Goal: Task Accomplishment & Management: Use online tool/utility

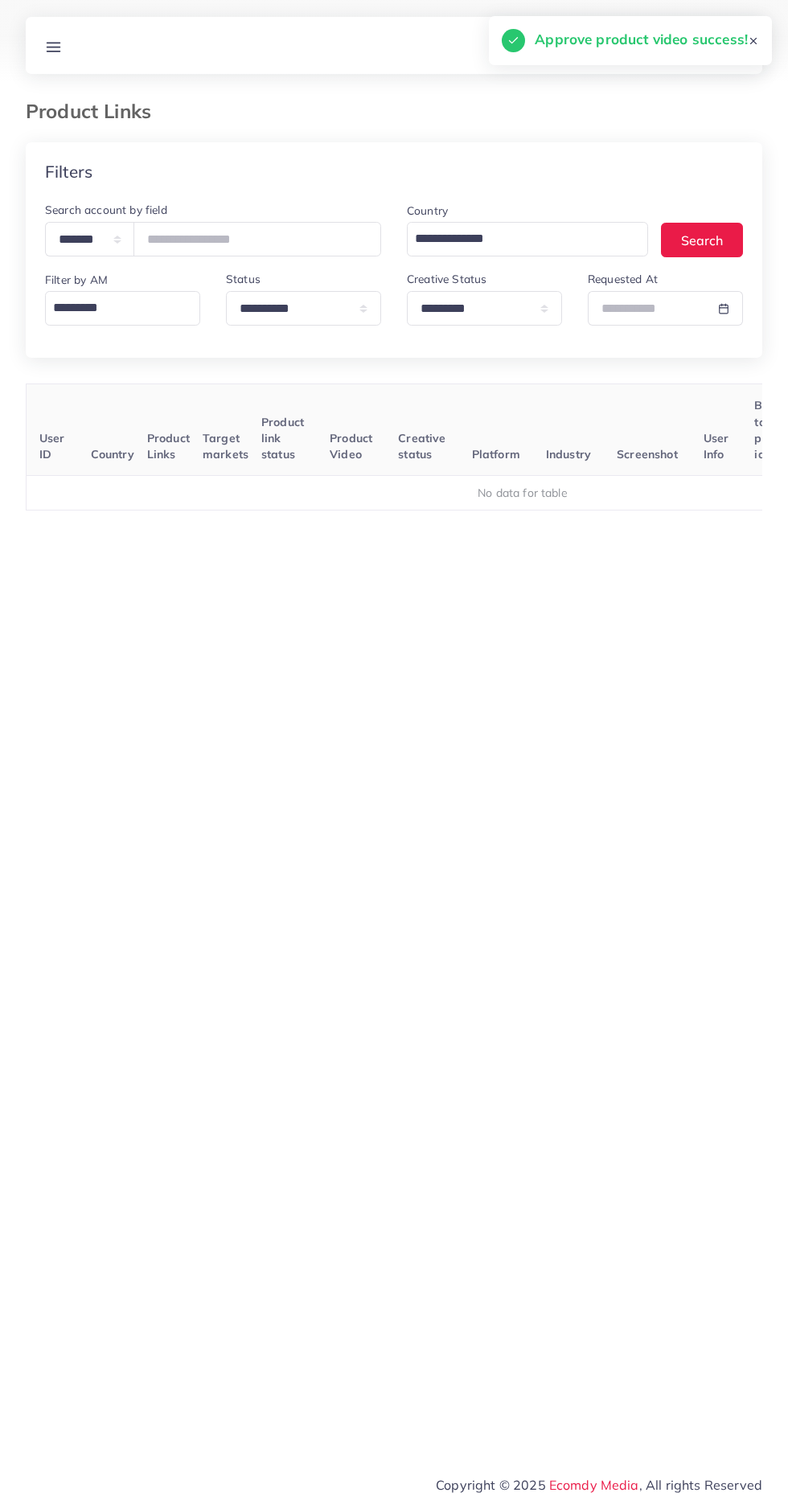
select select "*********"
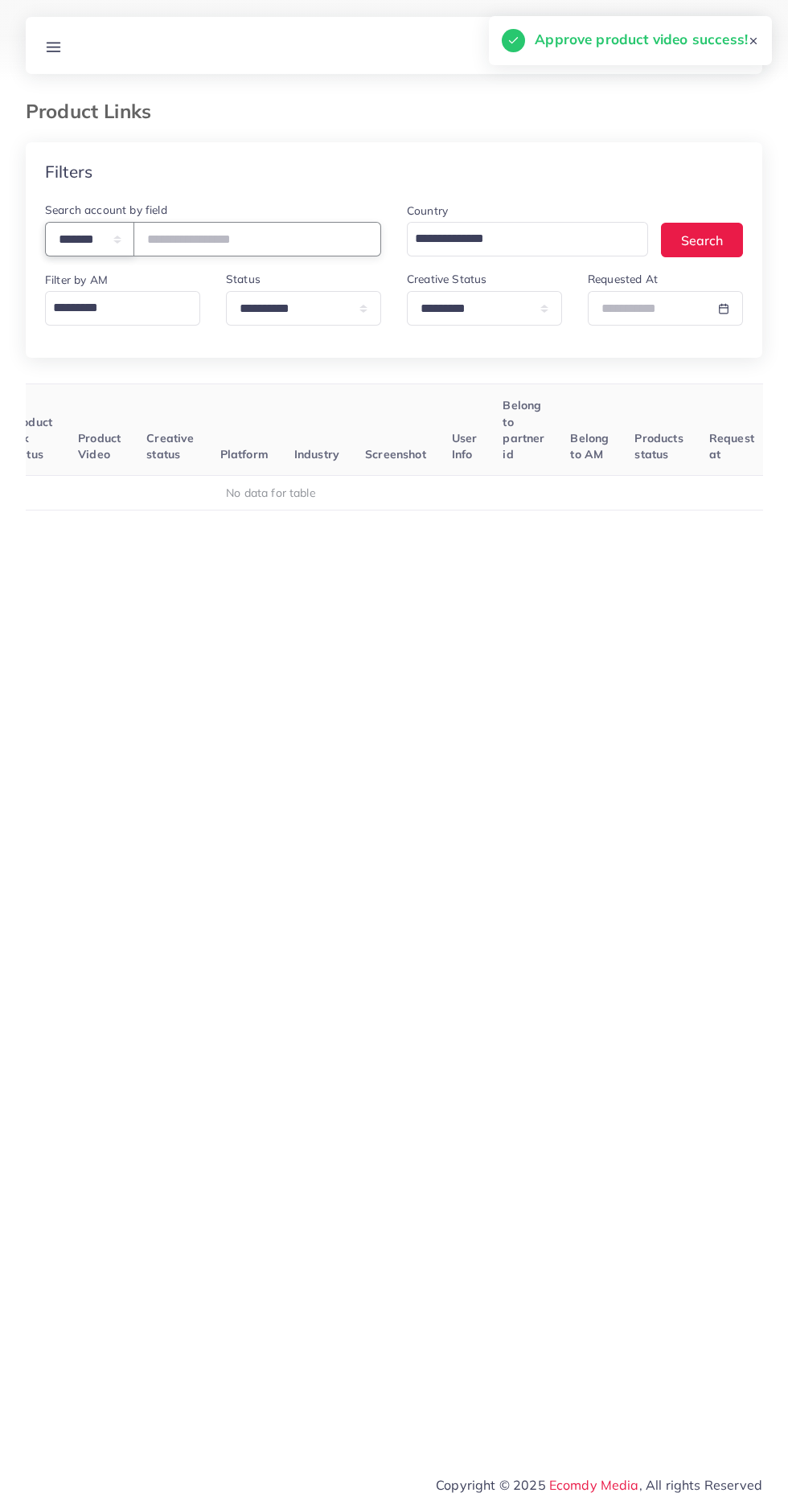
click at [75, 245] on select "**********" at bounding box center [89, 239] width 89 height 35
select select "*****"
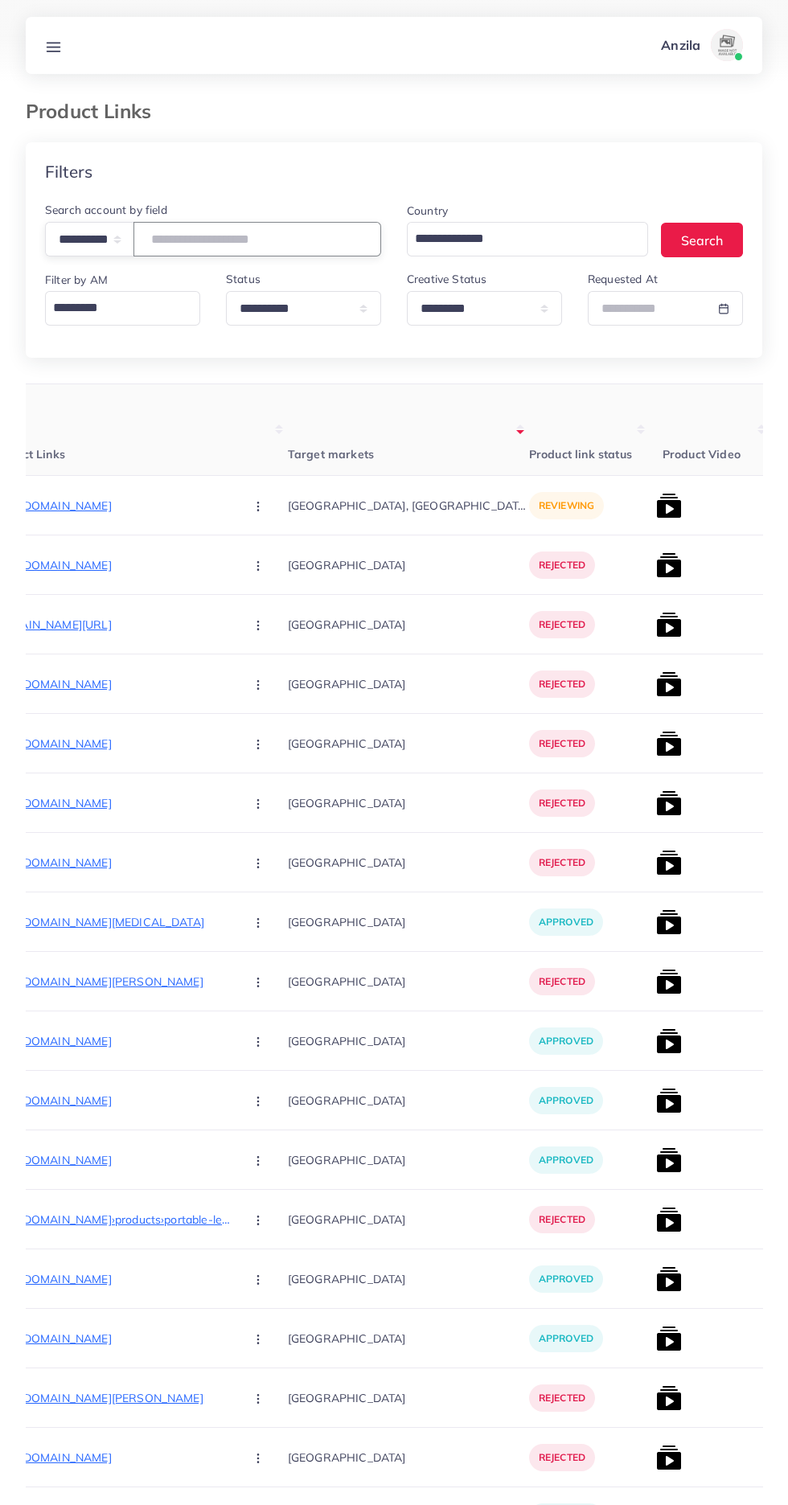
paste input "**********"
type input "**********"
click at [288, 457] on span "Target markets" at bounding box center [331, 454] width 86 height 14
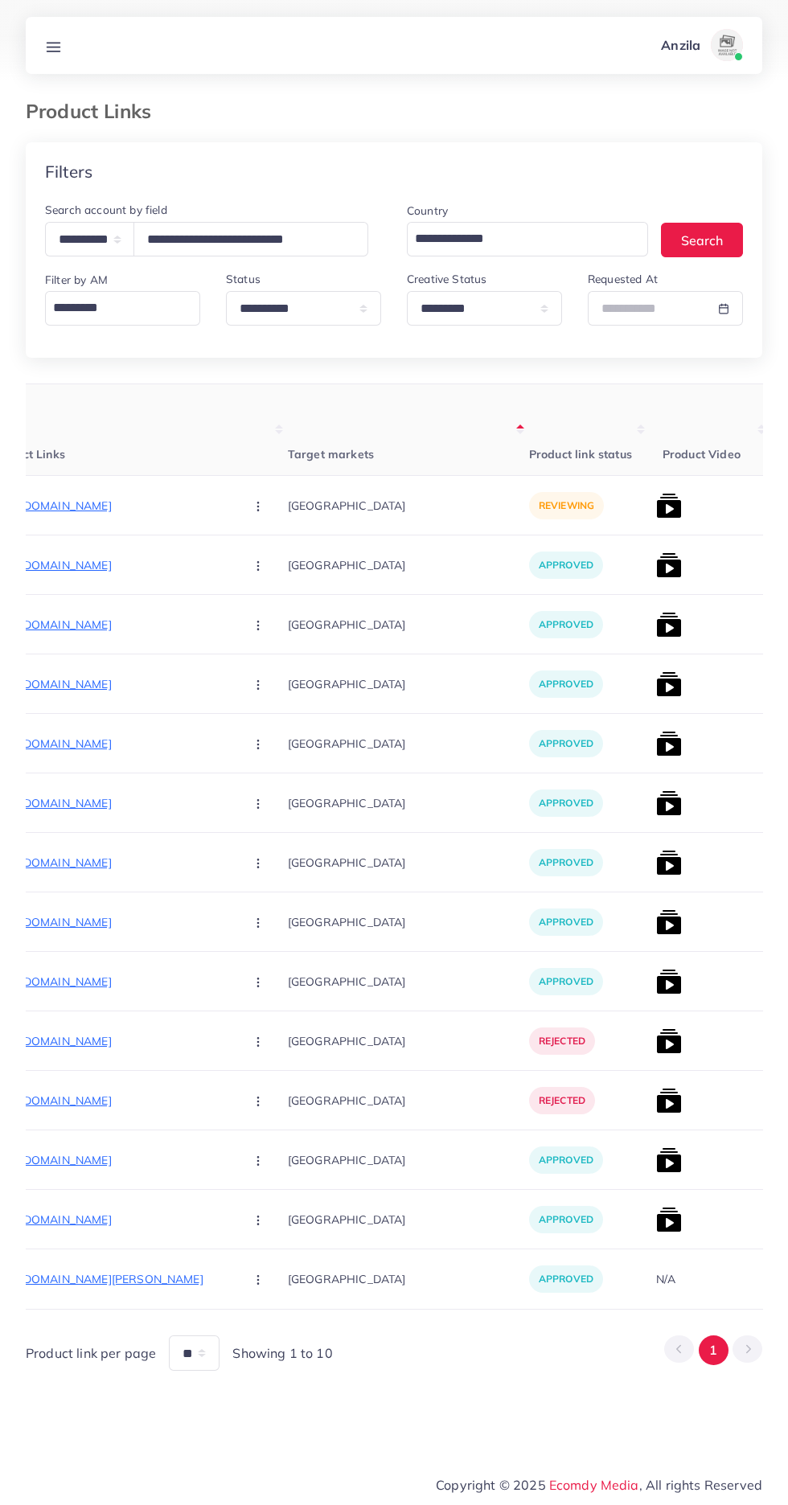
click at [96, 508] on p "[URL][DOMAIN_NAME]" at bounding box center [110, 505] width 241 height 19
click at [231, 504] on button "button" at bounding box center [259, 505] width 56 height 36
click at [266, 552] on span "Approve" at bounding box center [292, 555] width 53 height 16
click at [656, 502] on img at bounding box center [669, 506] width 26 height 26
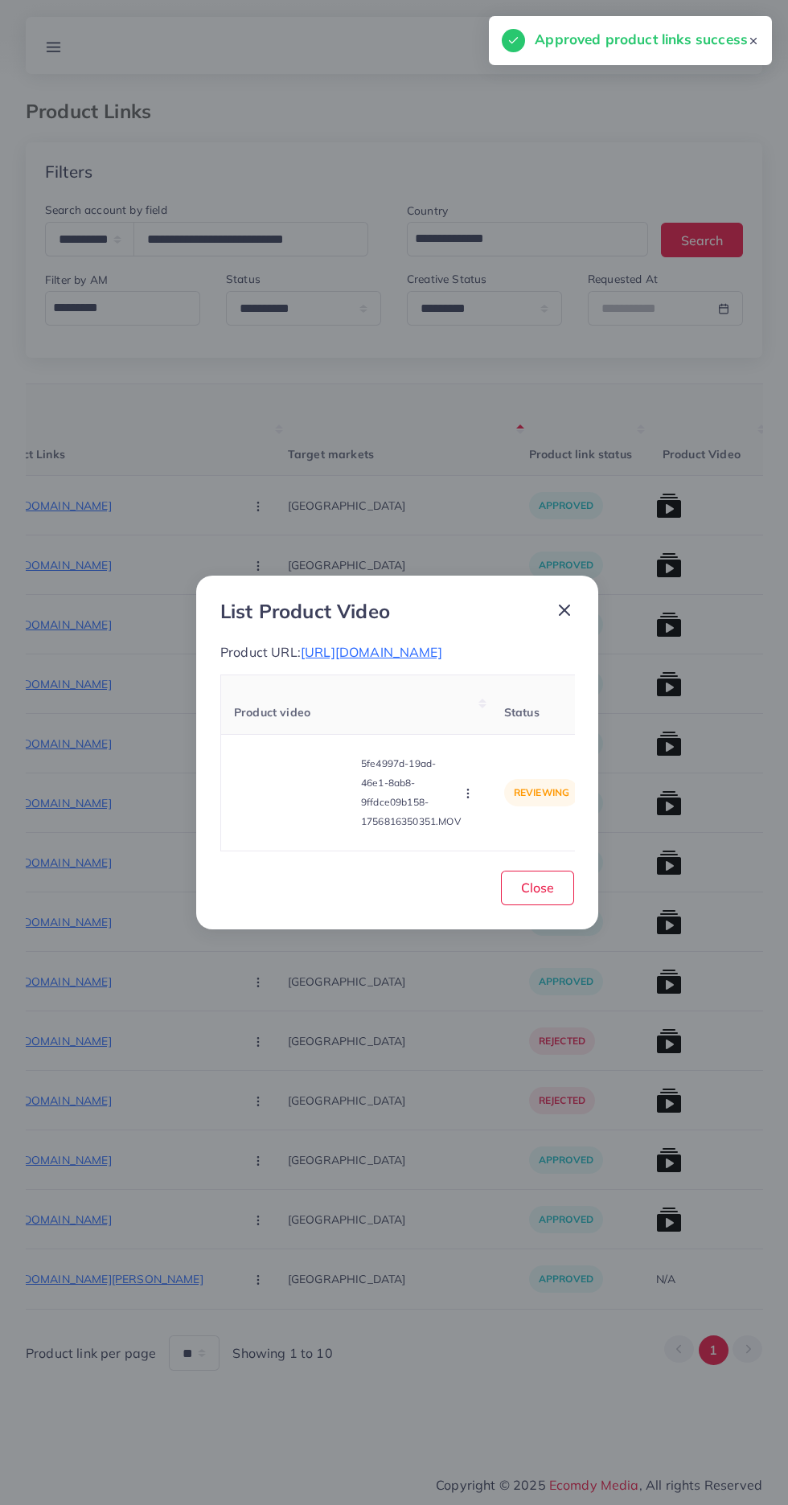
click at [328, 799] on video at bounding box center [294, 792] width 121 height 72
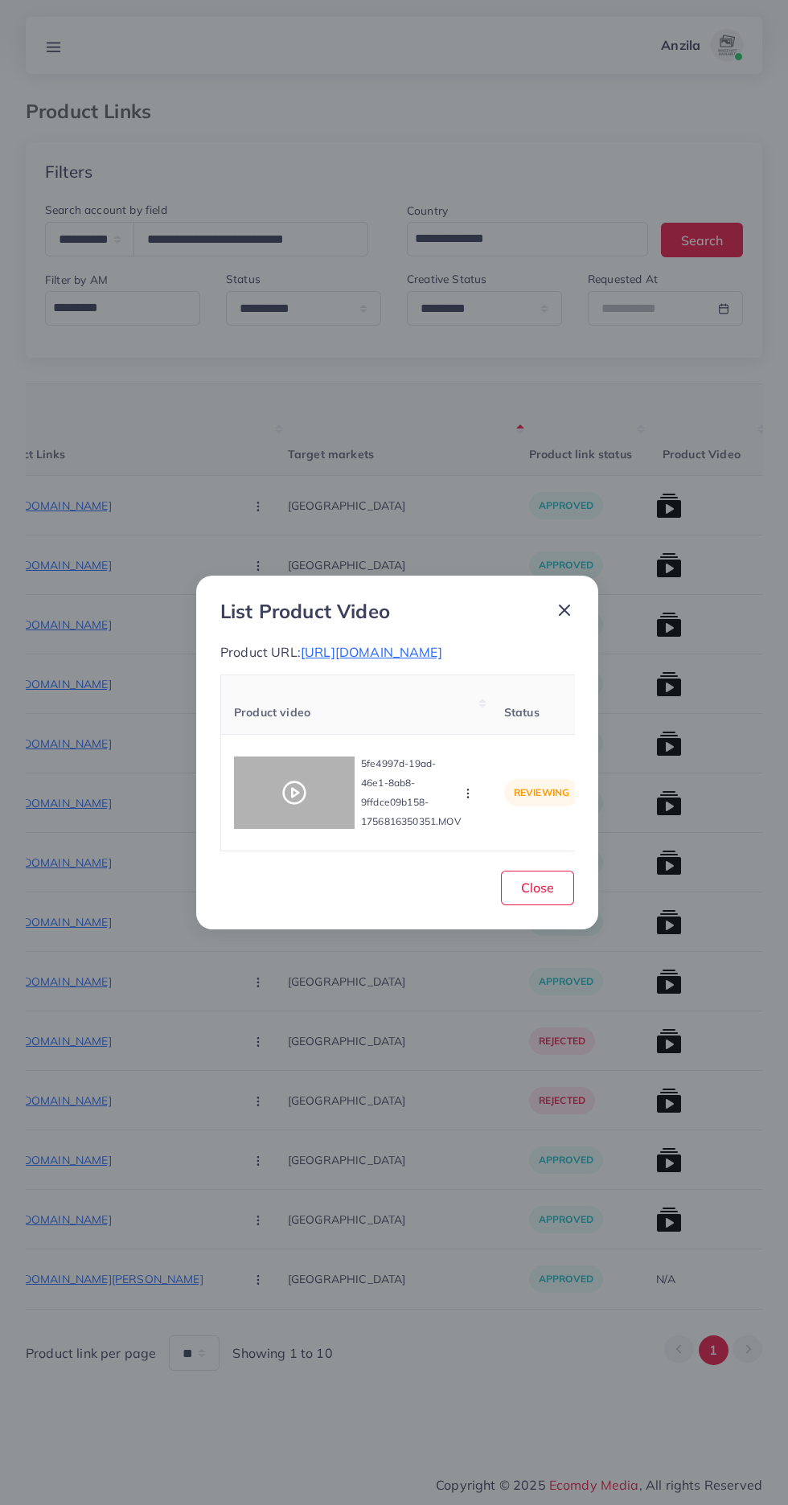
click at [329, 787] on div at bounding box center [294, 792] width 121 height 72
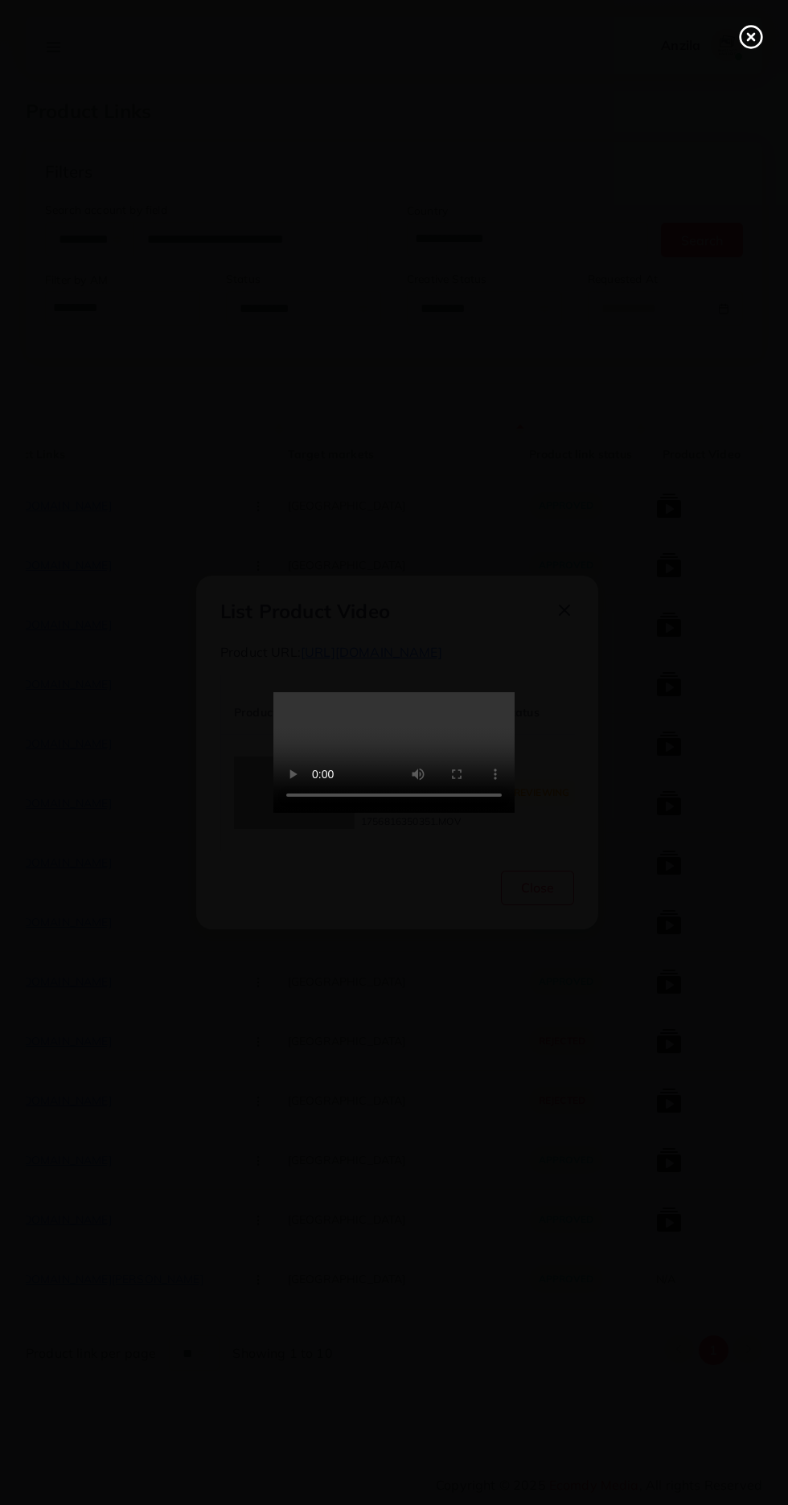
click at [745, 43] on icon at bounding box center [751, 37] width 26 height 26
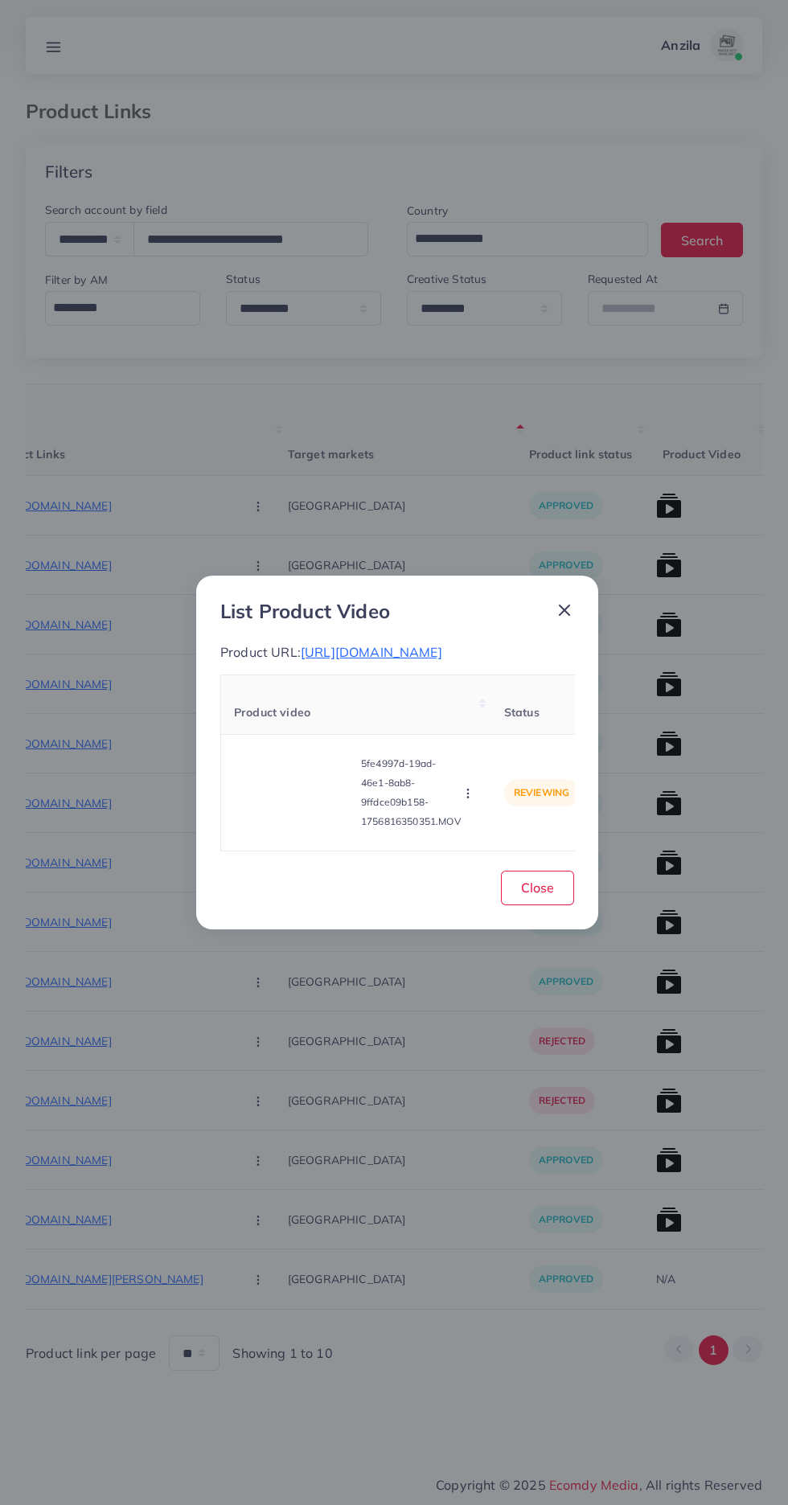
click at [472, 800] on icon "button" at bounding box center [467, 793] width 13 height 13
click at [512, 726] on span "Approve" at bounding box center [493, 718] width 53 height 16
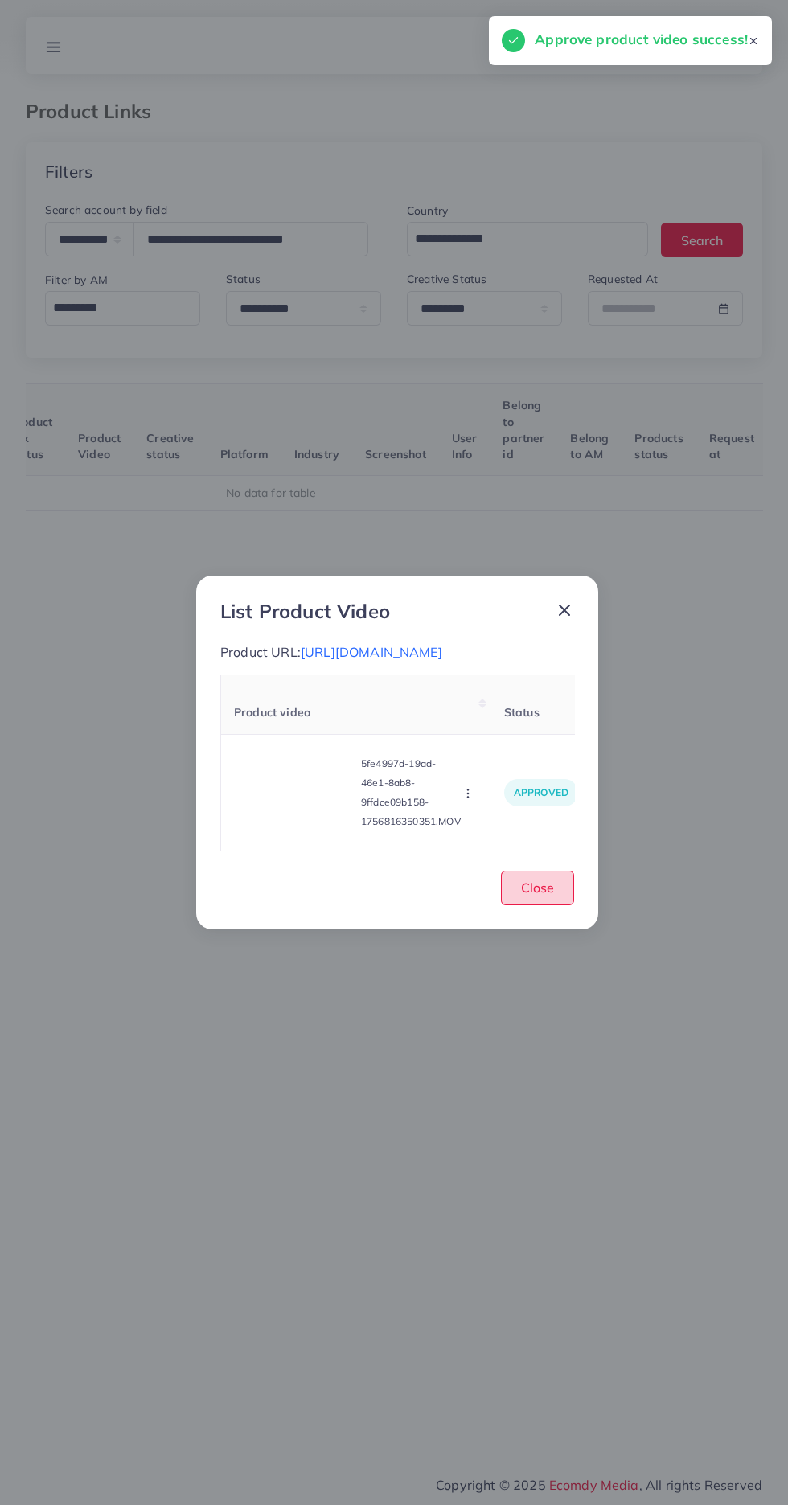
click at [555, 905] on button "Close" at bounding box center [537, 887] width 73 height 35
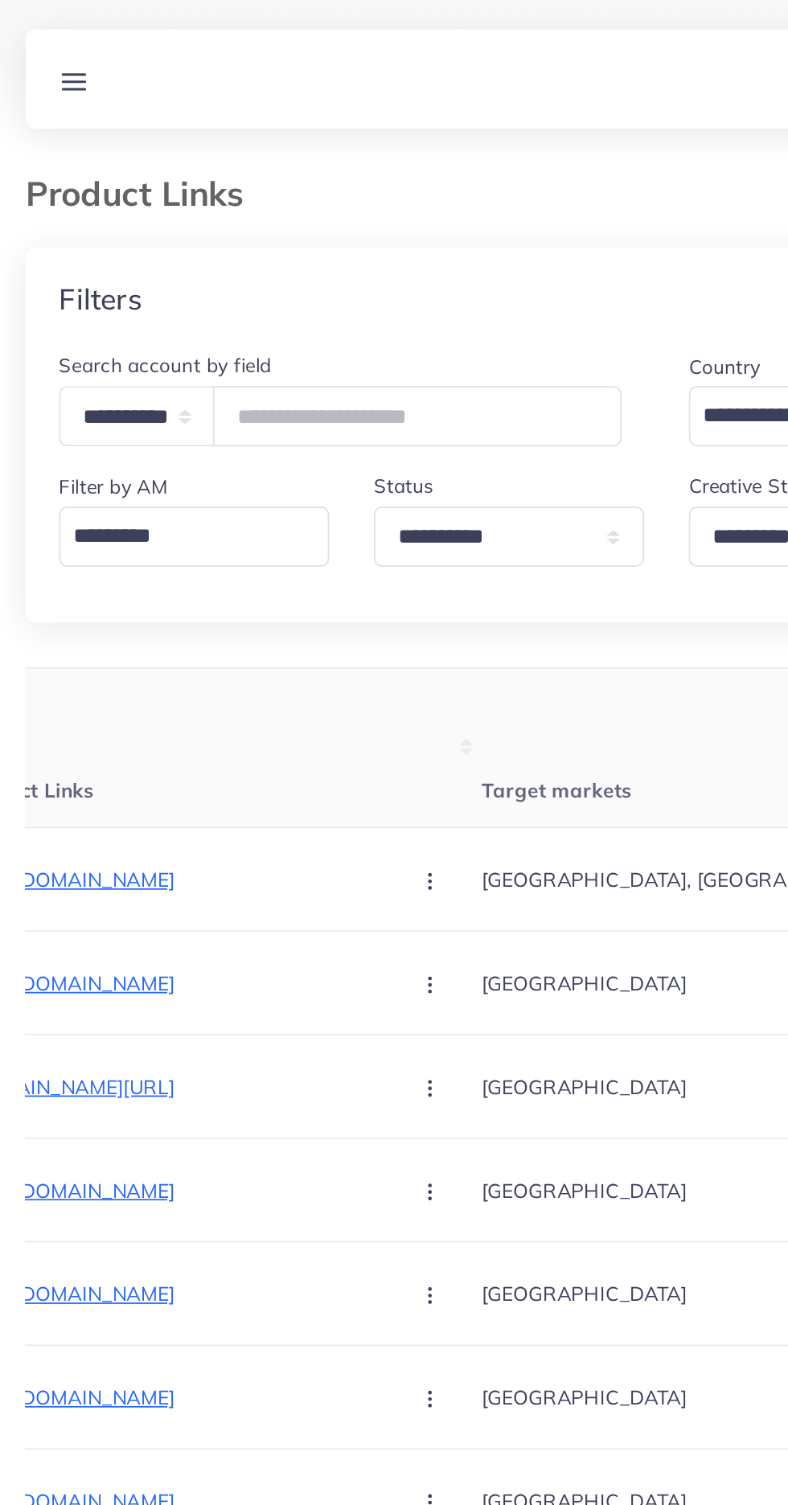
click at [374, 428] on th "Target markets" at bounding box center [408, 430] width 241 height 92
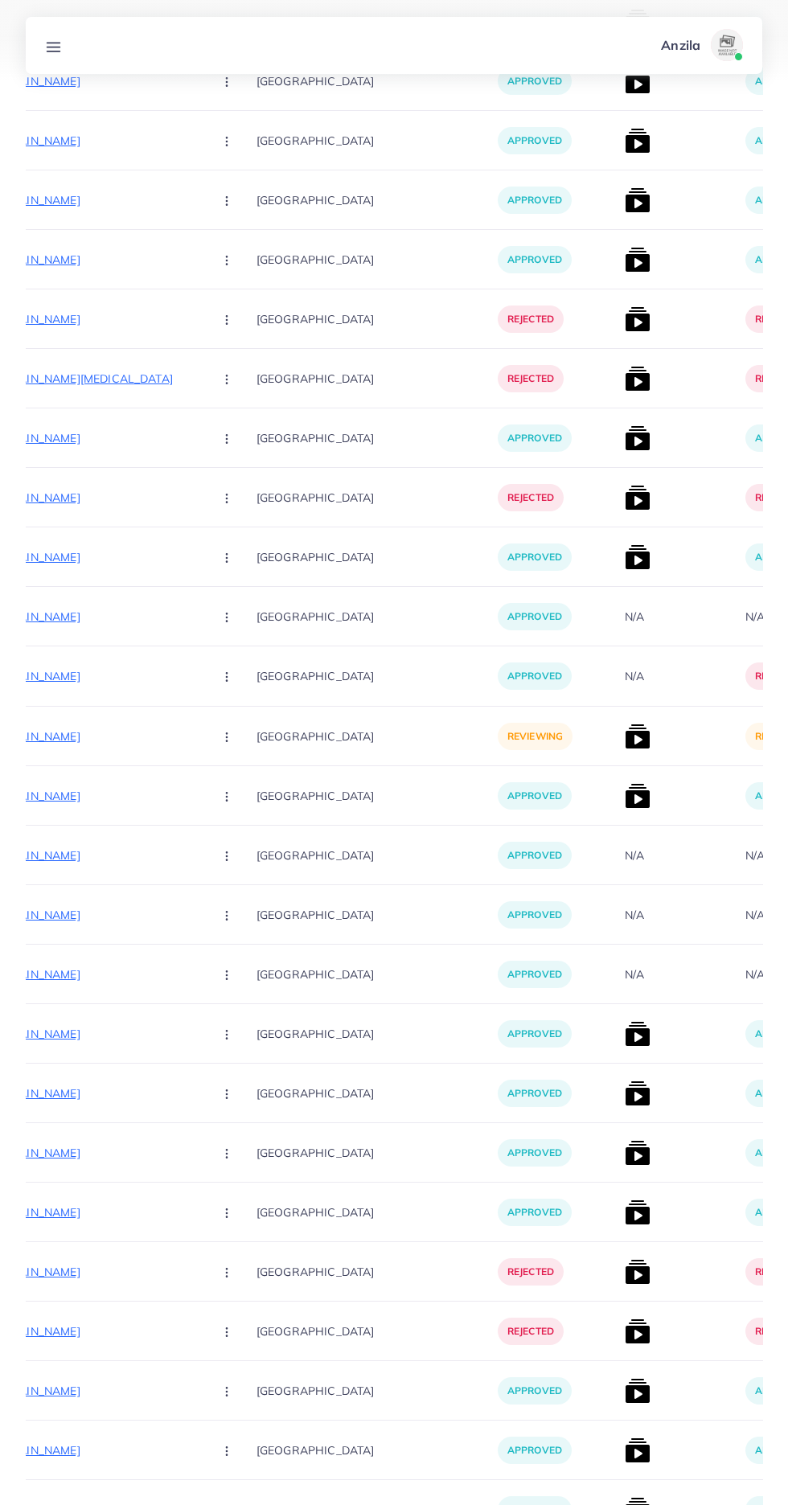
scroll to position [3653, 0]
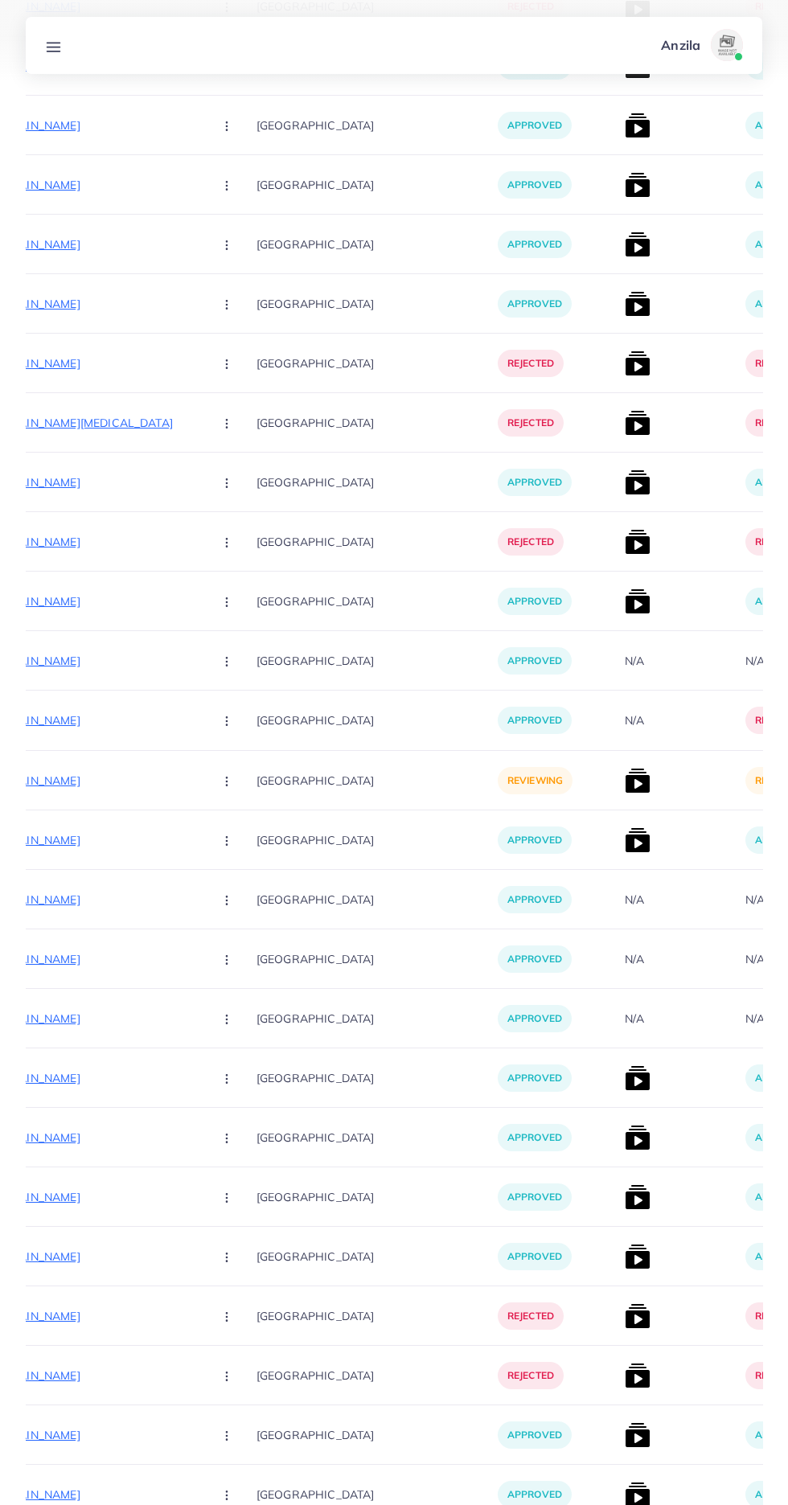
click at [84, 776] on p "[URL][DOMAIN_NAME]" at bounding box center [79, 780] width 241 height 19
click at [226, 785] on circle "button" at bounding box center [226, 784] width 1 height 1
click at [201, 832] on link "Approve" at bounding box center [264, 829] width 127 height 35
click at [625, 788] on img at bounding box center [638, 781] width 26 height 26
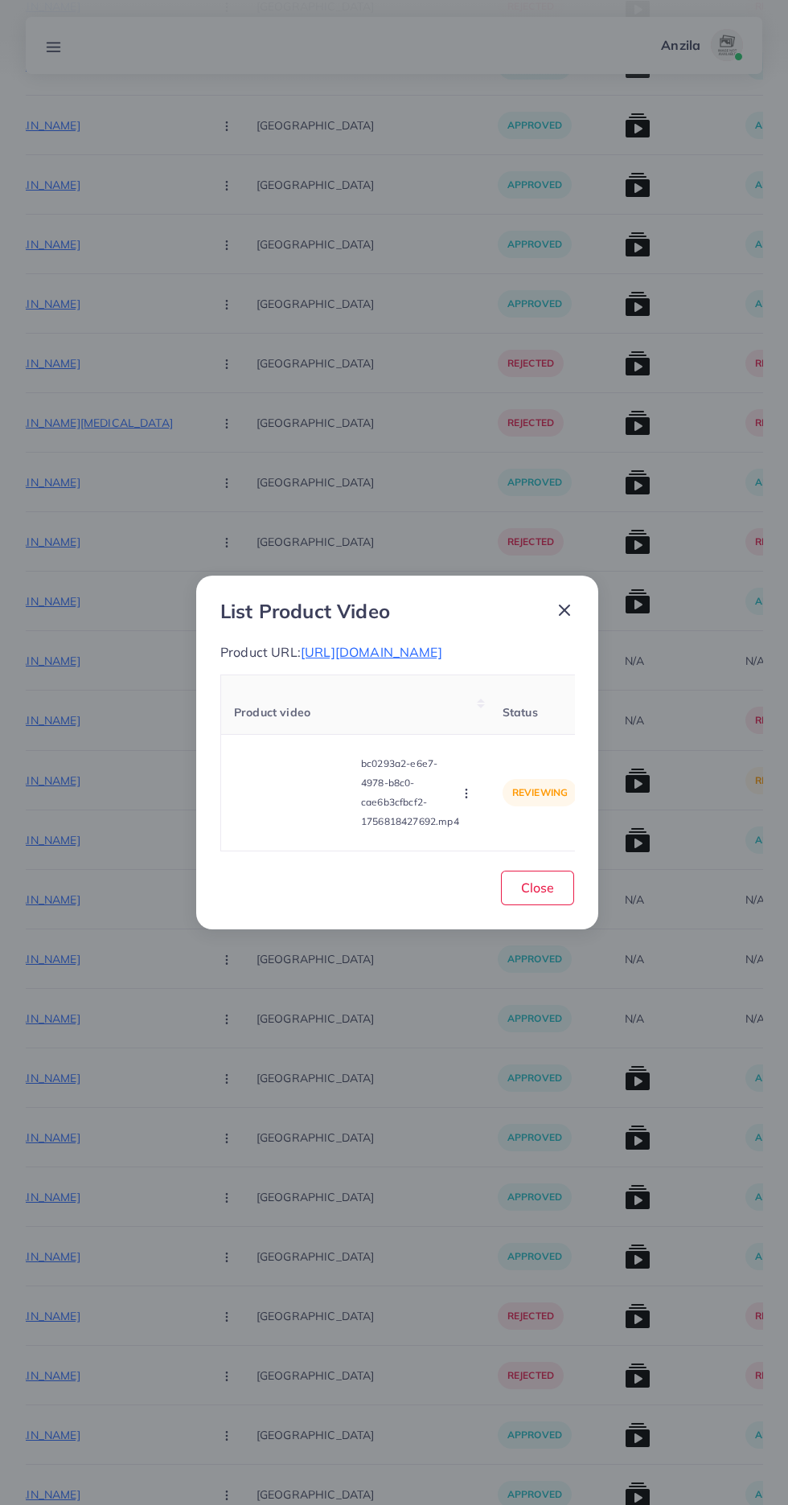
click at [329, 829] on video at bounding box center [294, 792] width 121 height 72
click at [294, 803] on circle at bounding box center [295, 792] width 22 height 22
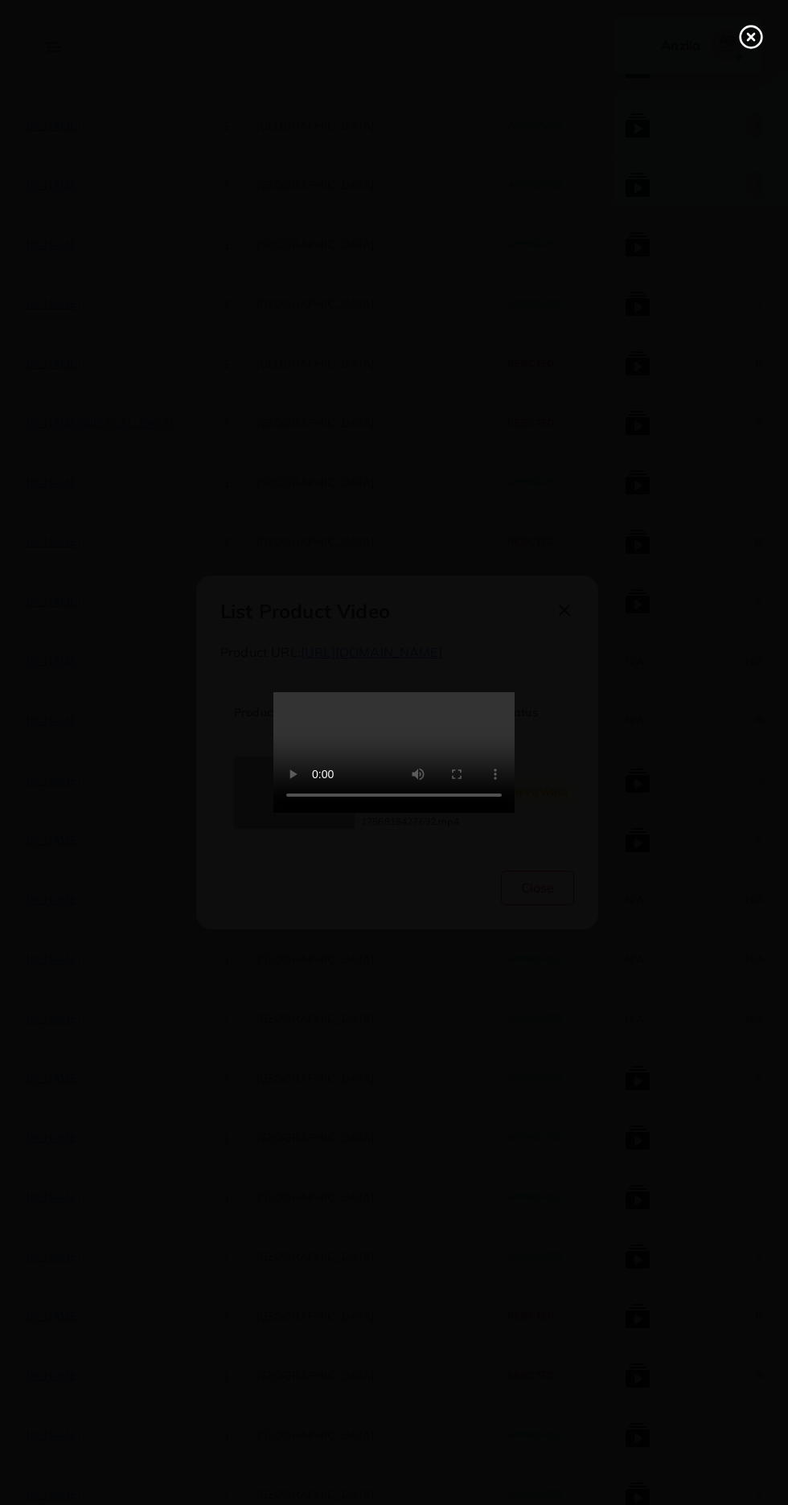
click at [751, 45] on icon at bounding box center [751, 37] width 26 height 26
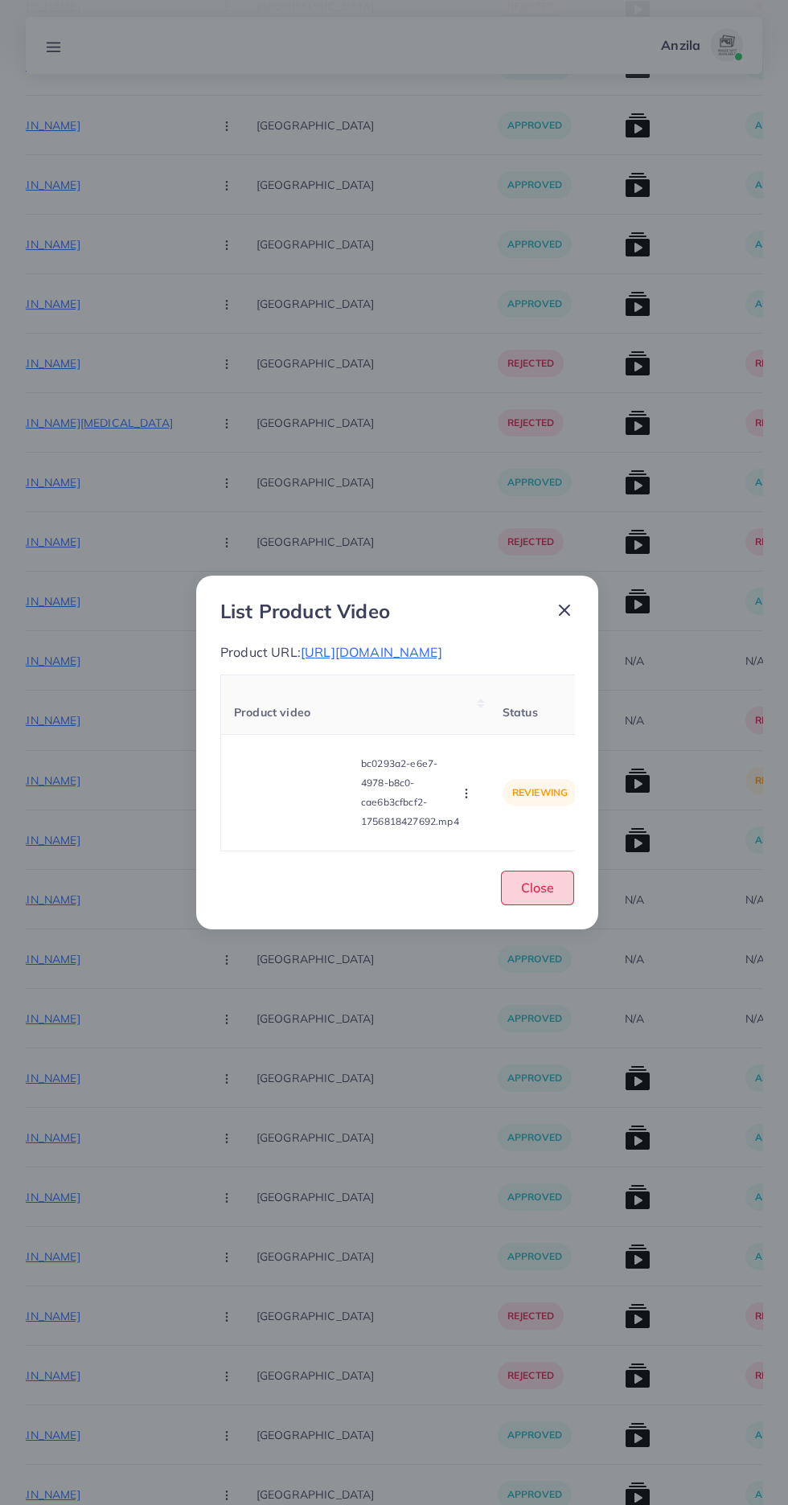
click at [537, 895] on span "Close" at bounding box center [537, 887] width 33 height 16
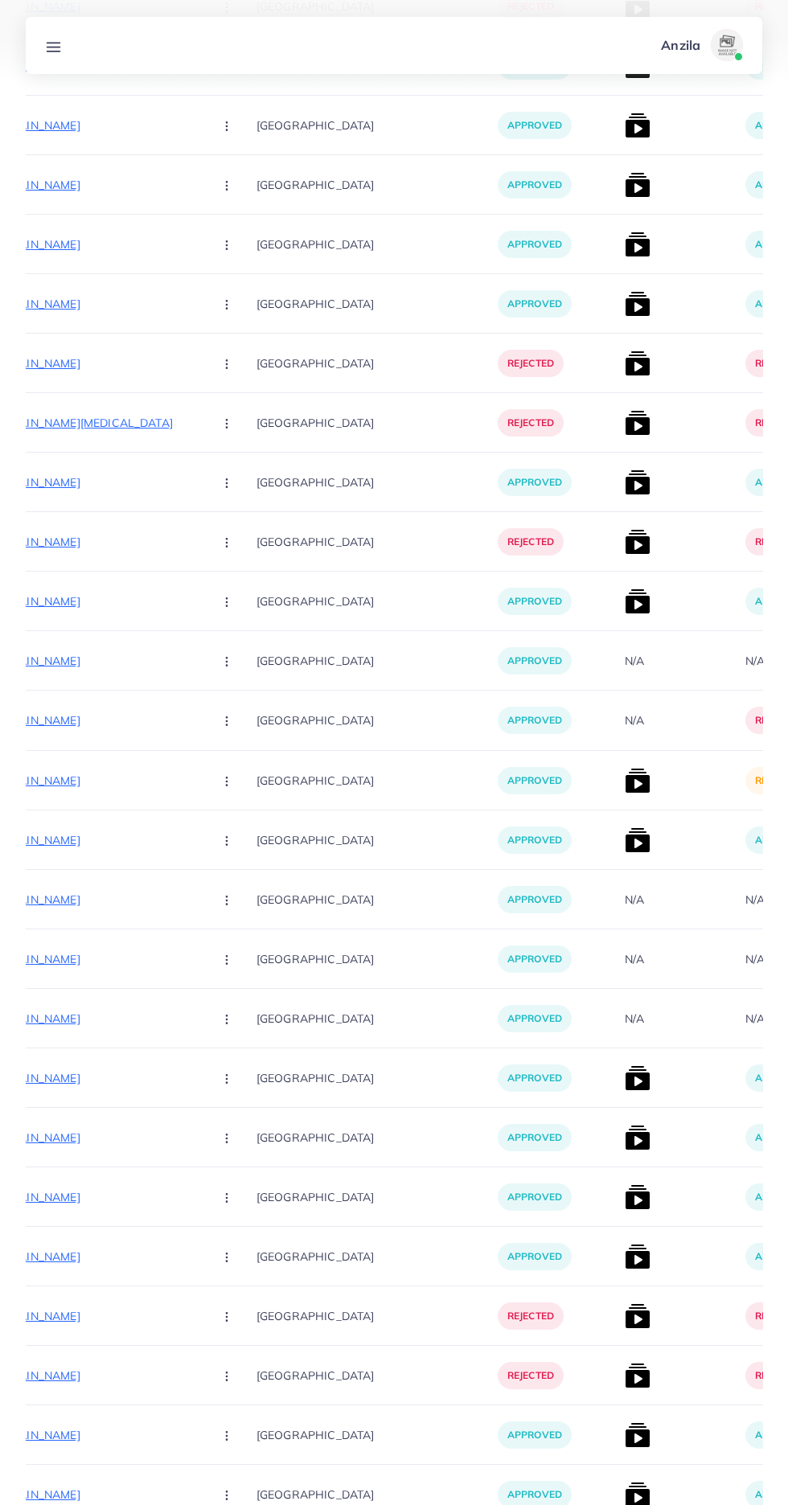
click at [625, 793] on img at bounding box center [638, 781] width 26 height 26
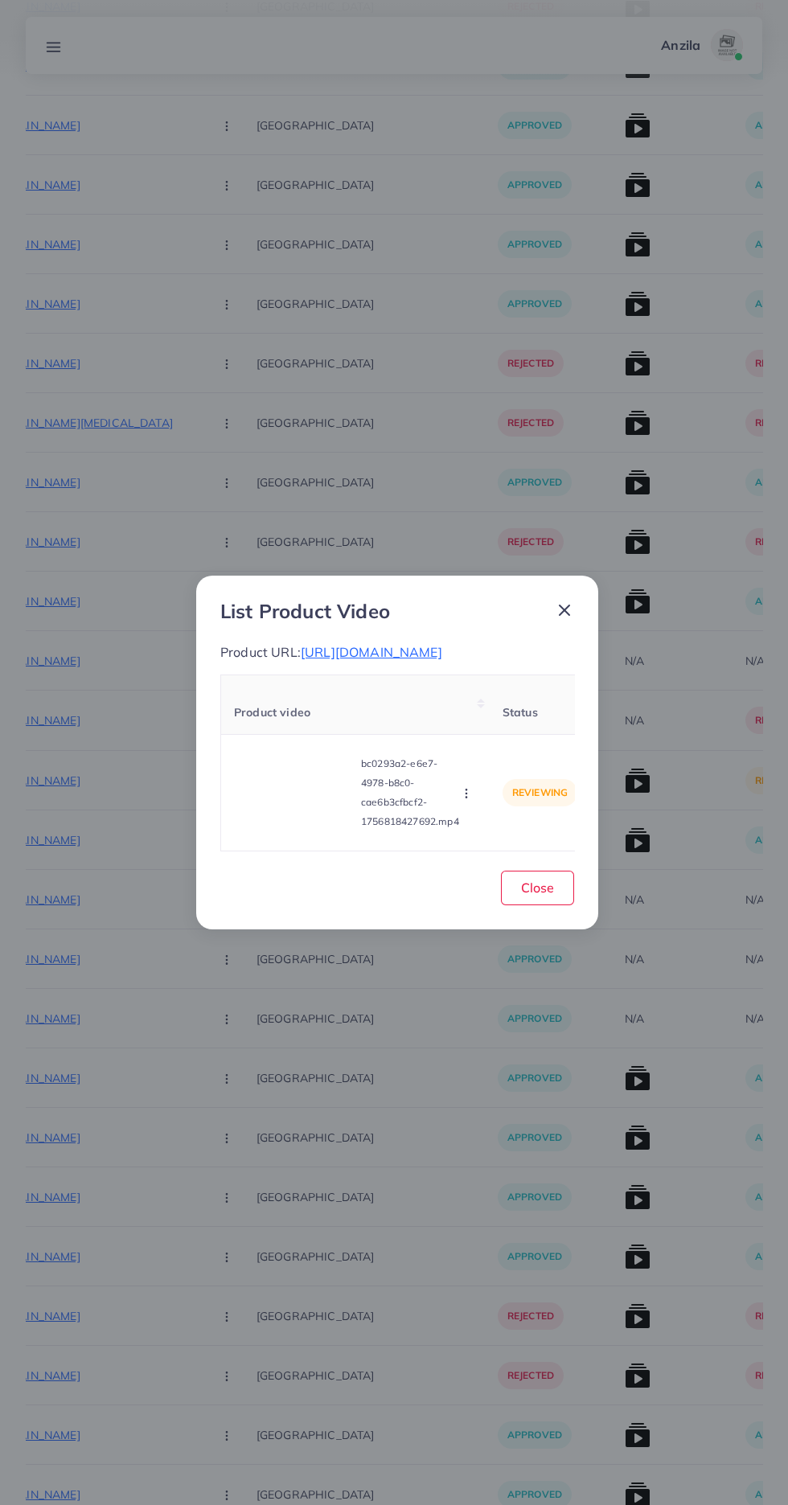
click at [465, 800] on icon "button" at bounding box center [466, 793] width 13 height 13
click at [472, 797] on icon "button" at bounding box center [466, 793] width 13 height 13
click at [461, 837] on div "bc0293a2-e6e7-4978-b8c0-cae6b3cfbcf2-1756818427692.mp4 Approve Reject" at bounding box center [355, 792] width 243 height 90
click at [469, 799] on icon "button" at bounding box center [466, 793] width 13 height 13
click at [517, 761] on link "Reject" at bounding box center [497, 752] width 127 height 35
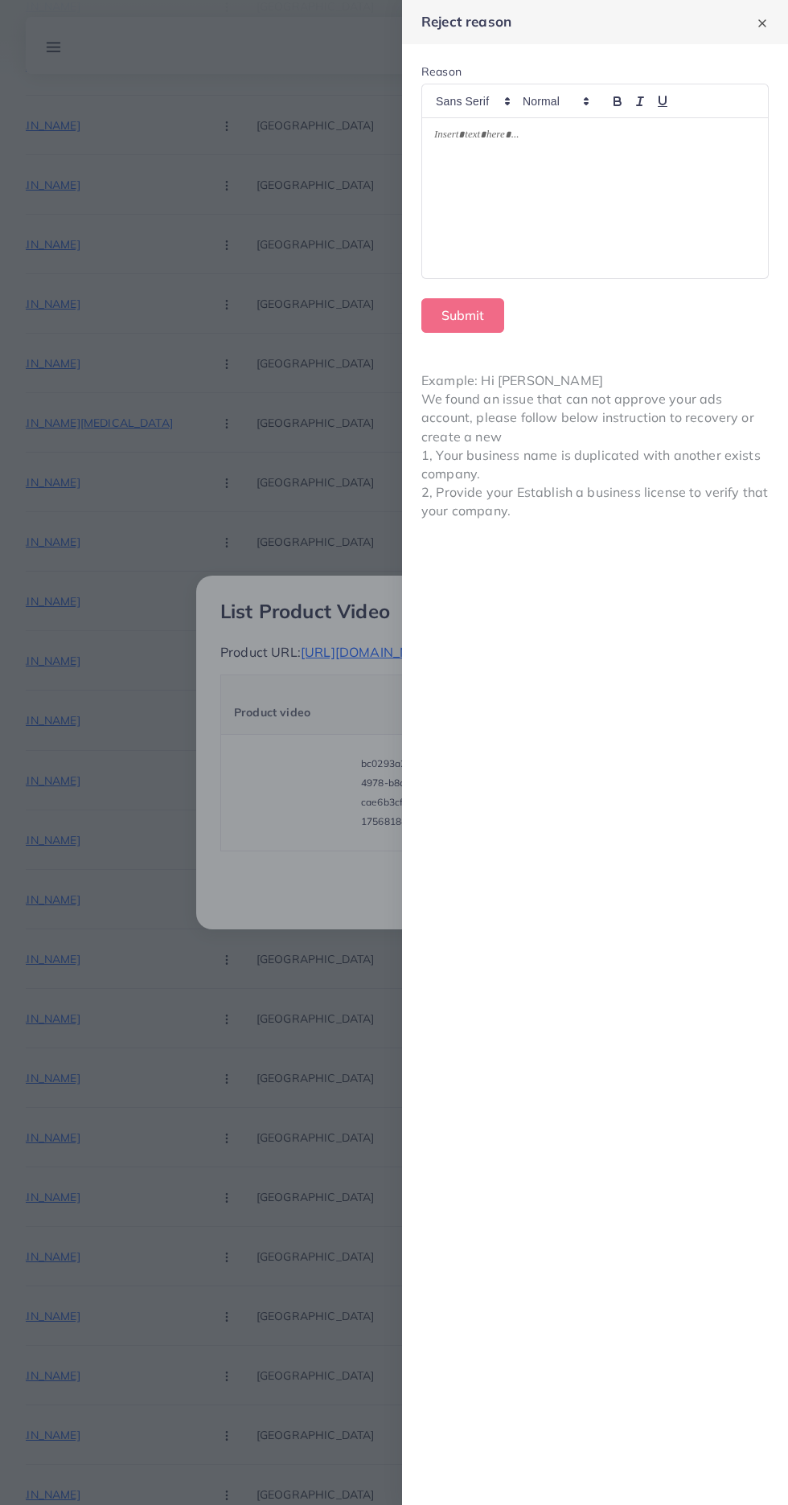
click at [539, 196] on div at bounding box center [595, 198] width 346 height 161
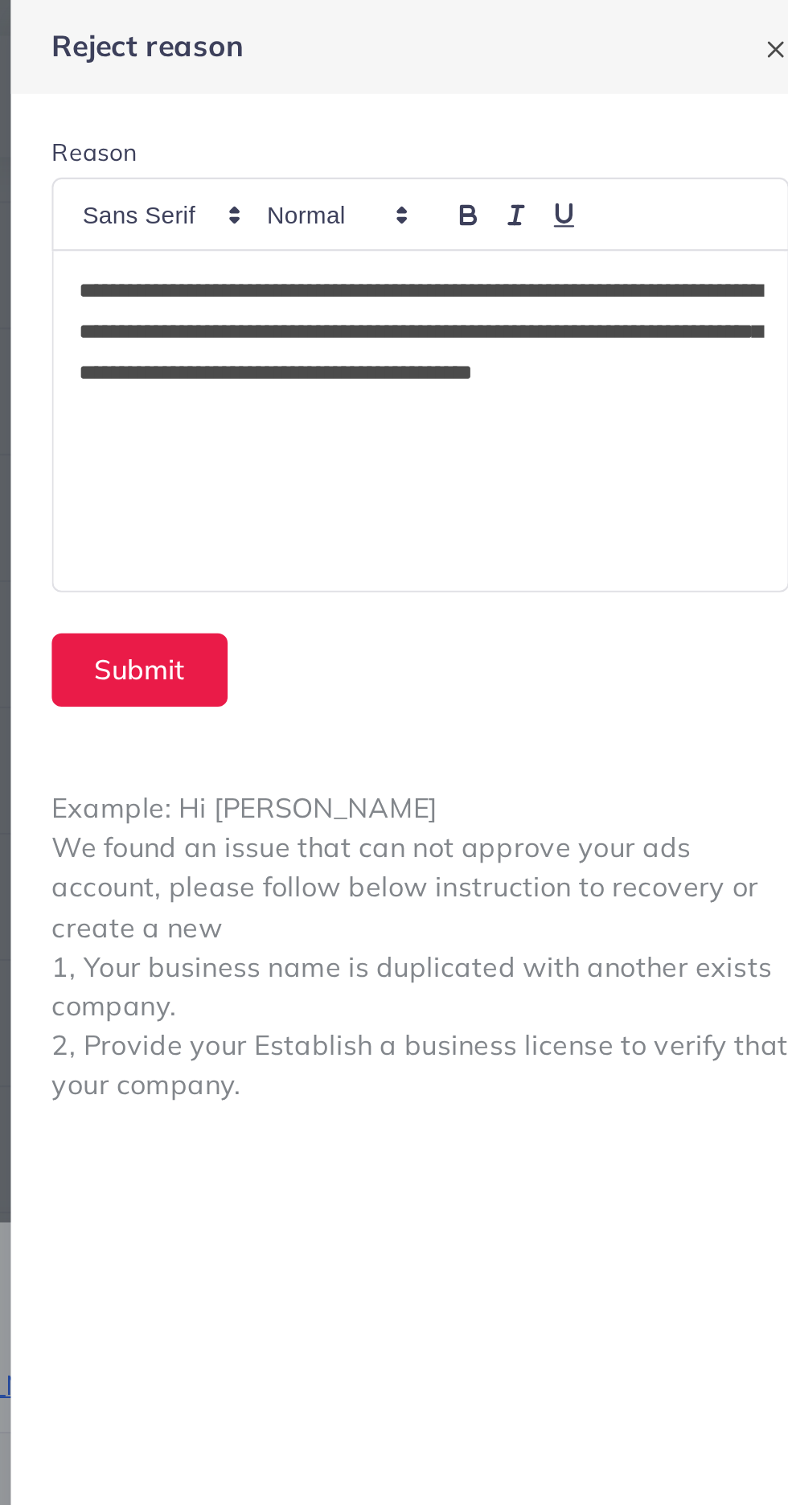
click at [543, 170] on p "**********" at bounding box center [594, 166] width 321 height 77
click at [534, 182] on p "**********" at bounding box center [594, 166] width 321 height 77
click at [469, 311] on button "Submit" at bounding box center [462, 315] width 83 height 35
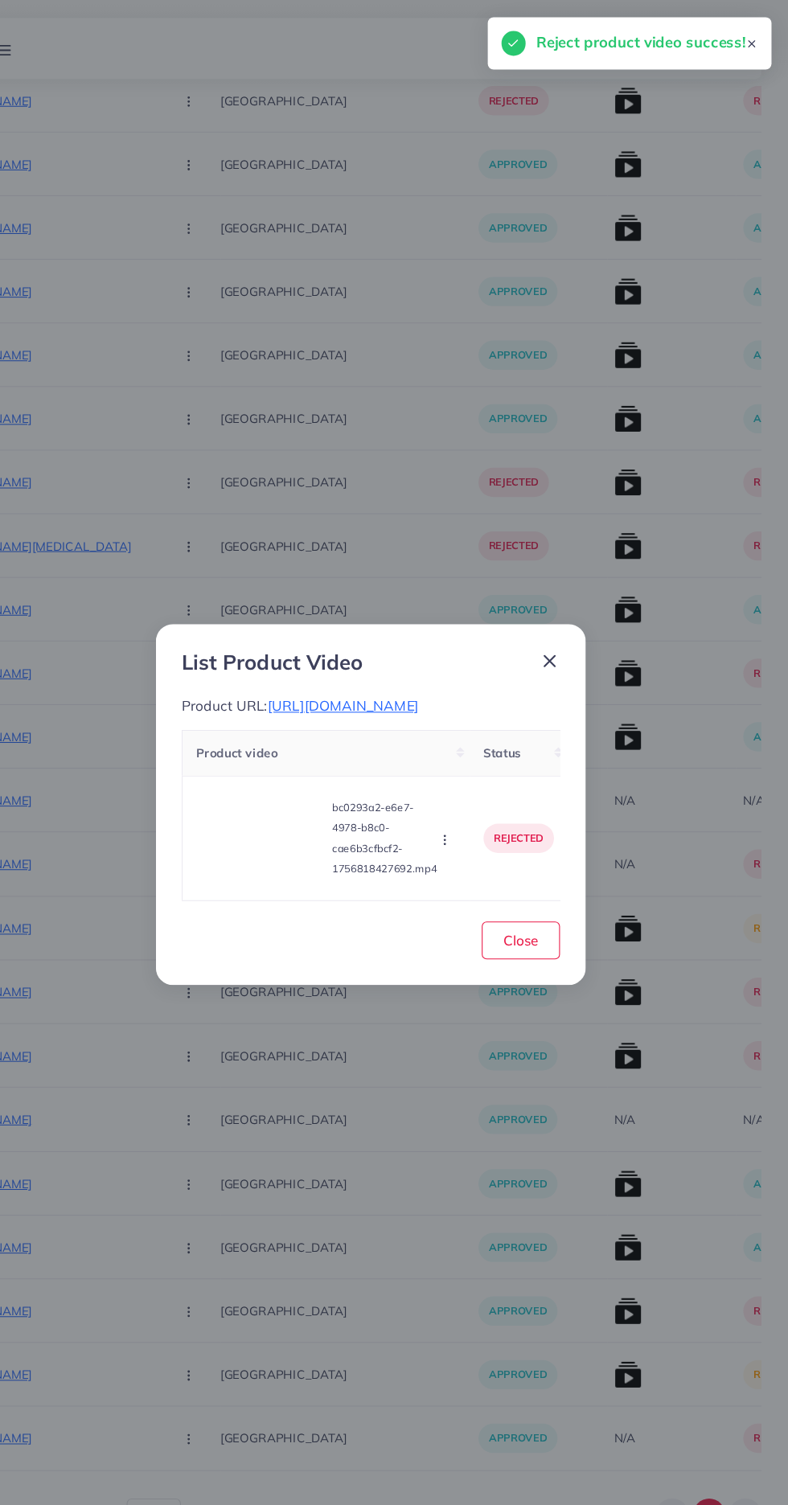
scroll to position [3572, 0]
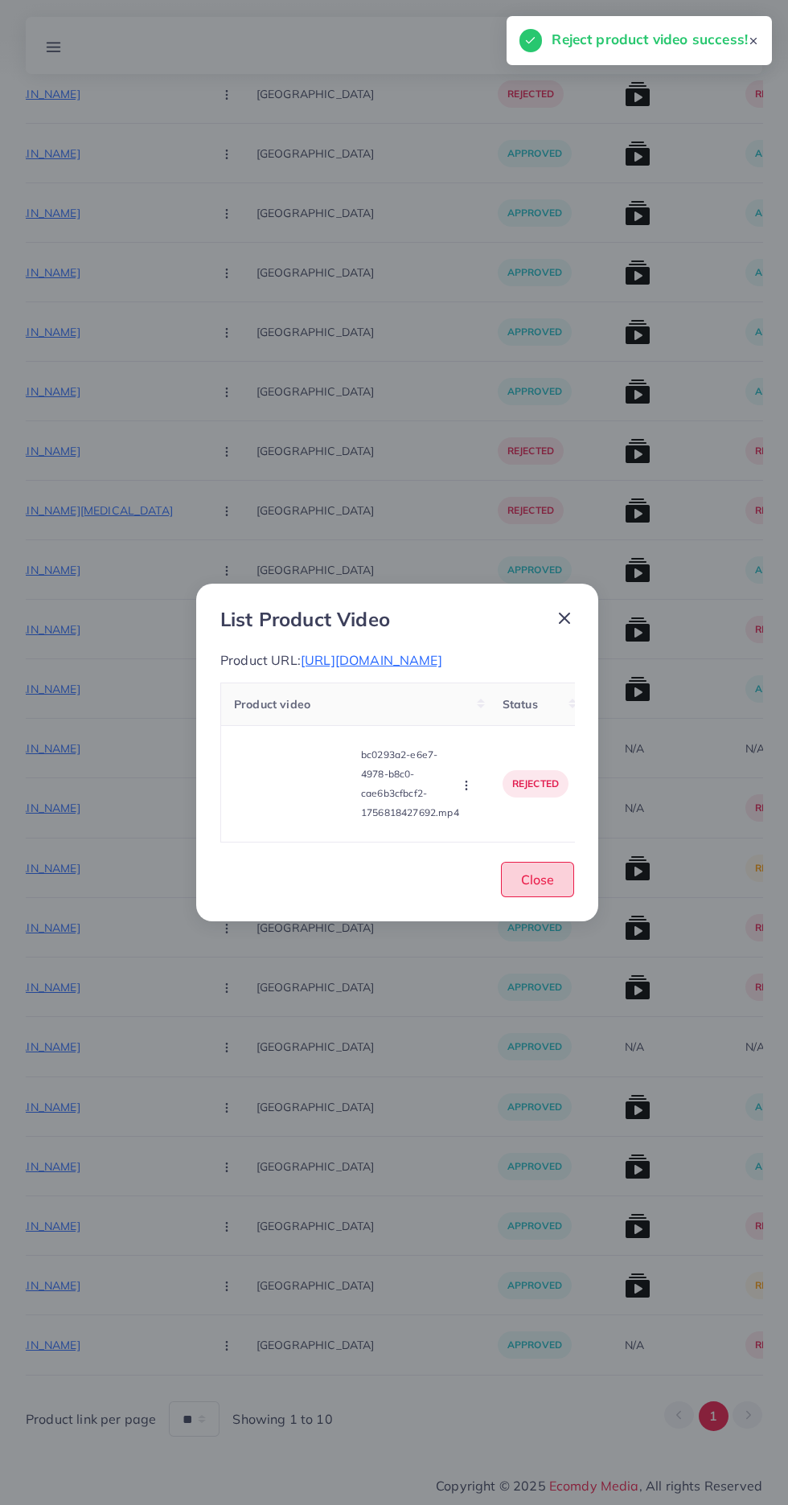
click at [563, 895] on button "Close" at bounding box center [537, 879] width 73 height 35
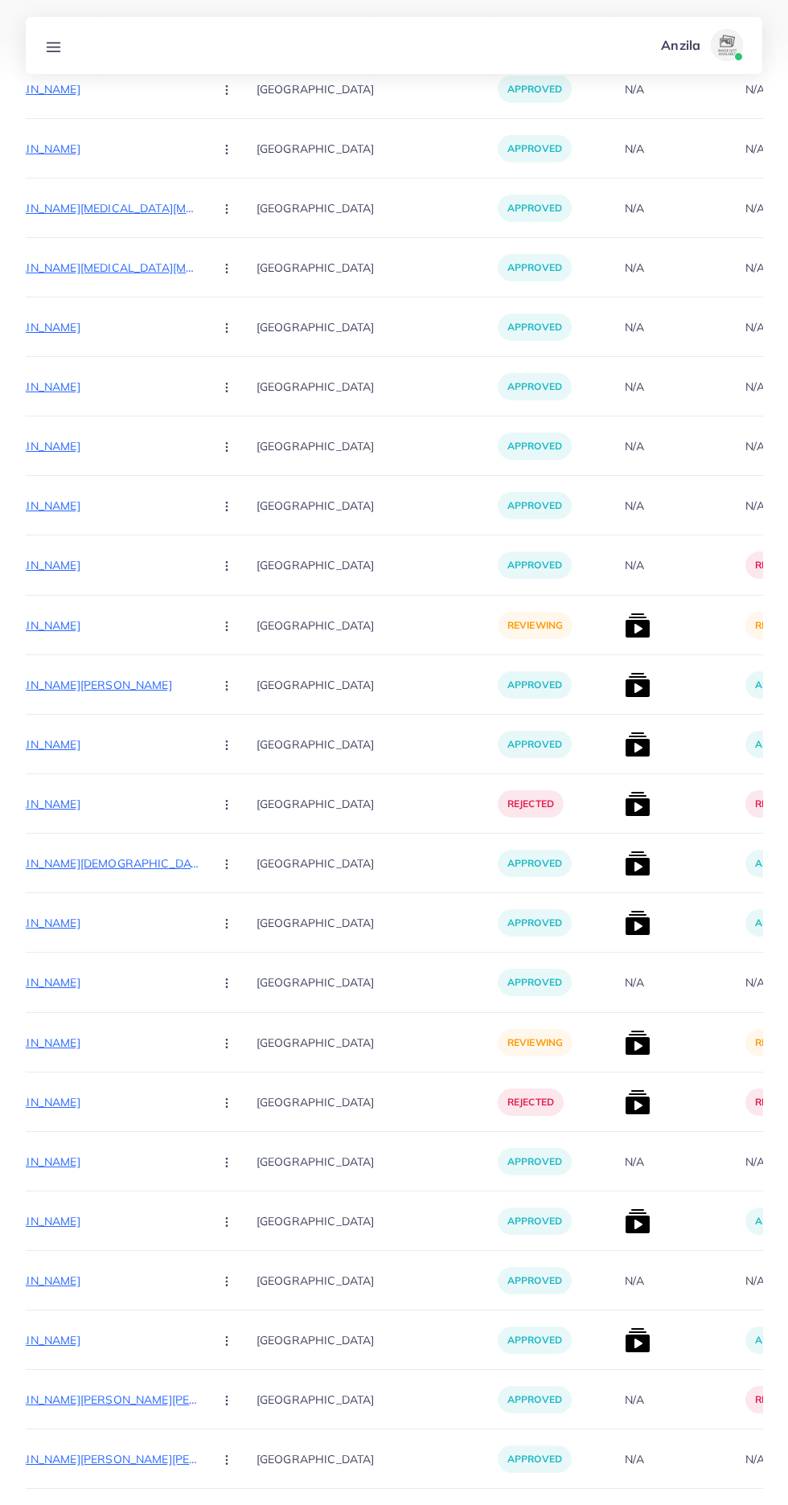
scroll to position [1985, 0]
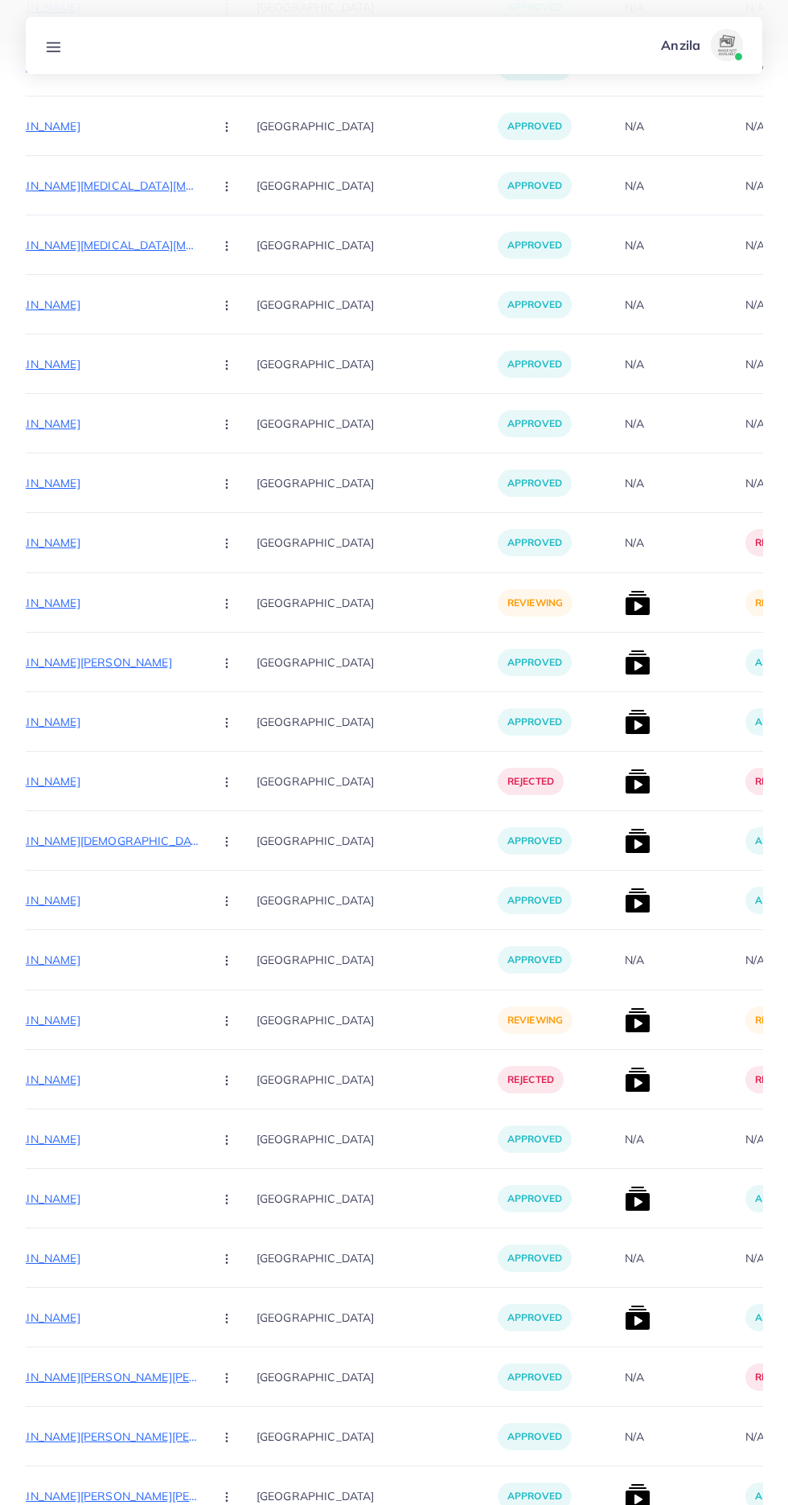
click at [68, 1021] on p "[URL][DOMAIN_NAME]" at bounding box center [79, 1019] width 241 height 19
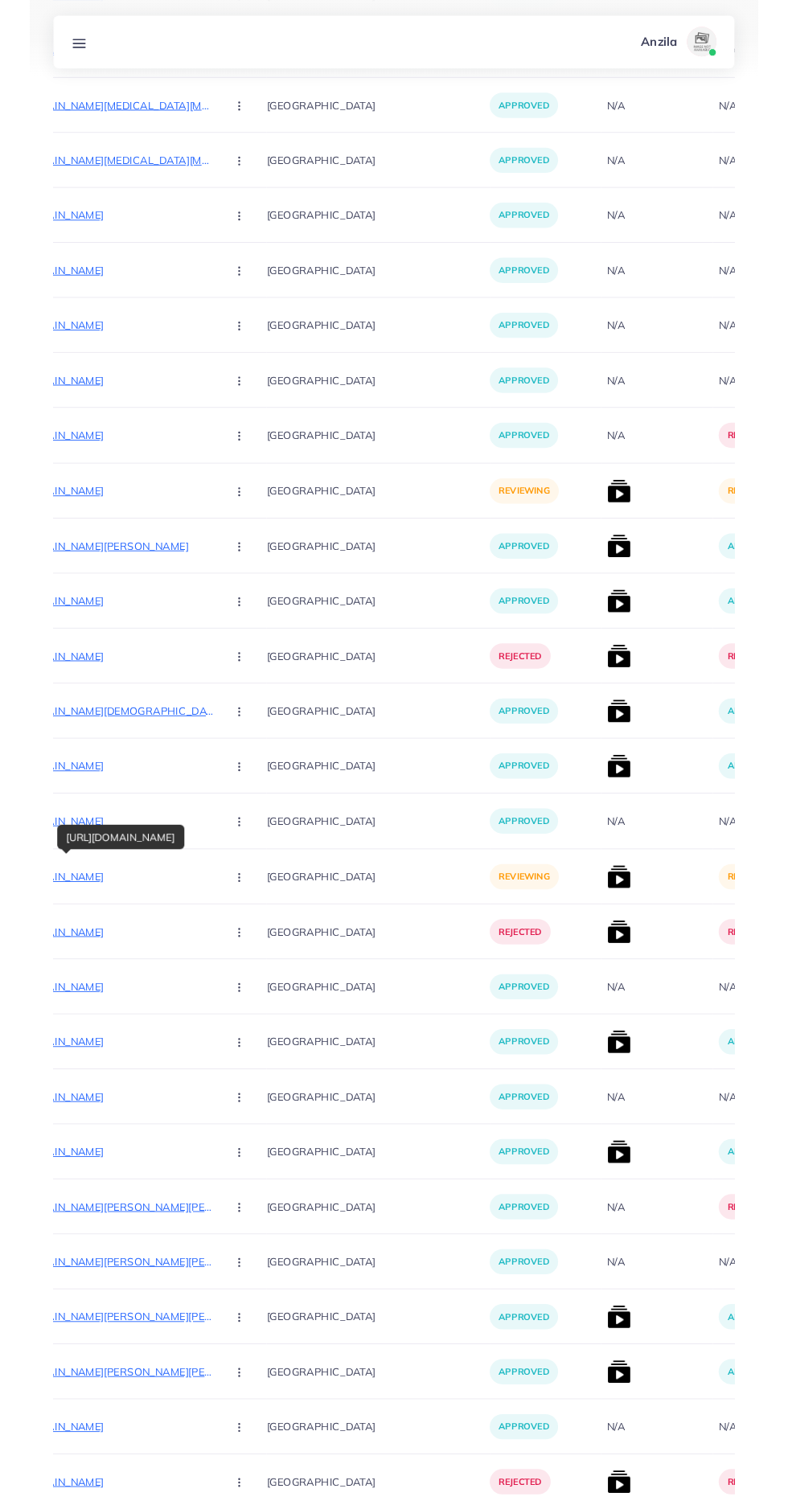
scroll to position [2107, 0]
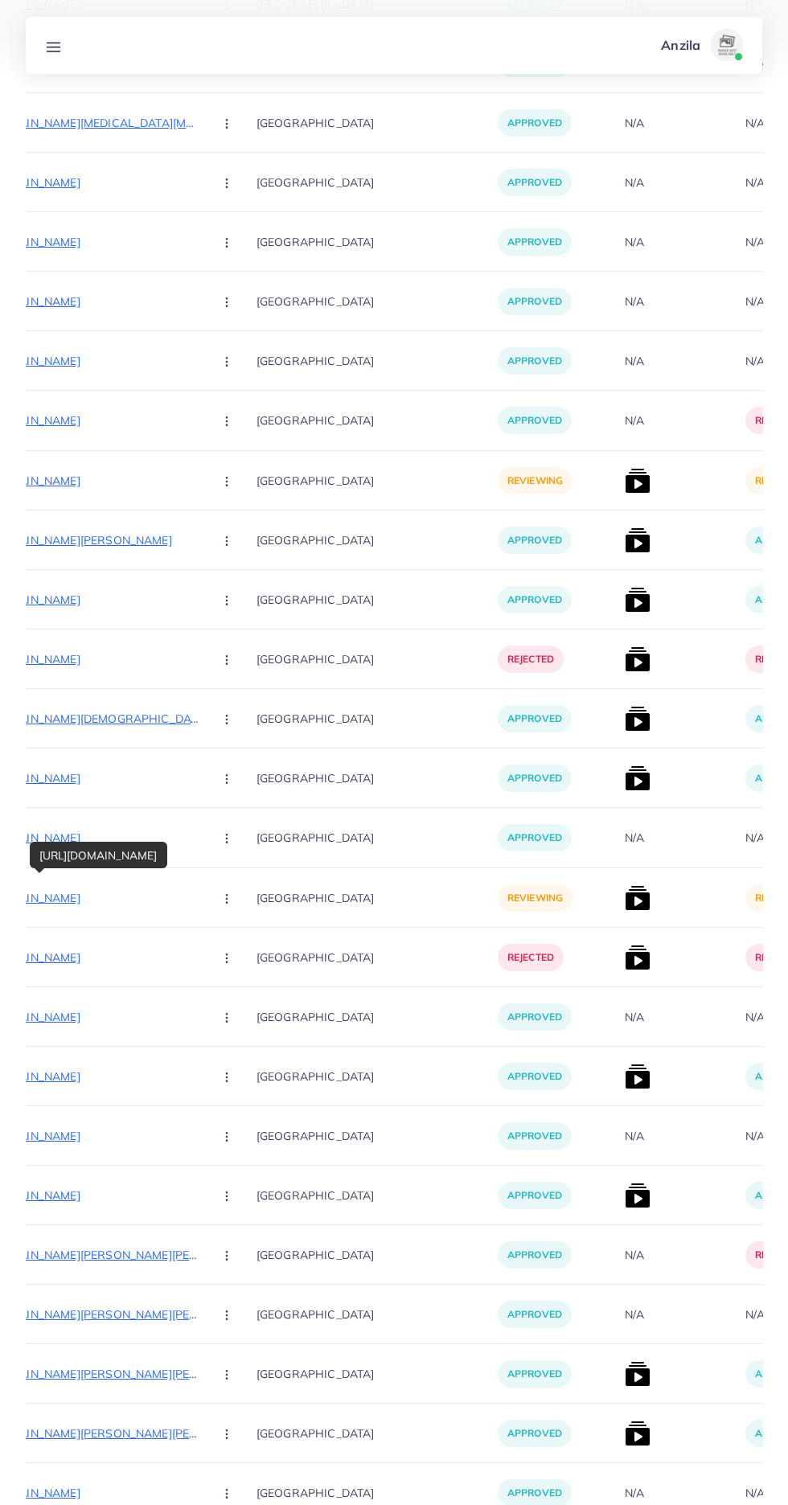
click at [200, 911] on button "button" at bounding box center [228, 897] width 56 height 36
click at [80, 893] on p "[URL][DOMAIN_NAME]" at bounding box center [79, 897] width 241 height 19
click at [200, 906] on button "button" at bounding box center [228, 897] width 56 height 36
click at [235, 940] on span "Approve" at bounding box center [261, 947] width 53 height 16
click at [625, 904] on img at bounding box center [638, 898] width 26 height 26
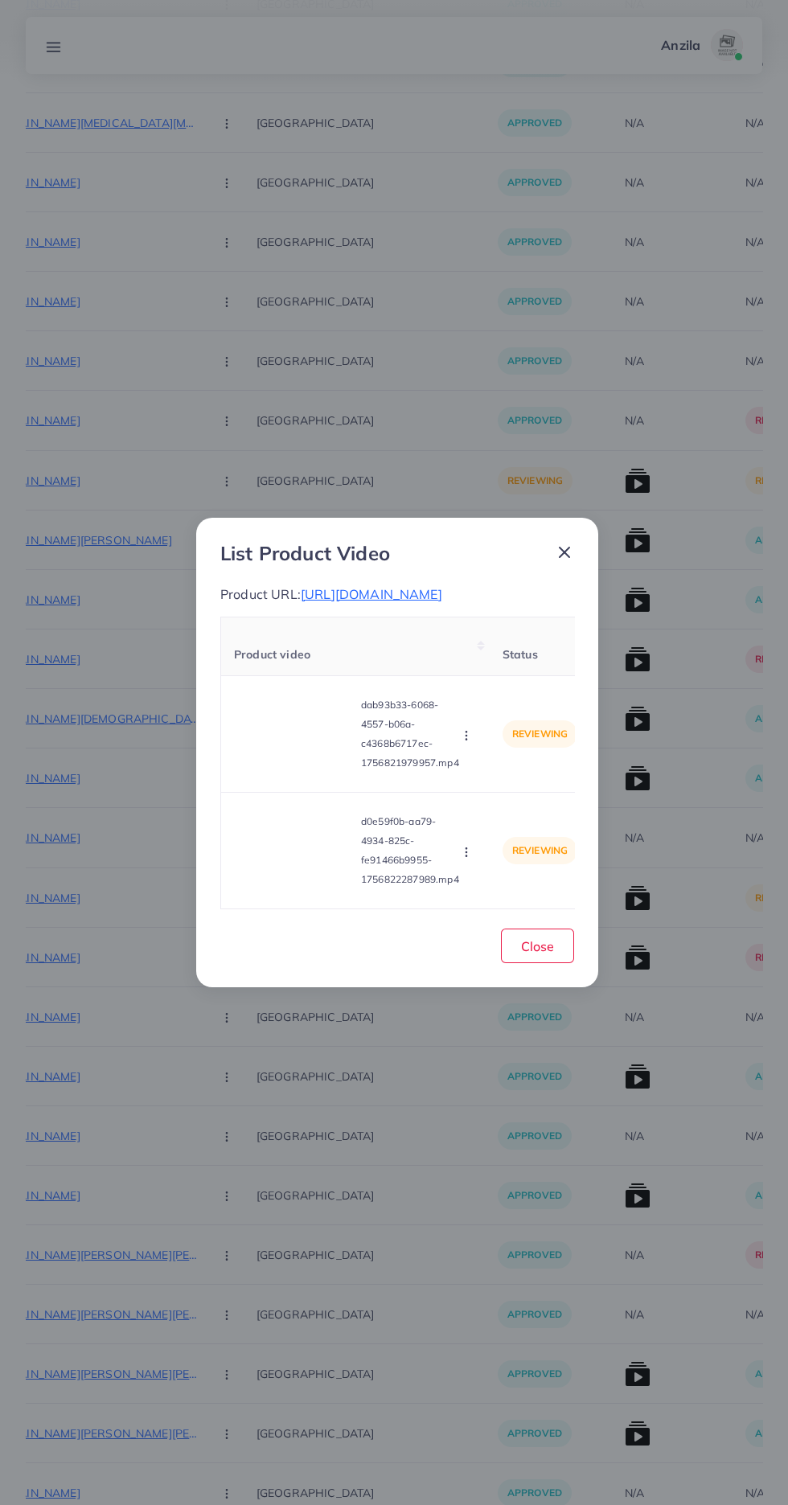
click at [305, 768] on video at bounding box center [294, 734] width 121 height 72
click at [305, 768] on div at bounding box center [294, 734] width 121 height 72
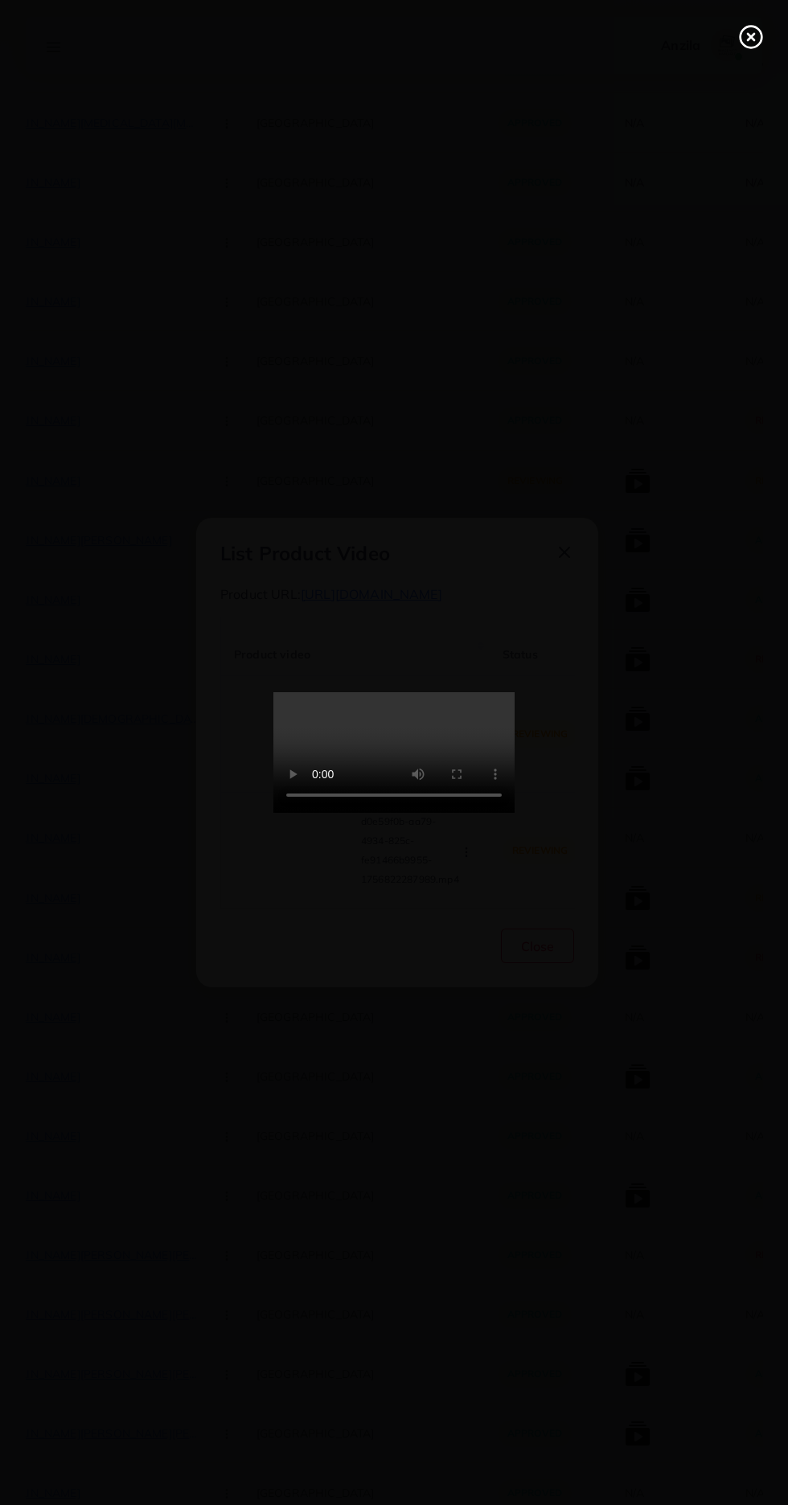
click at [751, 37] on line at bounding box center [750, 37] width 6 height 6
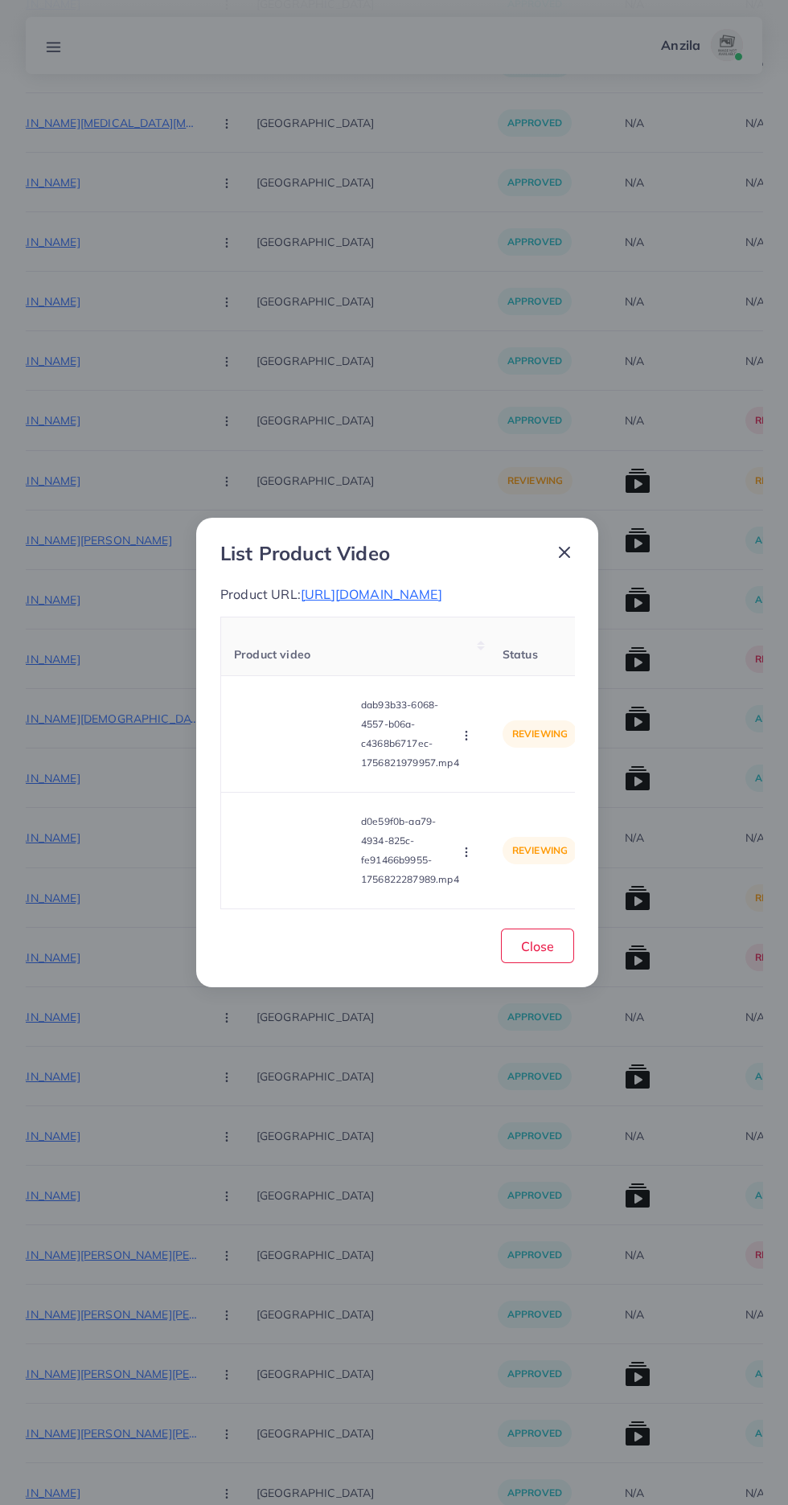
click at [464, 742] on icon "button" at bounding box center [466, 735] width 13 height 13
click at [518, 781] on span "Approve" at bounding box center [500, 773] width 53 height 16
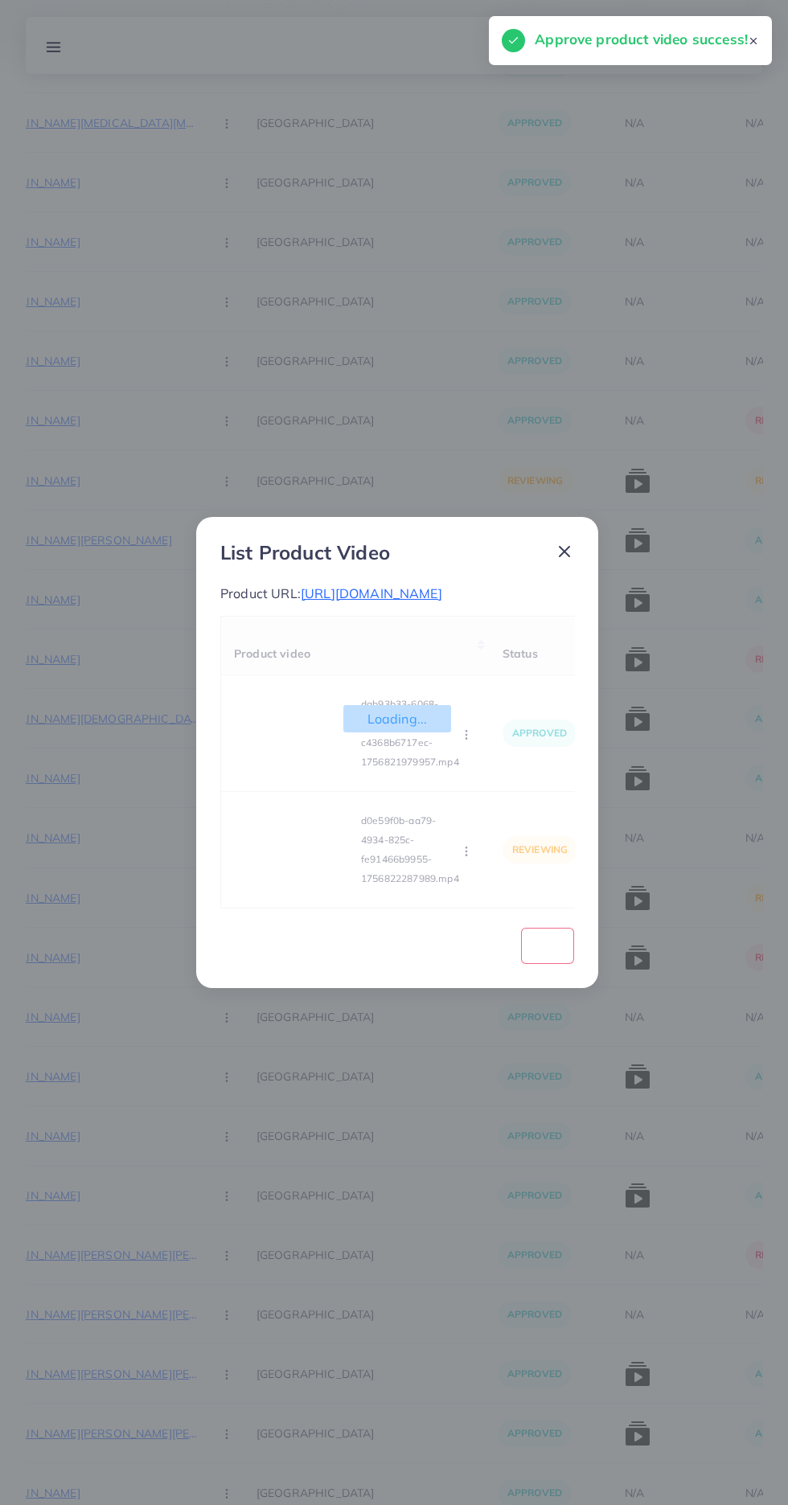
click at [297, 872] on video at bounding box center [294, 849] width 121 height 72
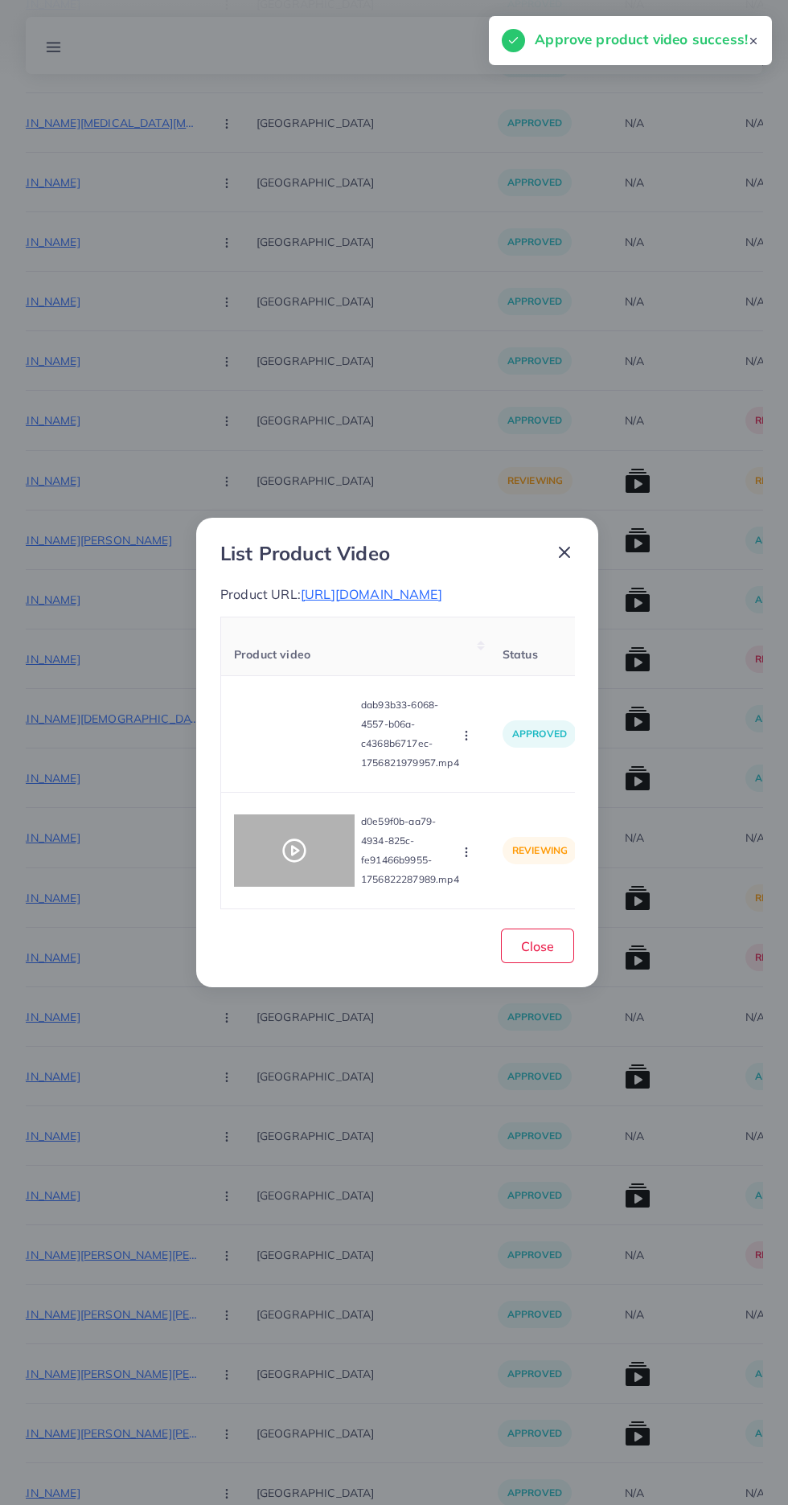
click at [297, 863] on icon at bounding box center [294, 850] width 26 height 26
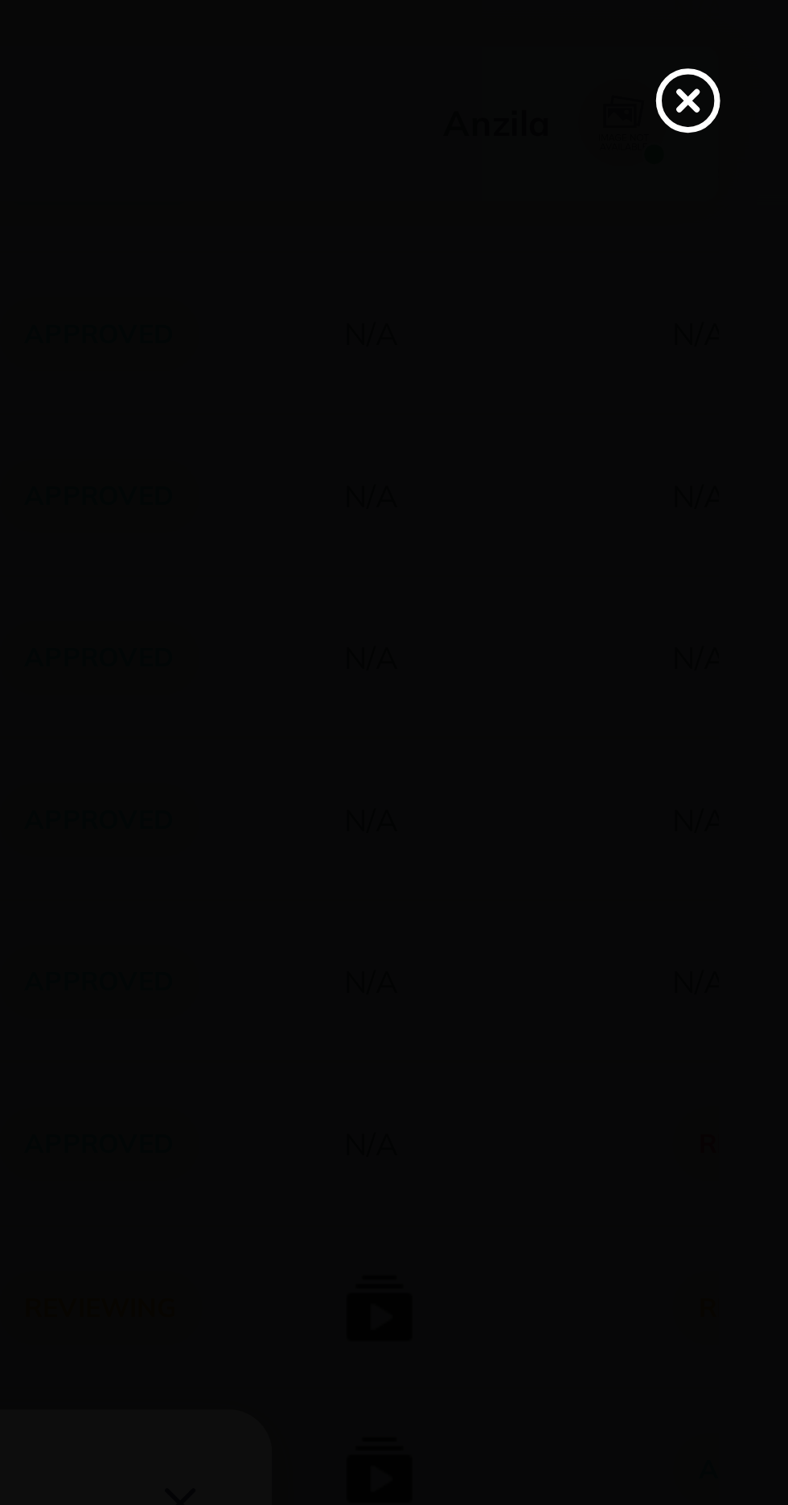
click at [756, 38] on icon at bounding box center [751, 37] width 26 height 26
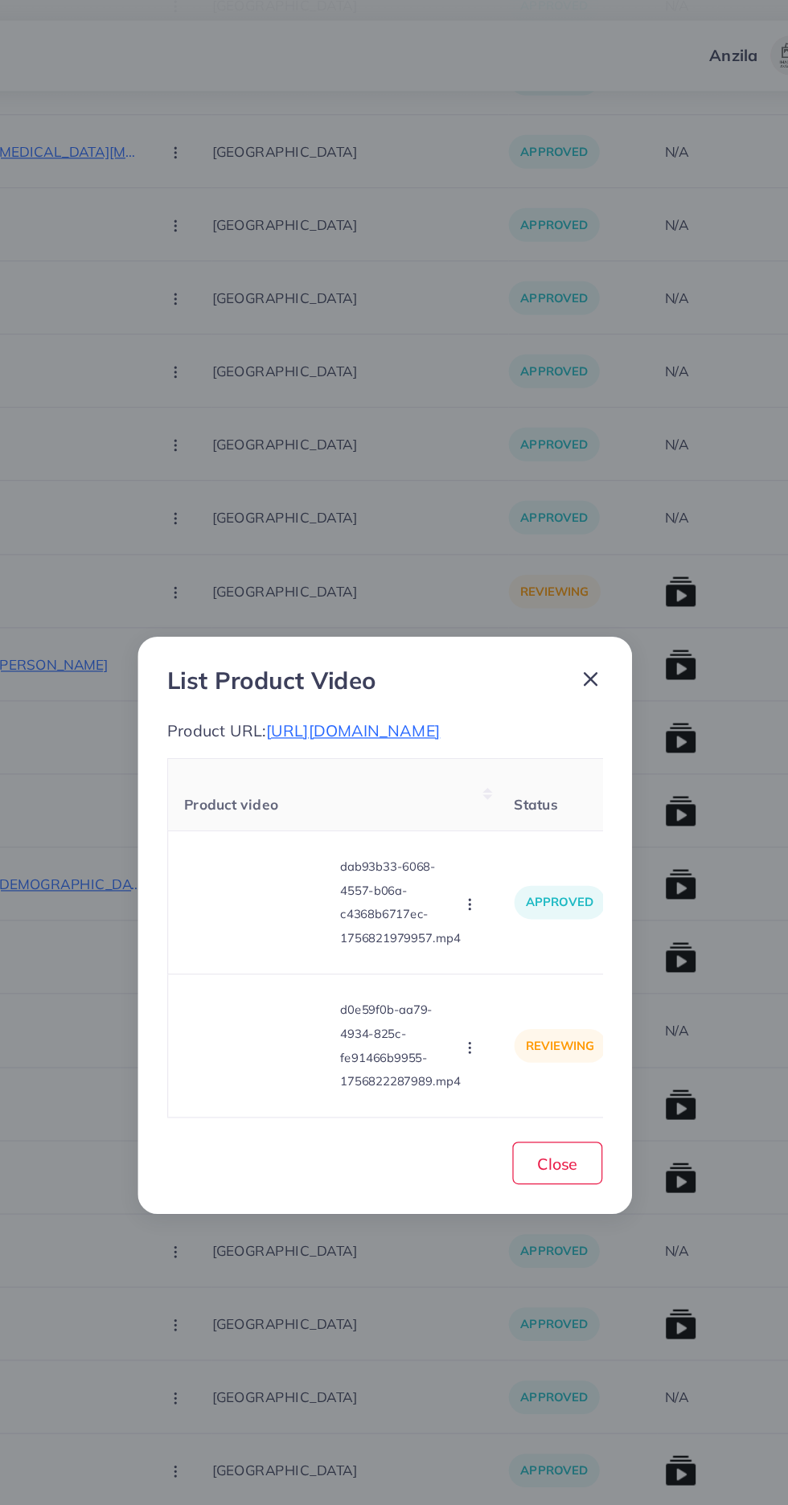
click at [466, 852] on circle "button" at bounding box center [465, 851] width 1 height 1
click at [504, 784] on span "Approve" at bounding box center [494, 776] width 53 height 16
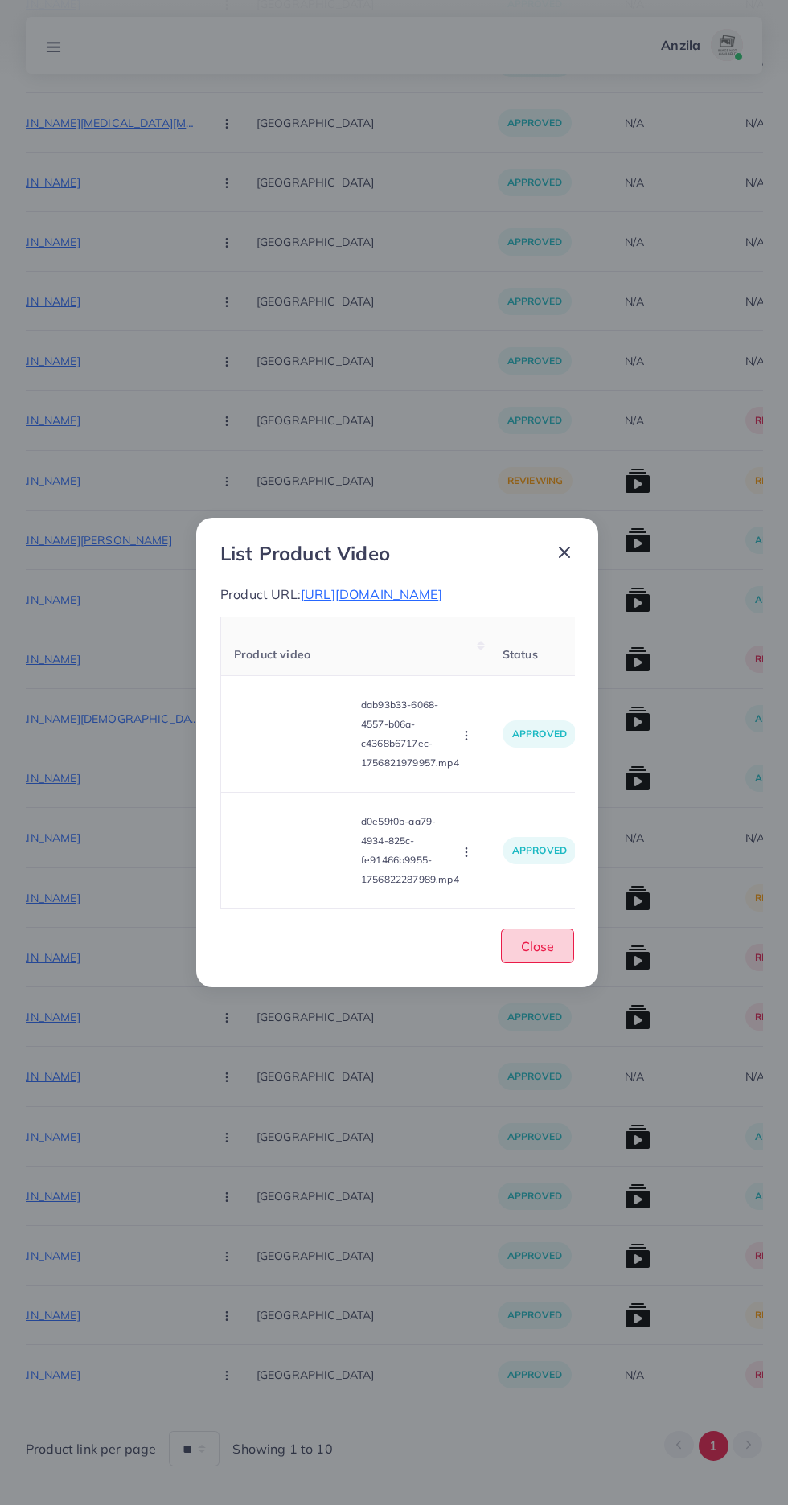
click at [537, 954] on span "Close" at bounding box center [537, 946] width 33 height 16
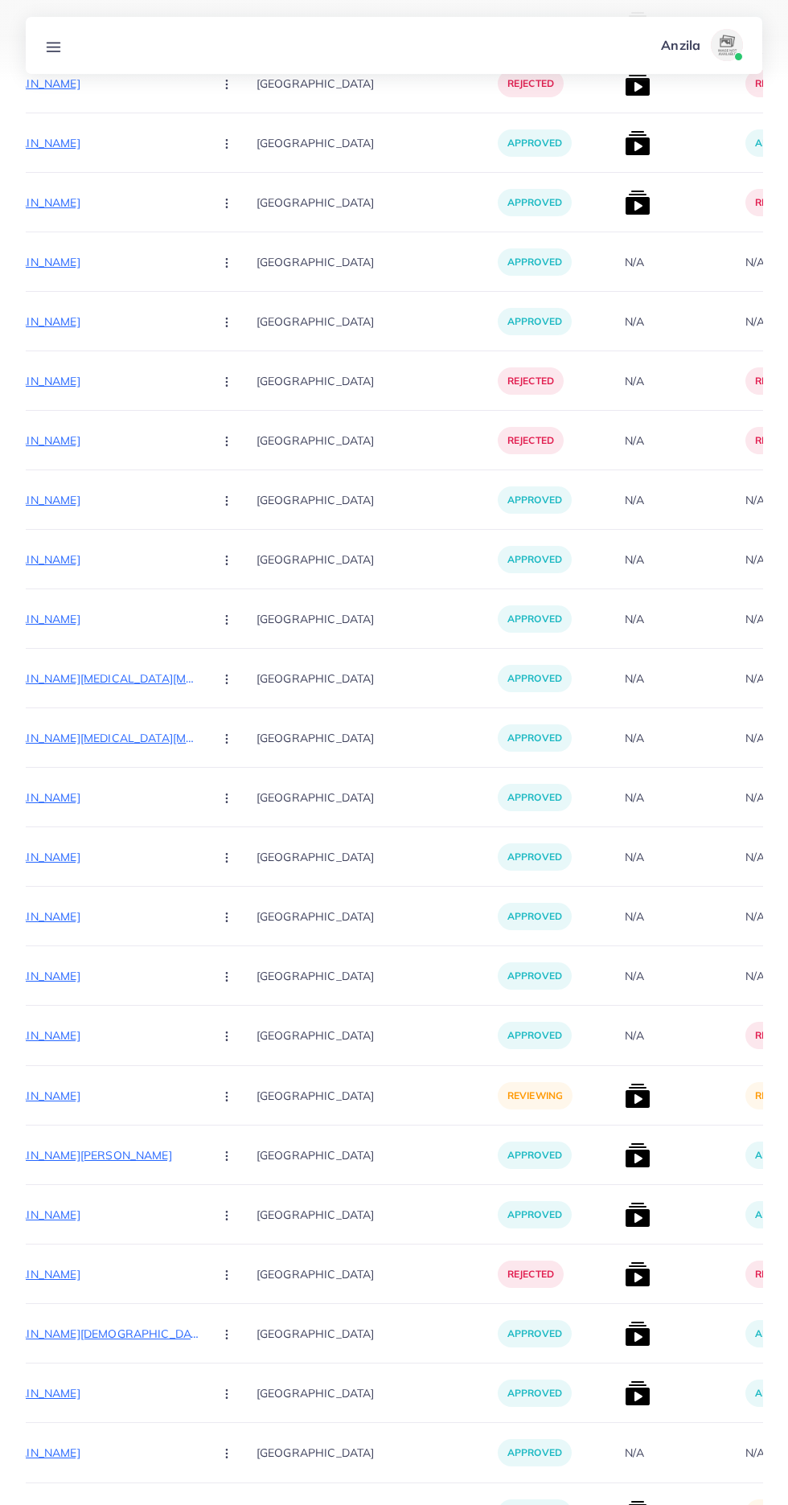
scroll to position [1479, 0]
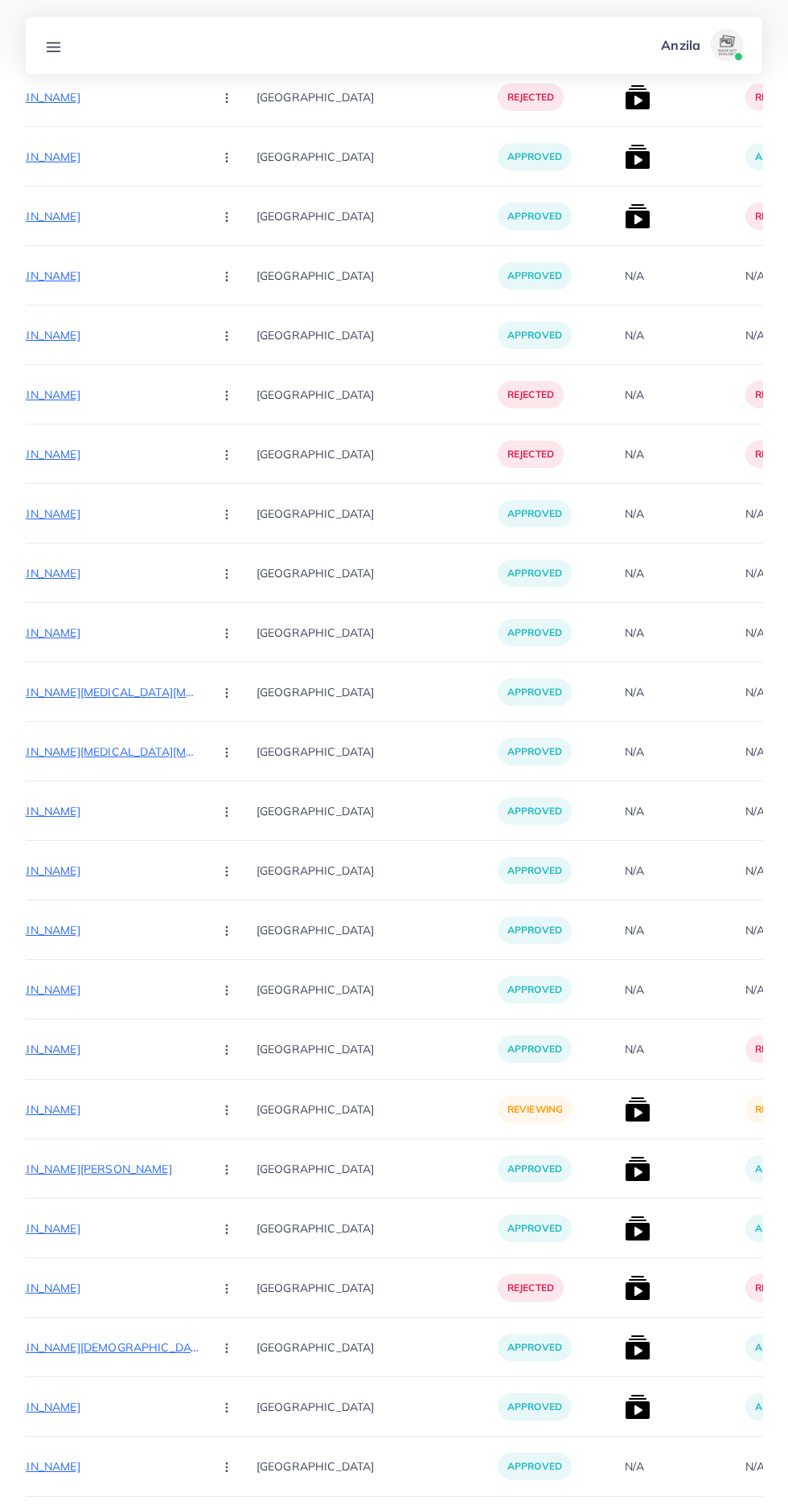
click at [88, 1119] on p "[URL][DOMAIN_NAME]" at bounding box center [79, 1109] width 241 height 19
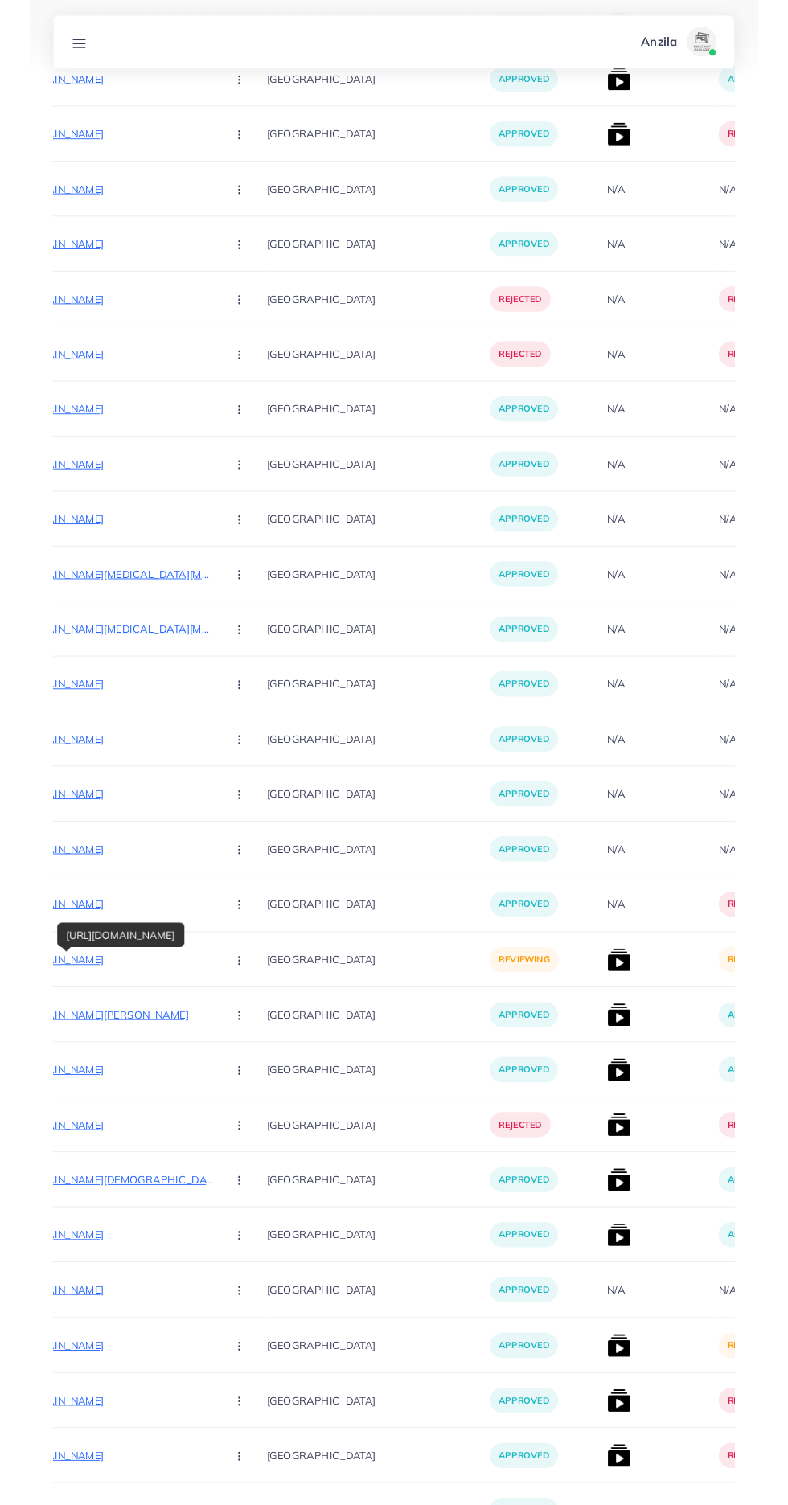
scroll to position [1602, 0]
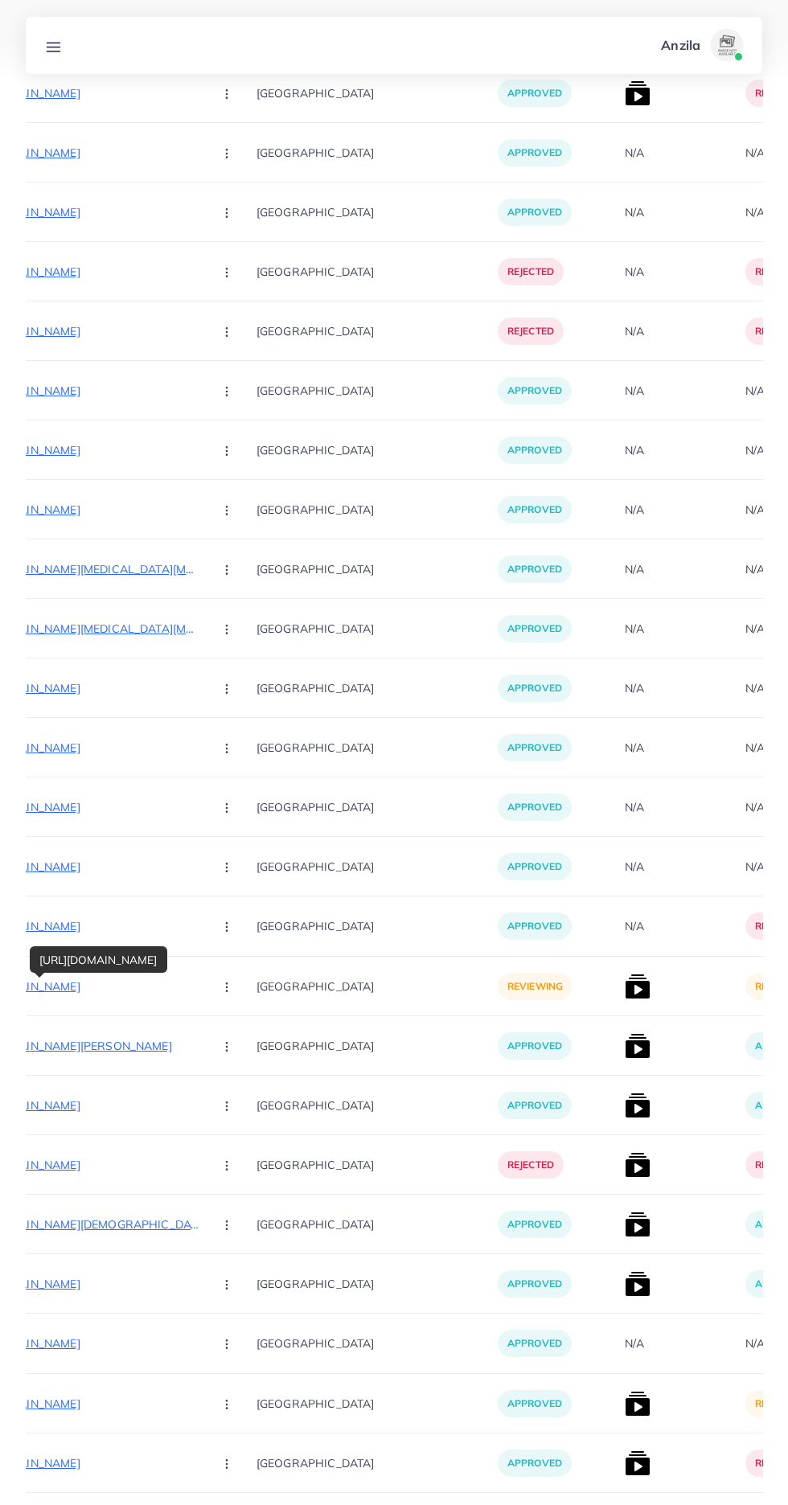
click at [226, 987] on circle "button" at bounding box center [226, 986] width 1 height 1
click at [235, 1034] on span "Approve" at bounding box center [261, 1035] width 53 height 16
click at [625, 990] on img at bounding box center [638, 986] width 26 height 26
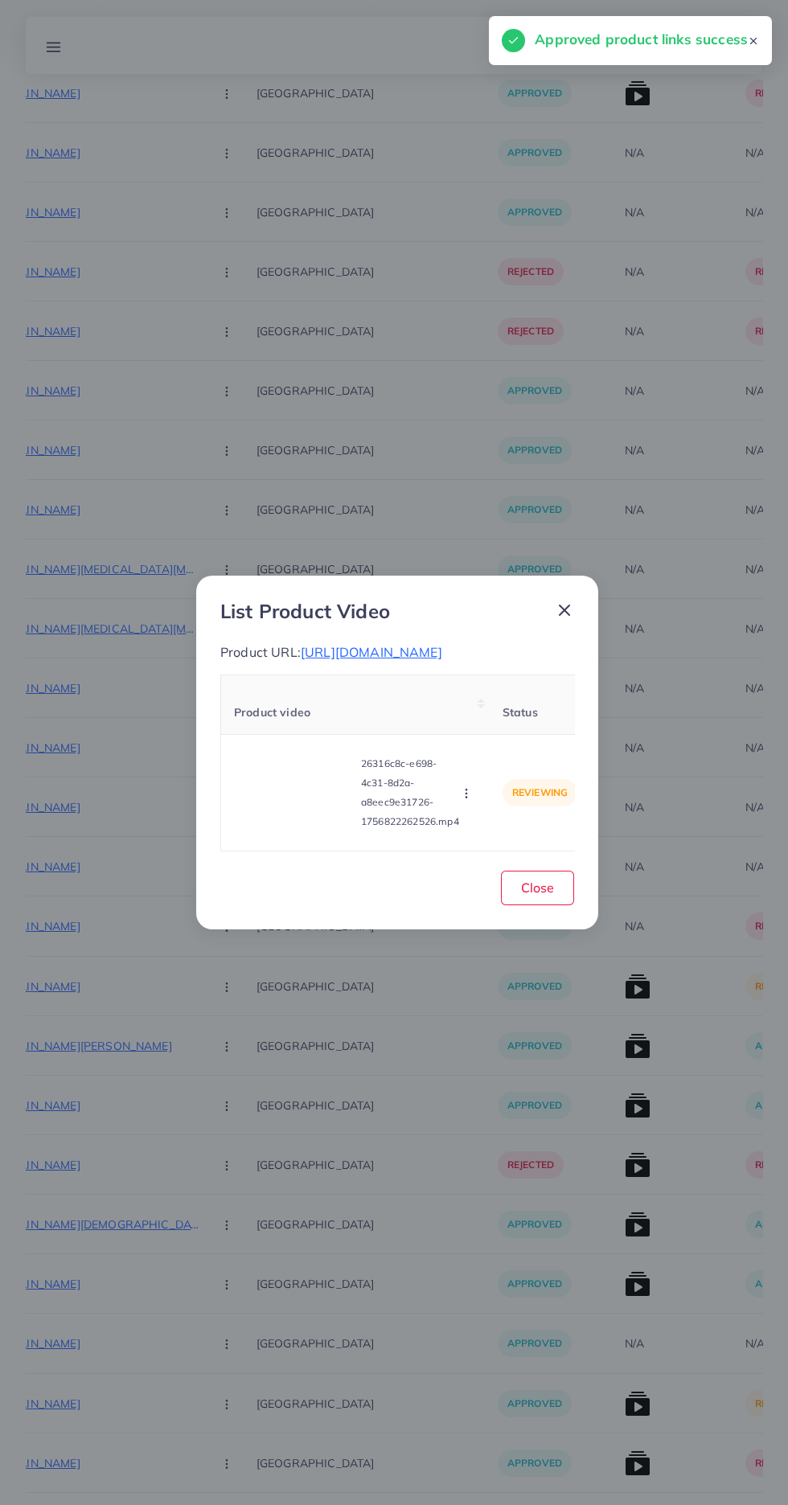
click at [299, 815] on video at bounding box center [294, 792] width 121 height 72
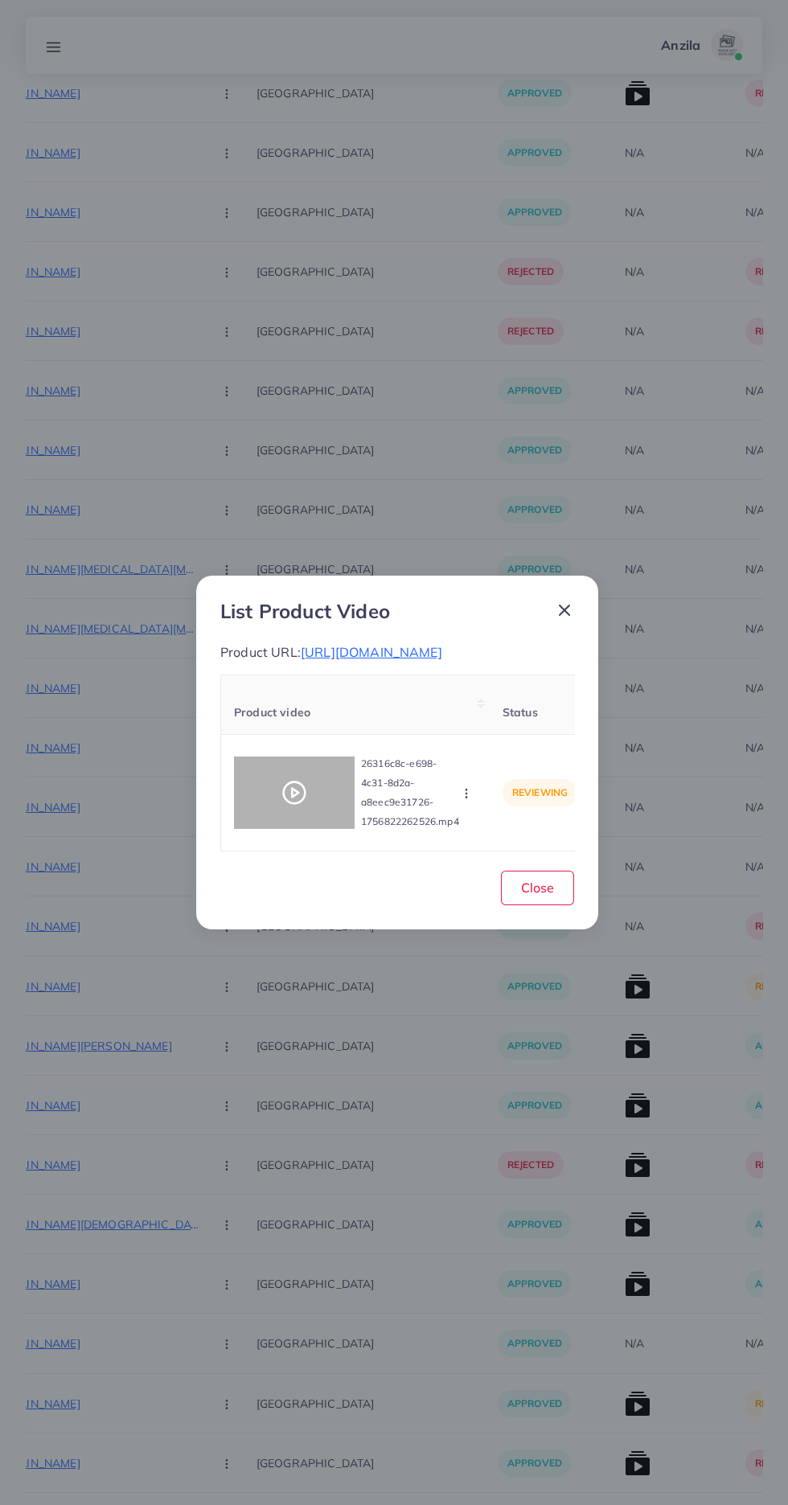
click at [293, 815] on div at bounding box center [294, 792] width 121 height 72
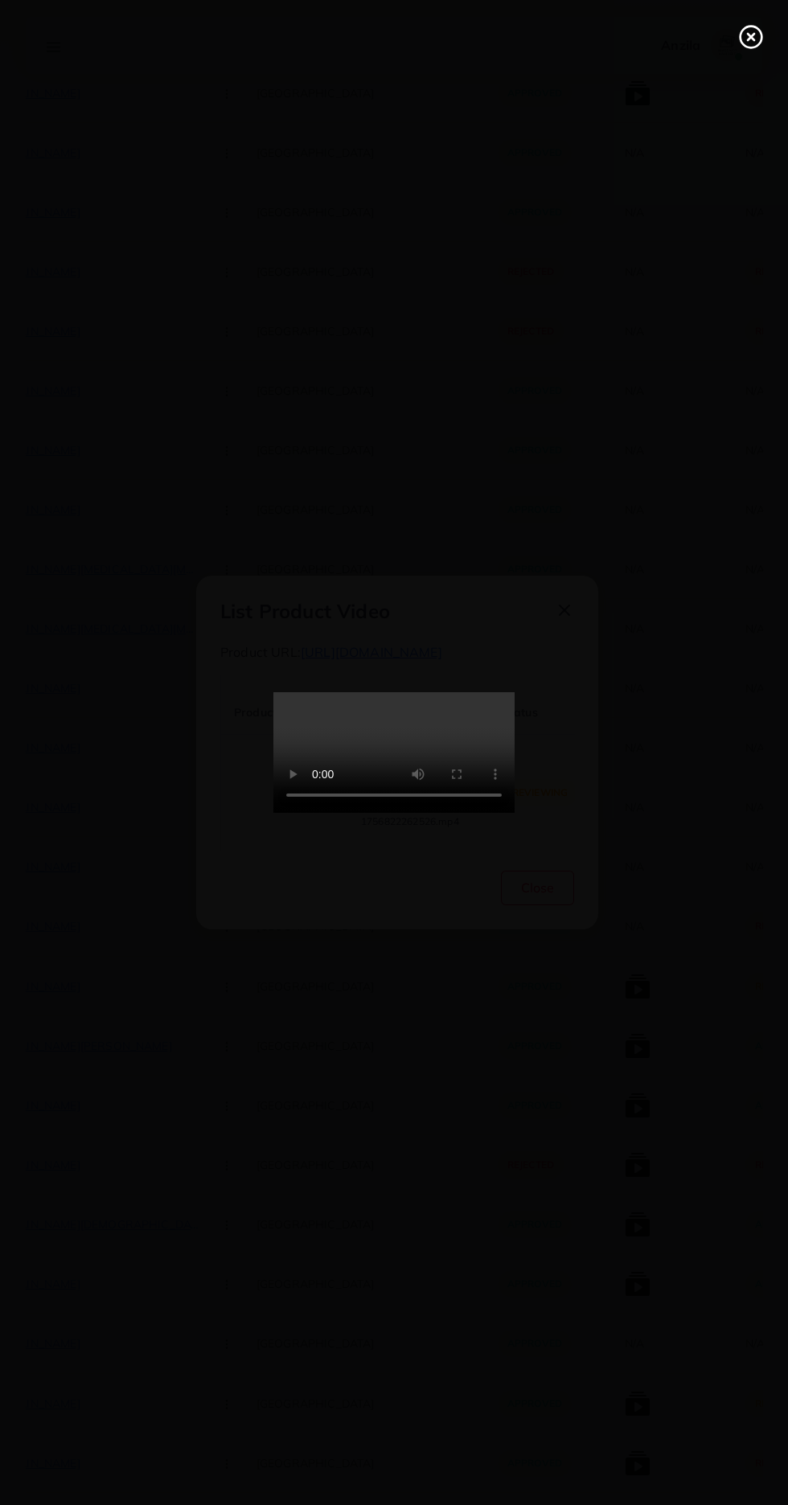
click at [745, 18] on div at bounding box center [394, 752] width 788 height 1505
click at [744, 37] on icon at bounding box center [751, 37] width 26 height 26
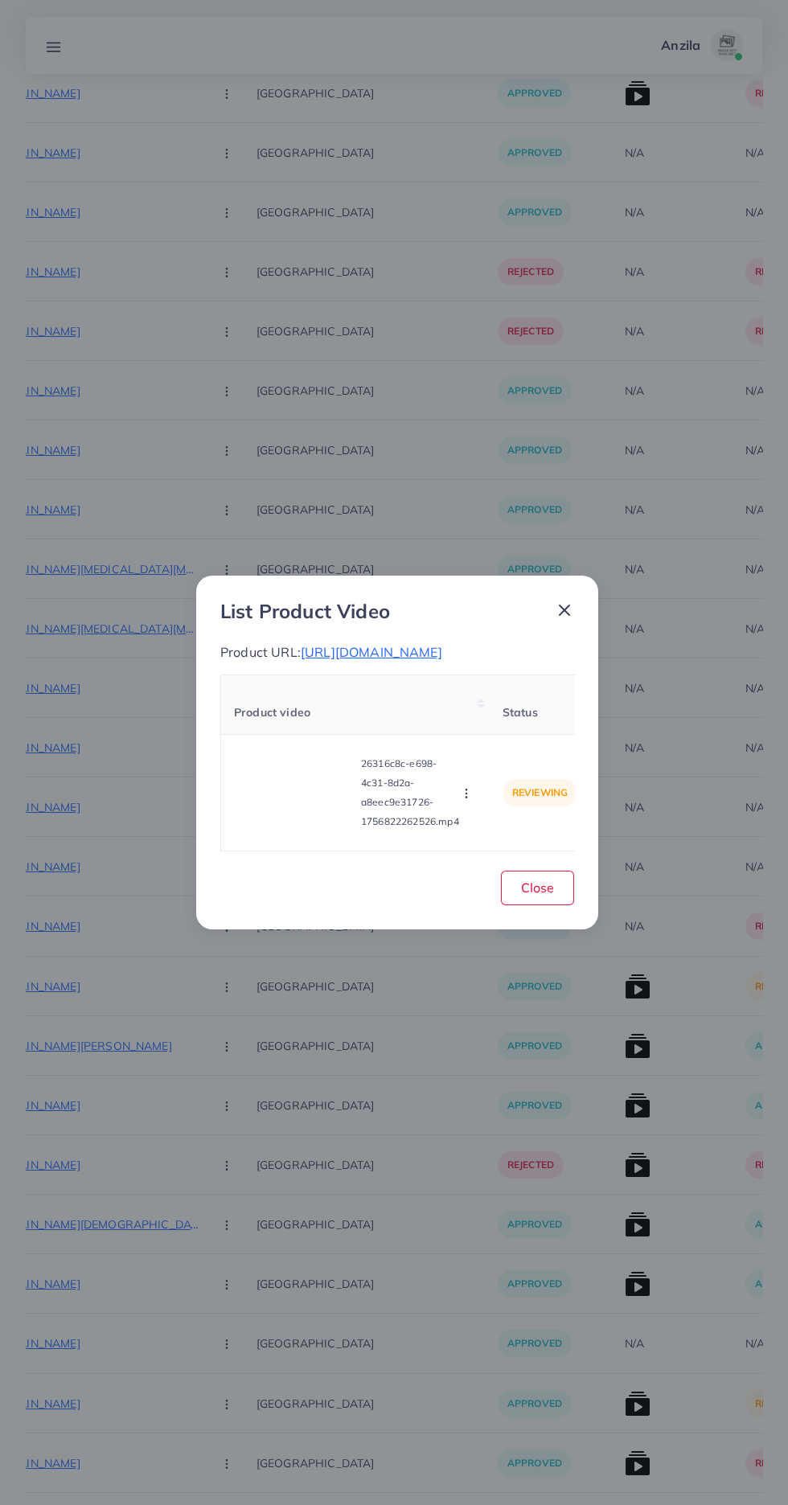
click at [469, 799] on icon "button" at bounding box center [466, 793] width 13 height 13
click at [515, 720] on span "Approve" at bounding box center [494, 718] width 53 height 16
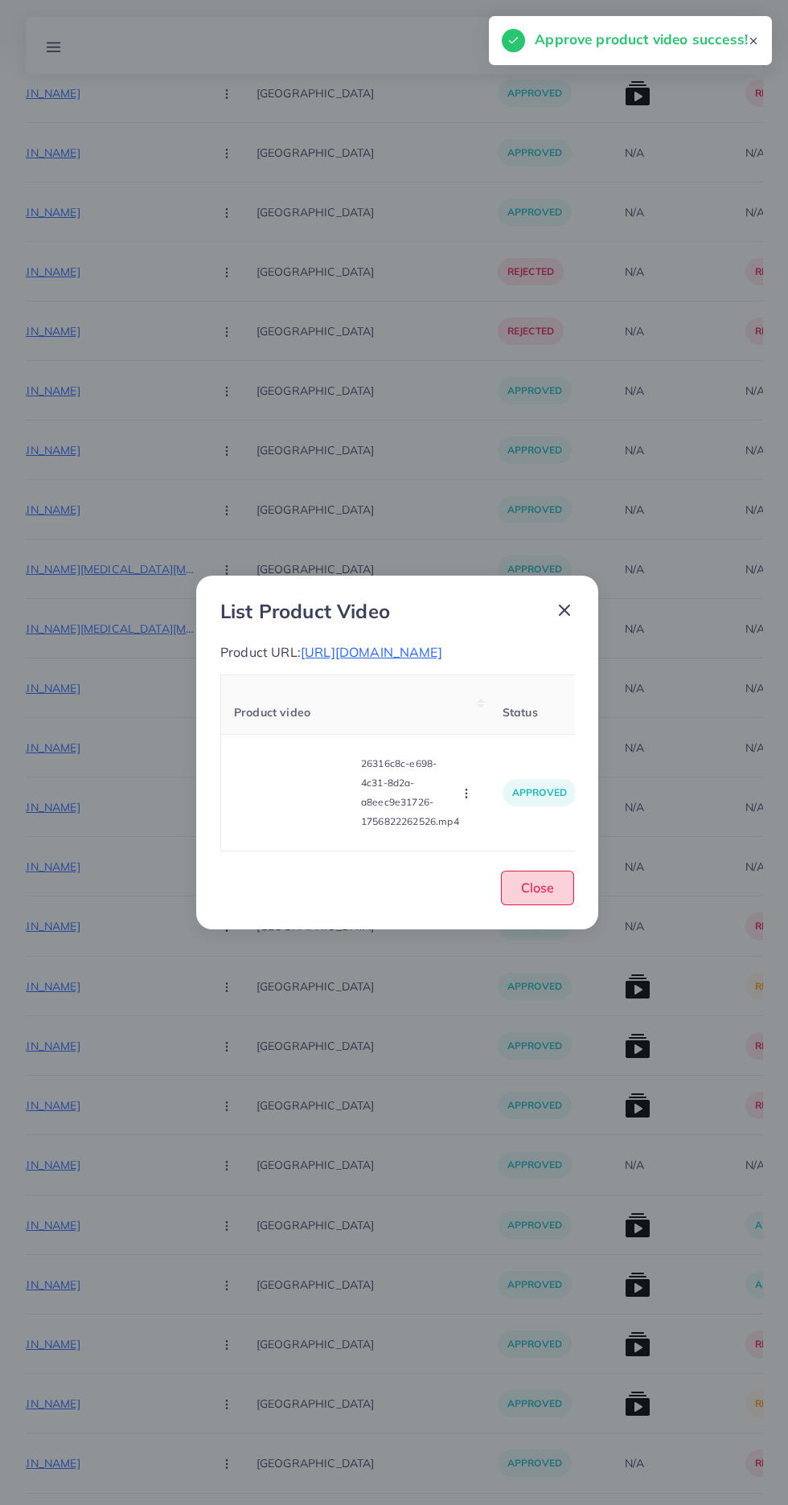
click at [534, 895] on span "Close" at bounding box center [537, 887] width 33 height 16
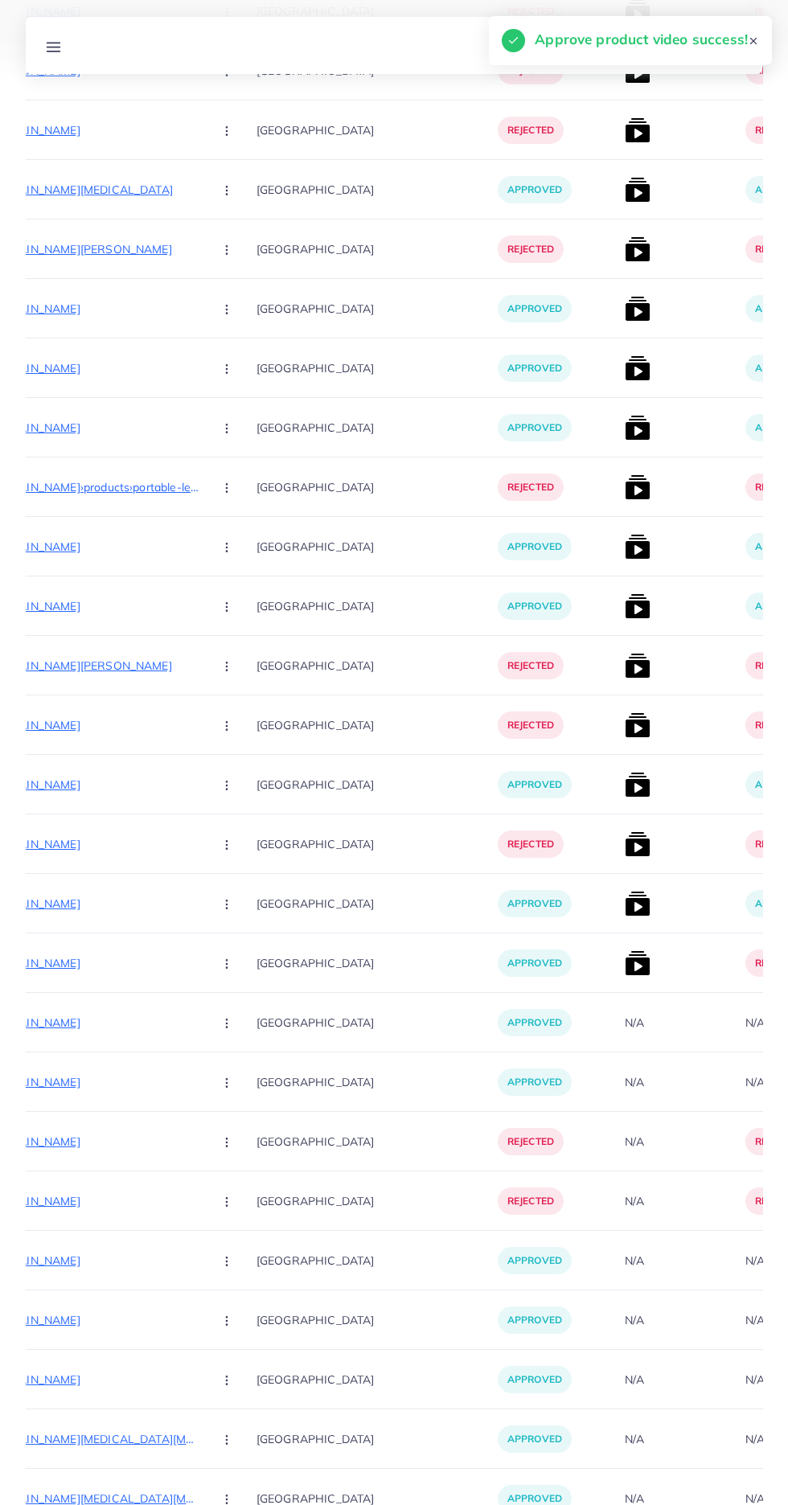
scroll to position [0, 0]
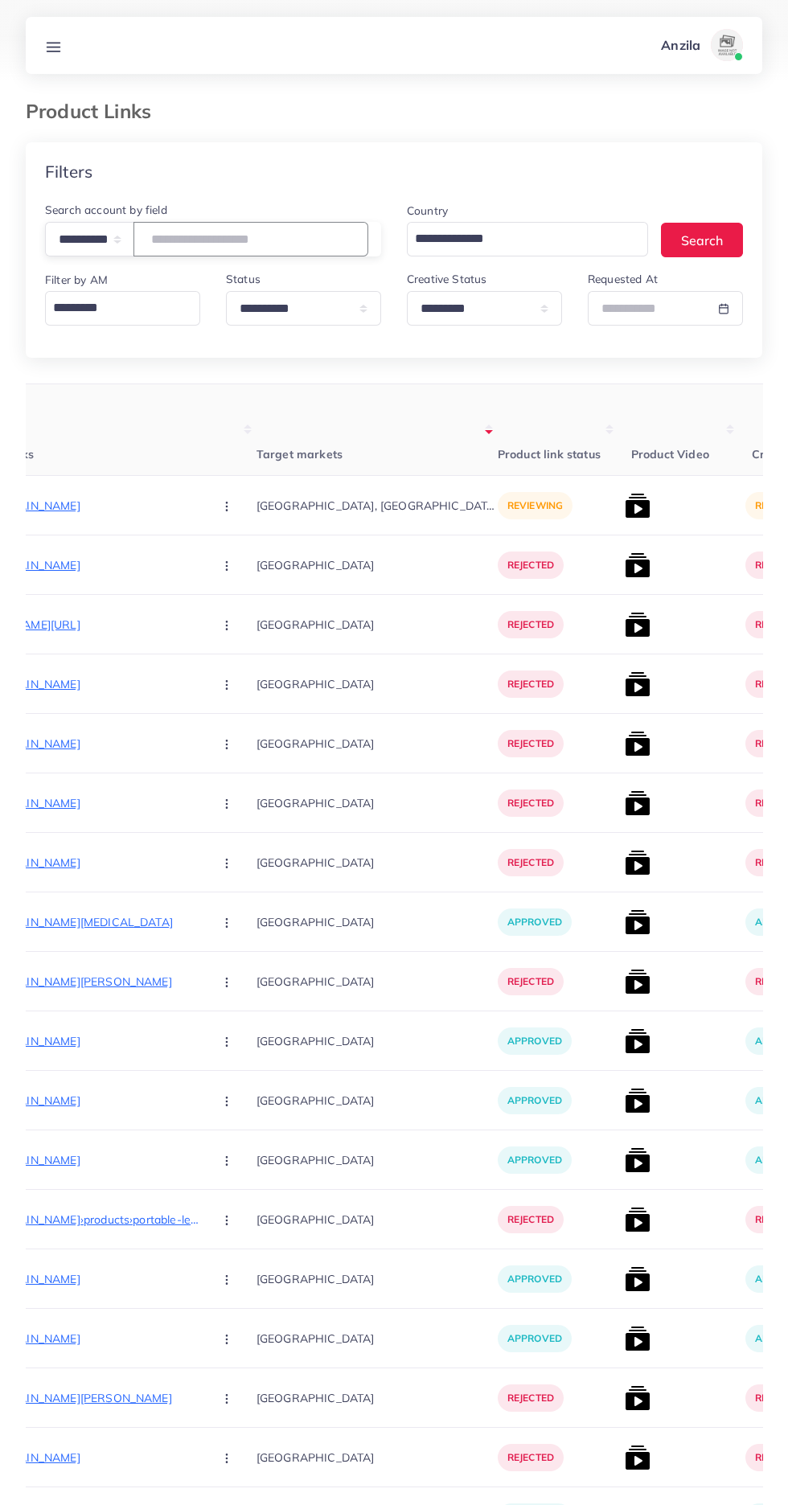
click at [227, 240] on input "text" at bounding box center [250, 239] width 235 height 35
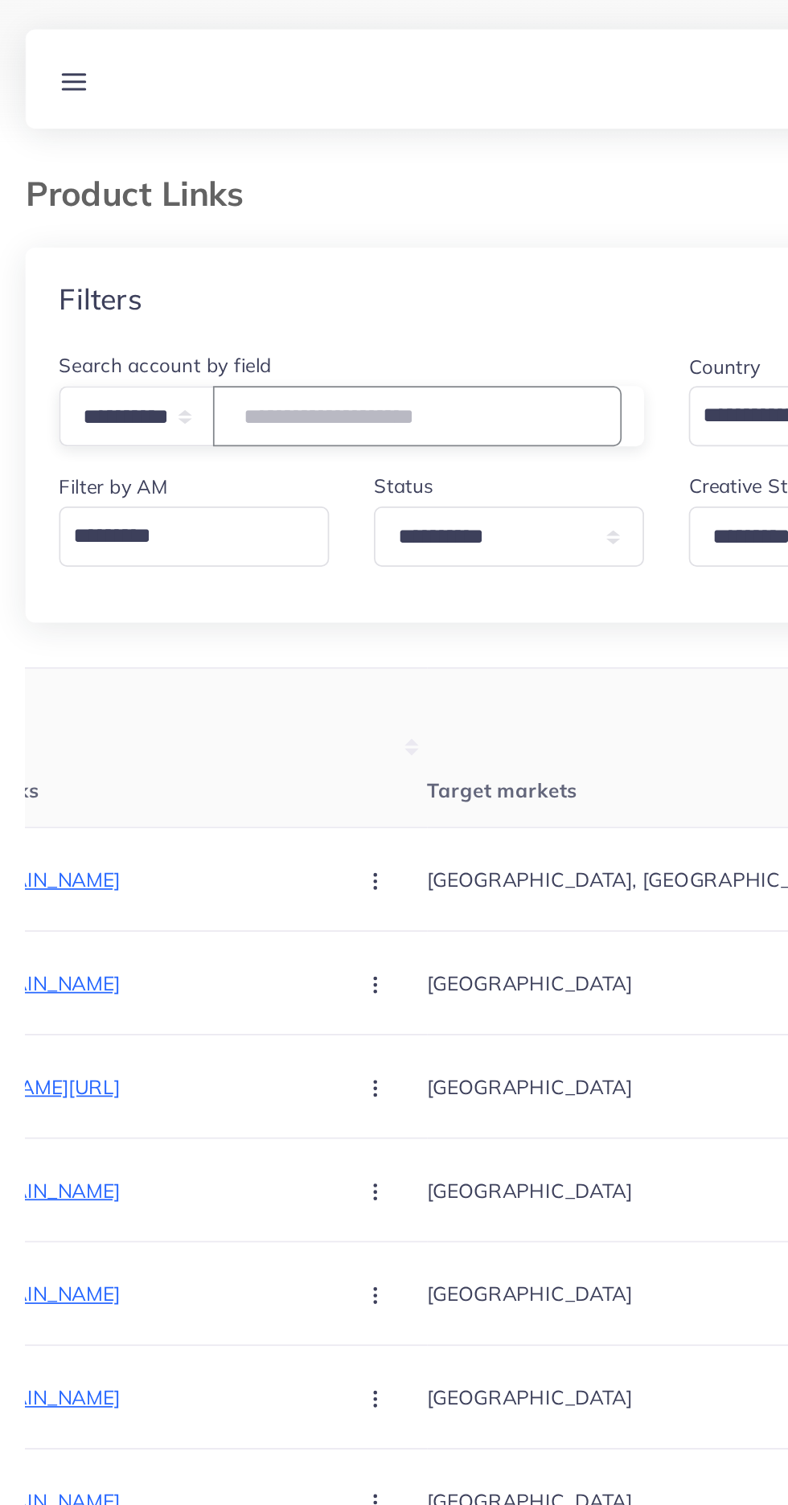
paste input "**********"
click at [242, 235] on input "**********" at bounding box center [250, 239] width 235 height 35
type input "*"
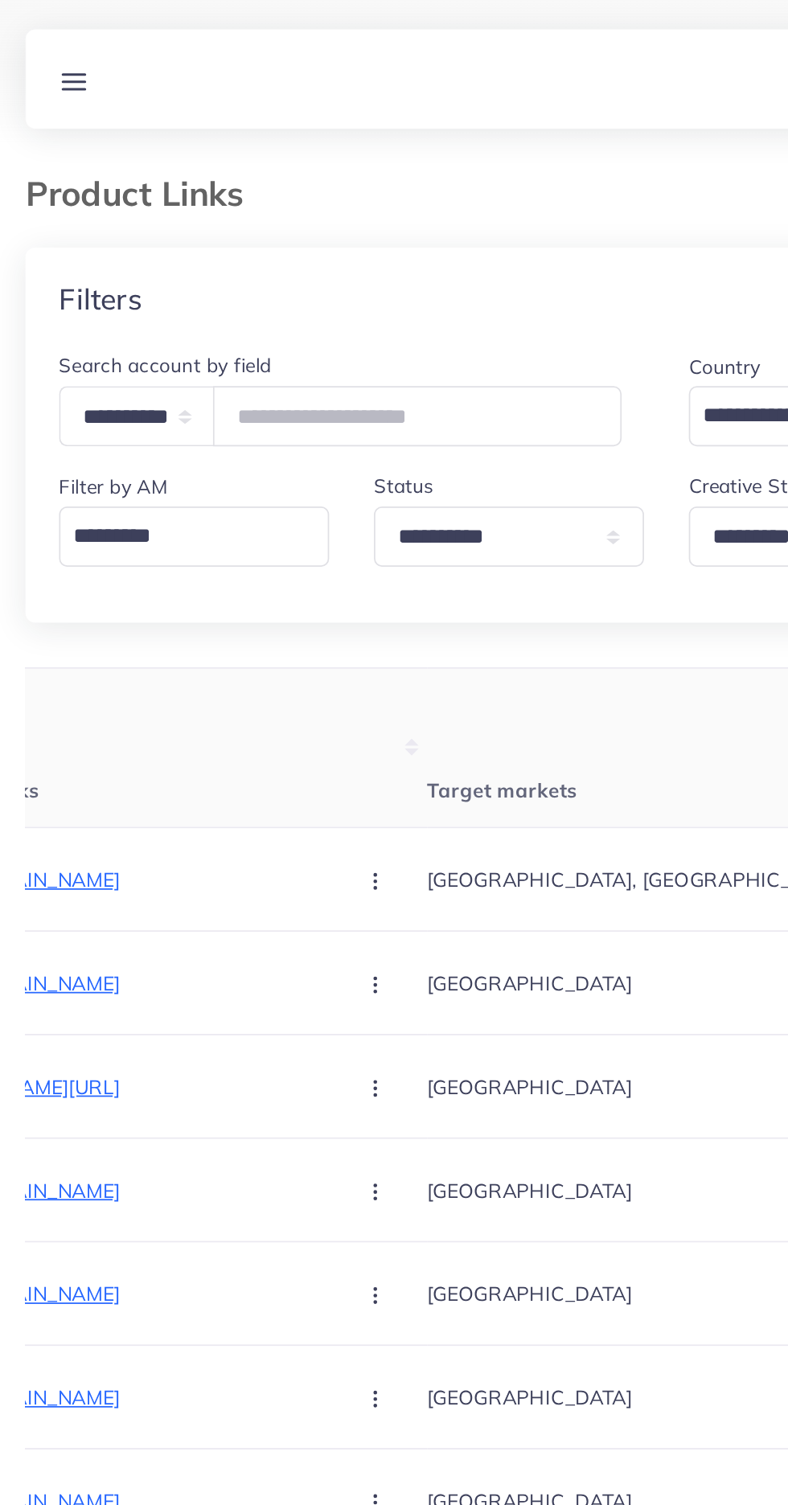
click at [343, 575] on p "[GEOGRAPHIC_DATA]" at bounding box center [376, 565] width 241 height 36
click at [194, 236] on input "text" at bounding box center [250, 239] width 235 height 35
type input "**********"
click at [149, 145] on div "Filters" at bounding box center [394, 171] width 736 height 59
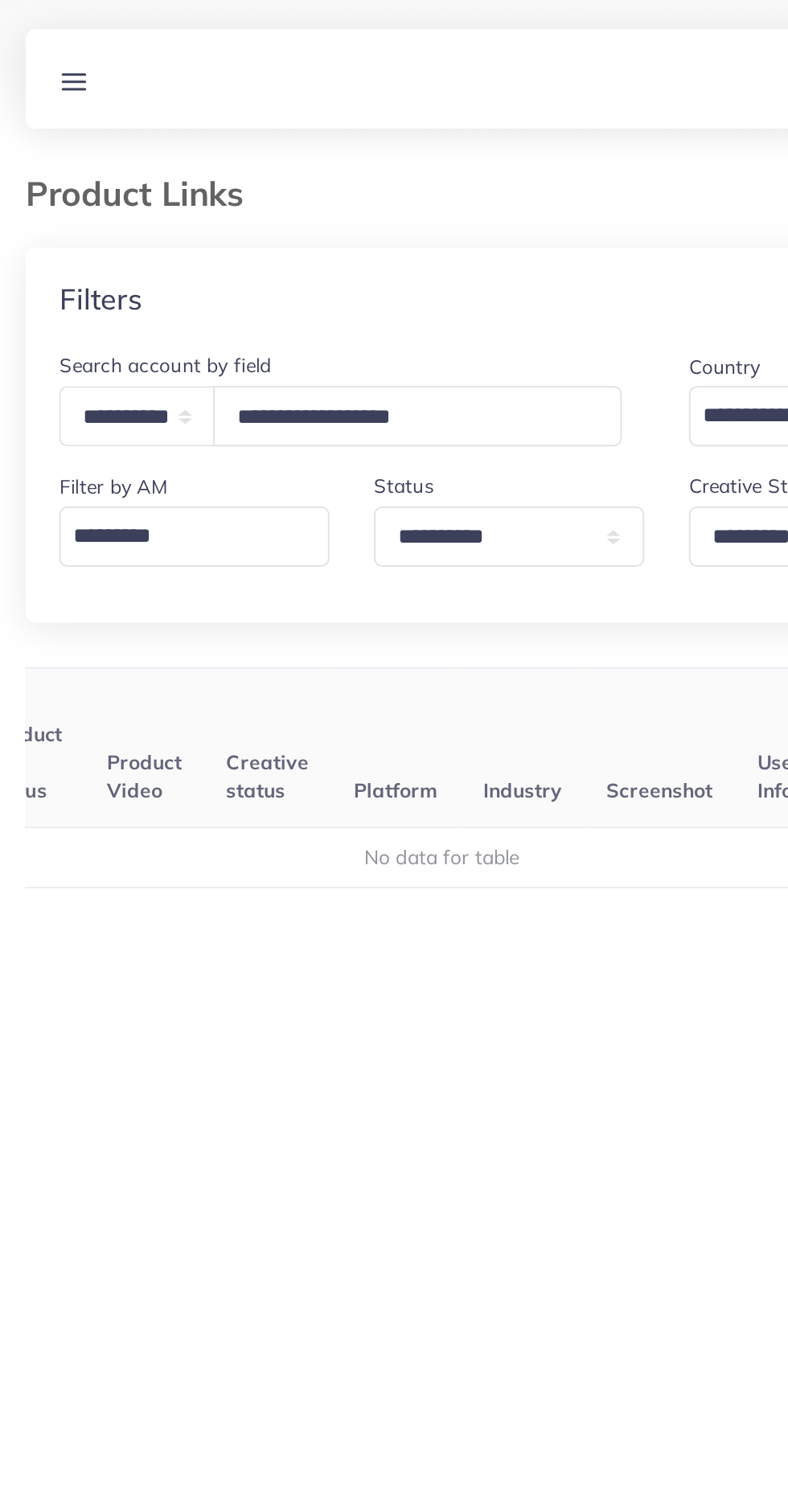
scroll to position [0, 252]
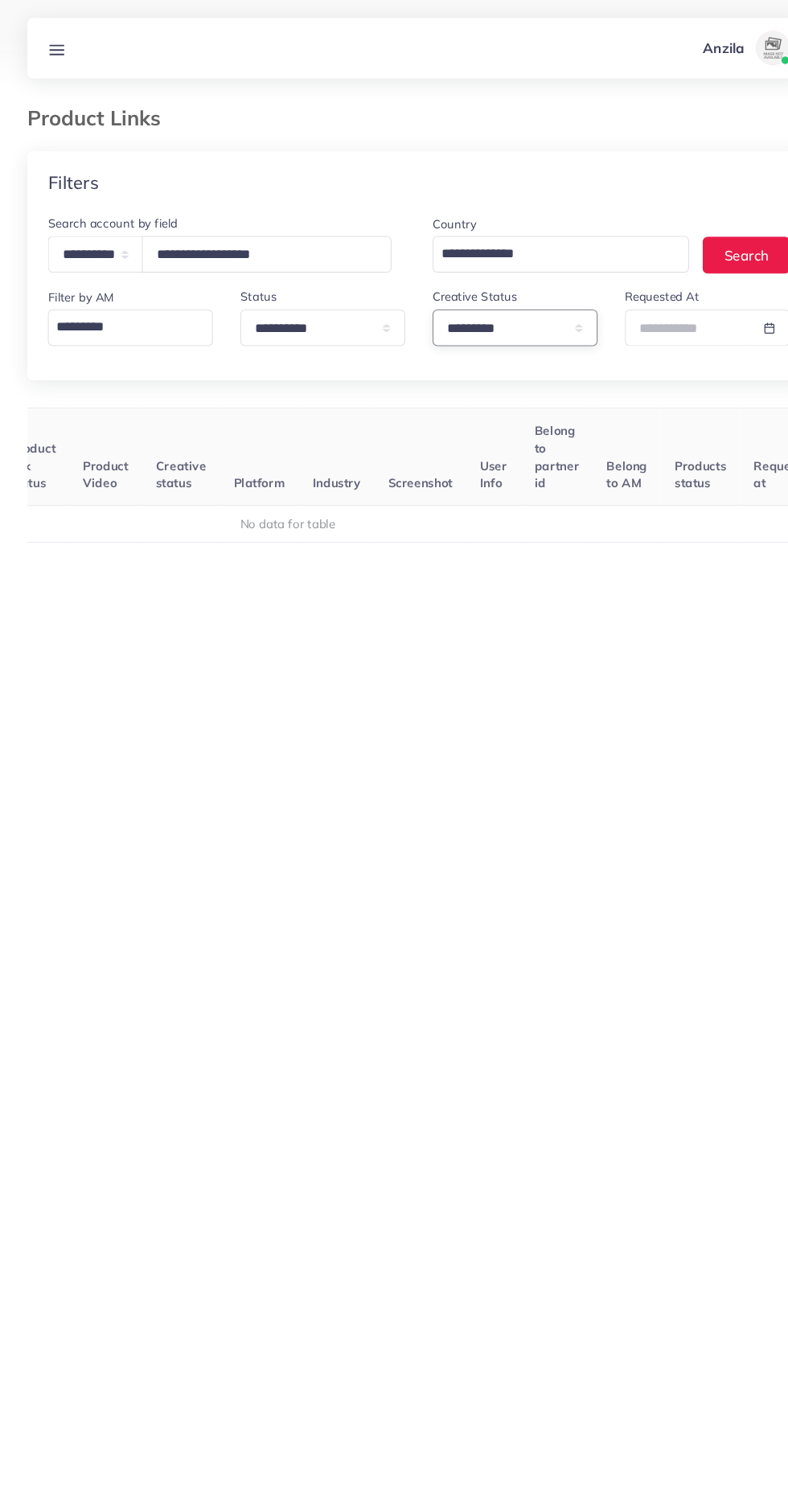
click at [427, 309] on select "**********" at bounding box center [484, 308] width 155 height 35
select select
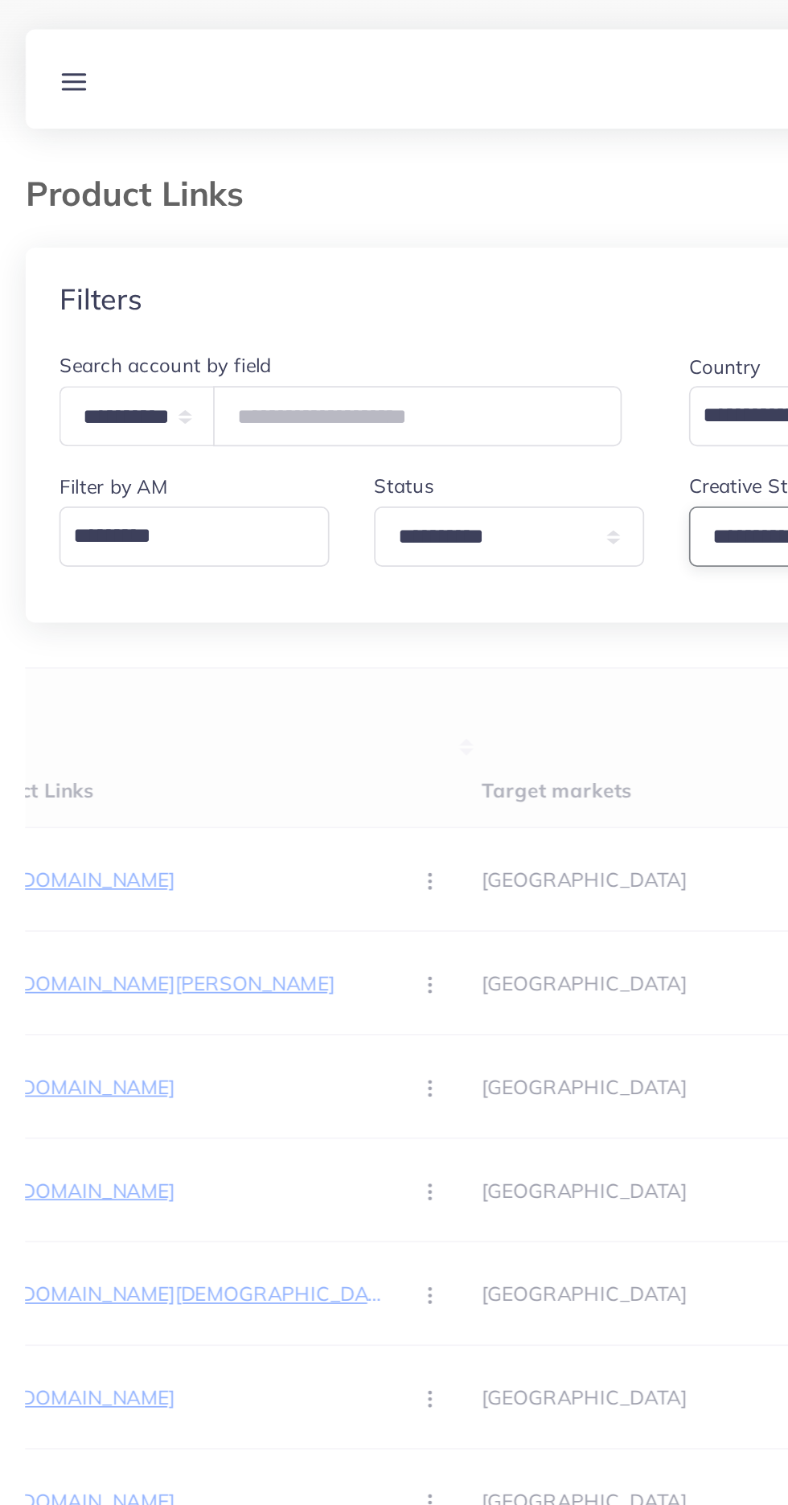
click at [431, 313] on select "**********" at bounding box center [484, 308] width 155 height 35
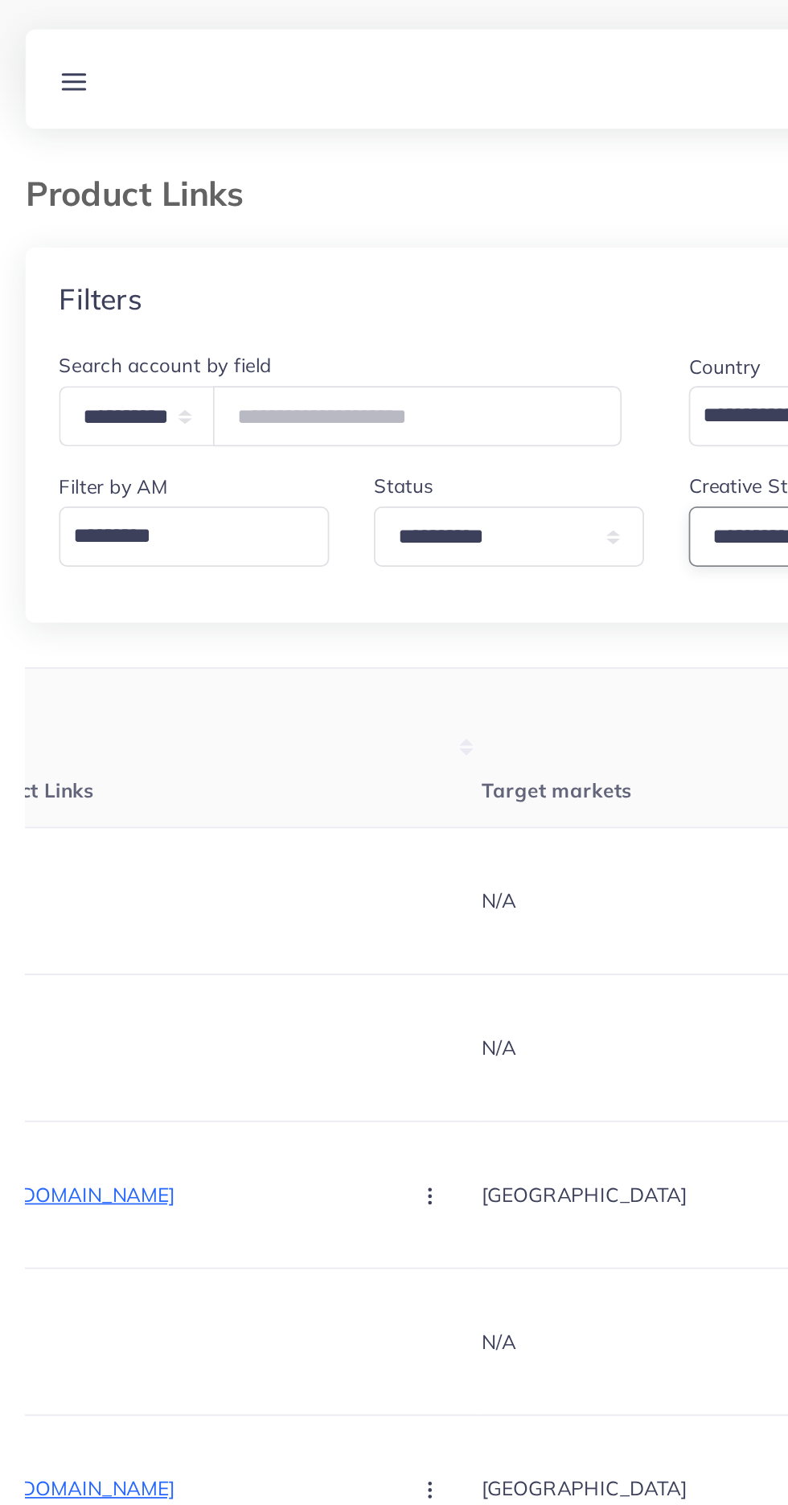
select select "*********"
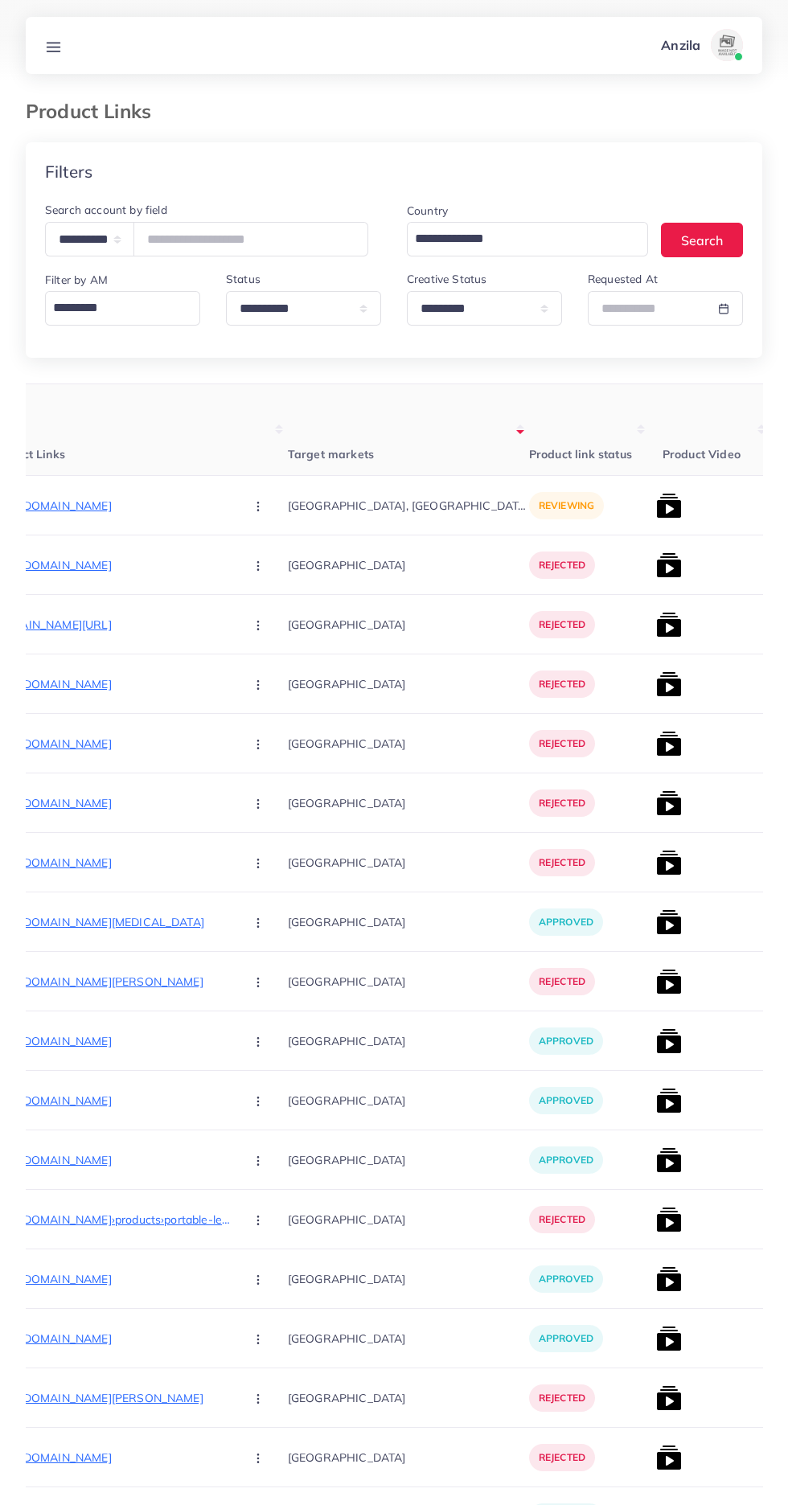
click at [77, 506] on p "[URL][DOMAIN_NAME]" at bounding box center [110, 505] width 241 height 19
click at [100, 507] on p "[URL][DOMAIN_NAME]" at bounding box center [110, 505] width 241 height 19
click at [257, 506] on circle "button" at bounding box center [257, 506] width 1 height 1
click at [266, 587] on span "Reject" at bounding box center [285, 590] width 39 height 16
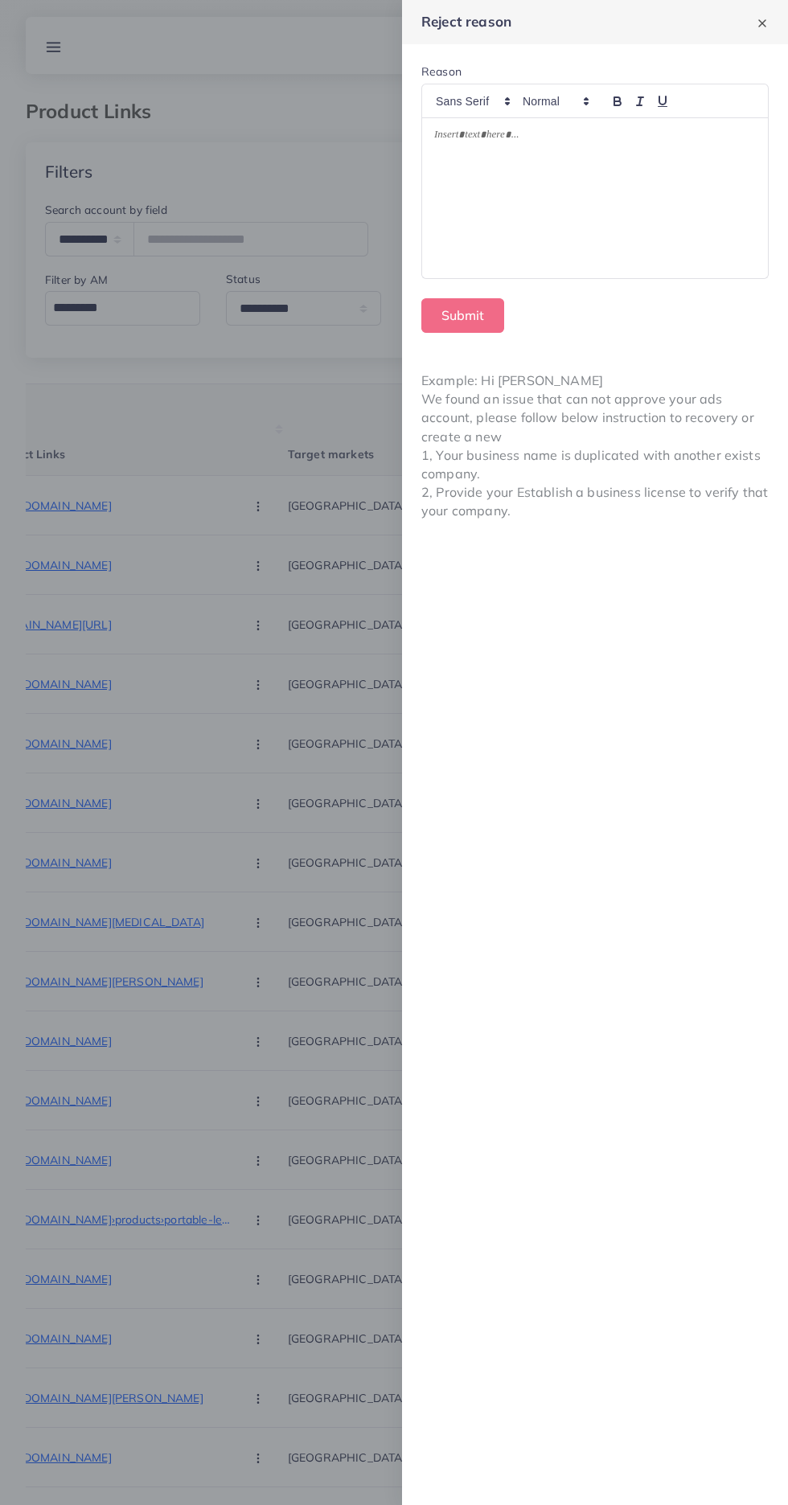
click at [479, 195] on div at bounding box center [595, 198] width 346 height 161
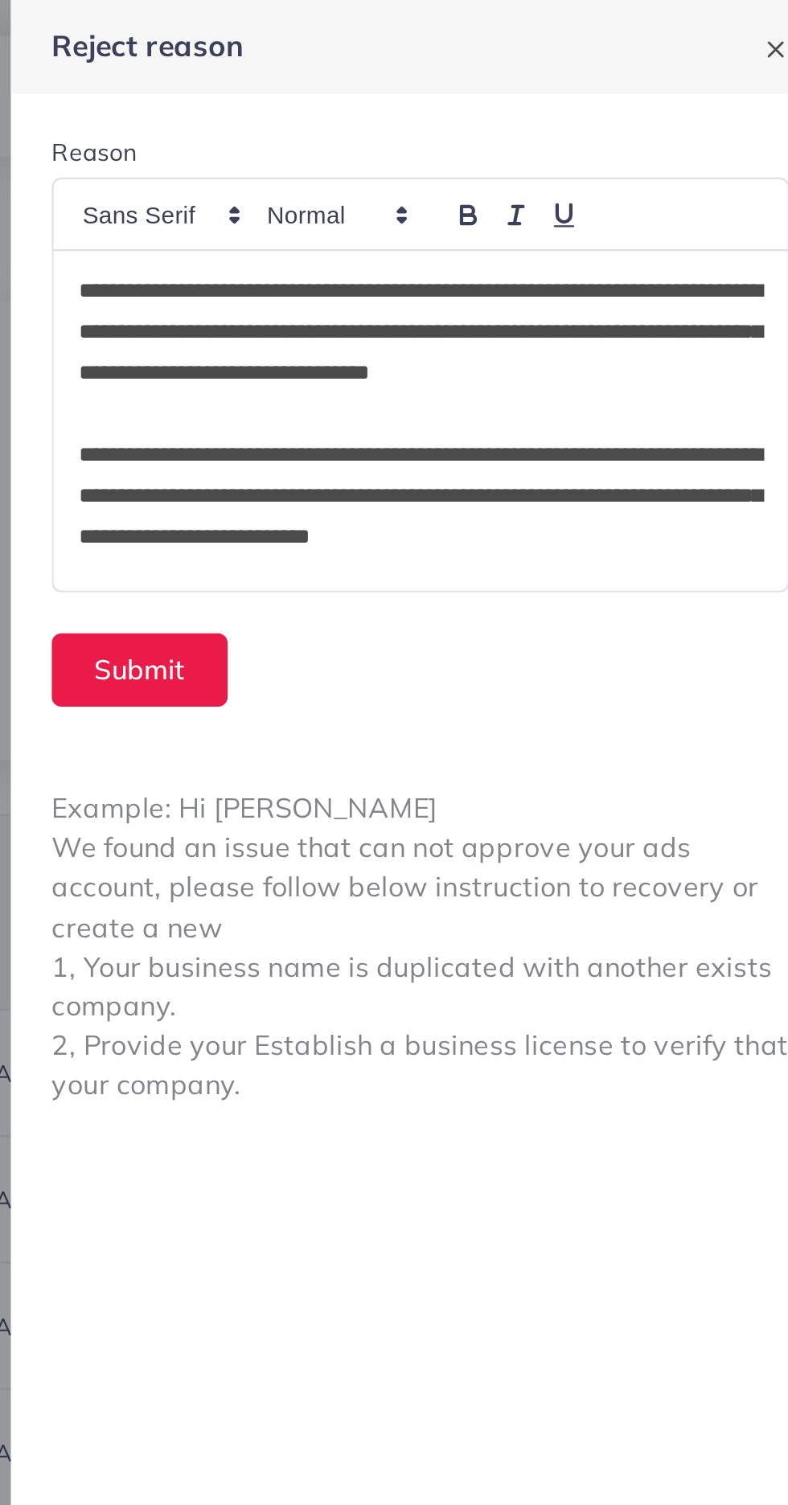
click at [628, 232] on p "**********" at bounding box center [594, 234] width 321 height 58
click at [620, 251] on p "**********" at bounding box center [591, 243] width 315 height 77
click at [633, 251] on p "**********" at bounding box center [591, 243] width 315 height 77
click at [626, 247] on p "**********" at bounding box center [591, 243] width 315 height 77
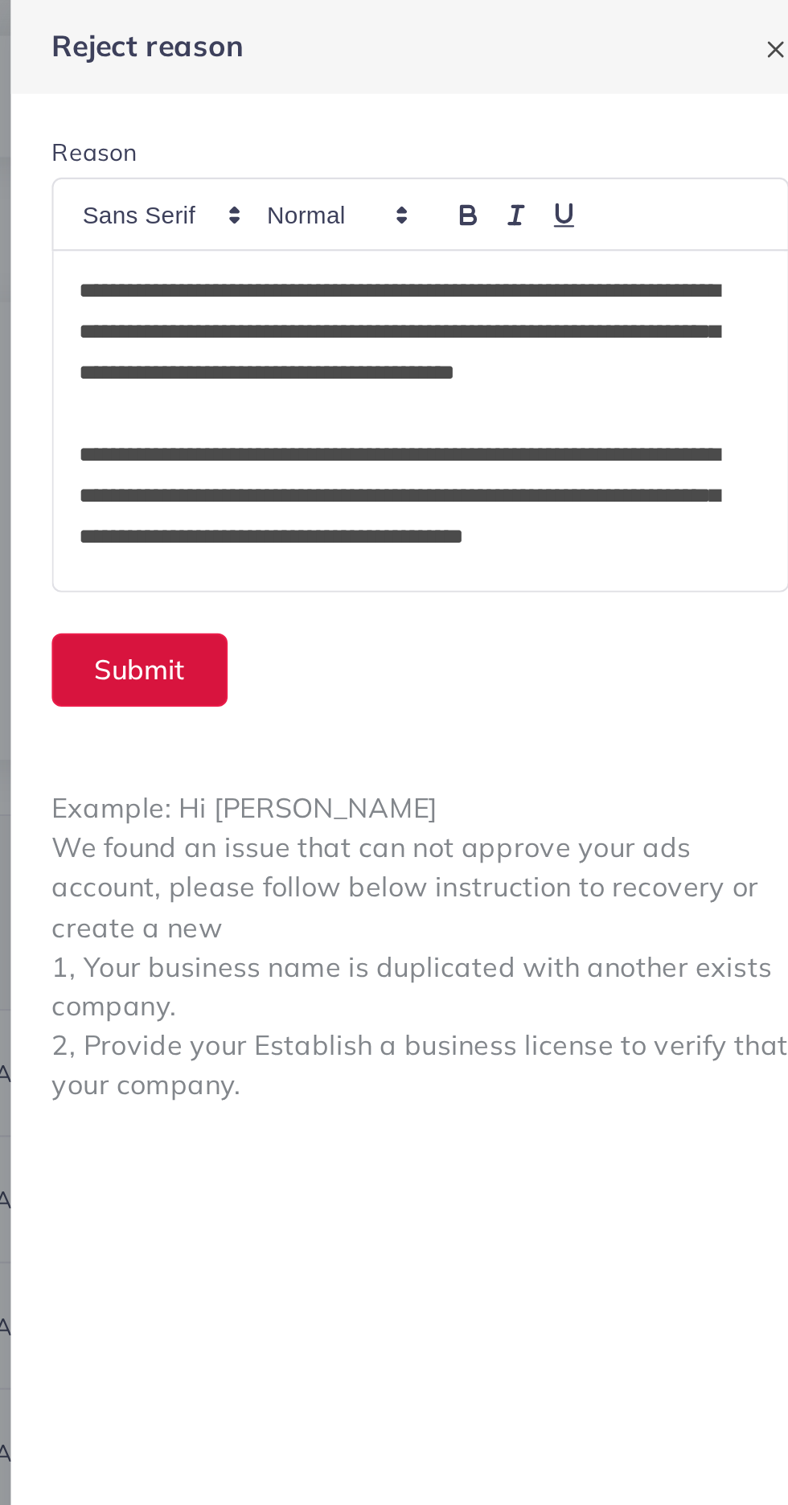
click at [455, 311] on button "Submit" at bounding box center [462, 315] width 83 height 35
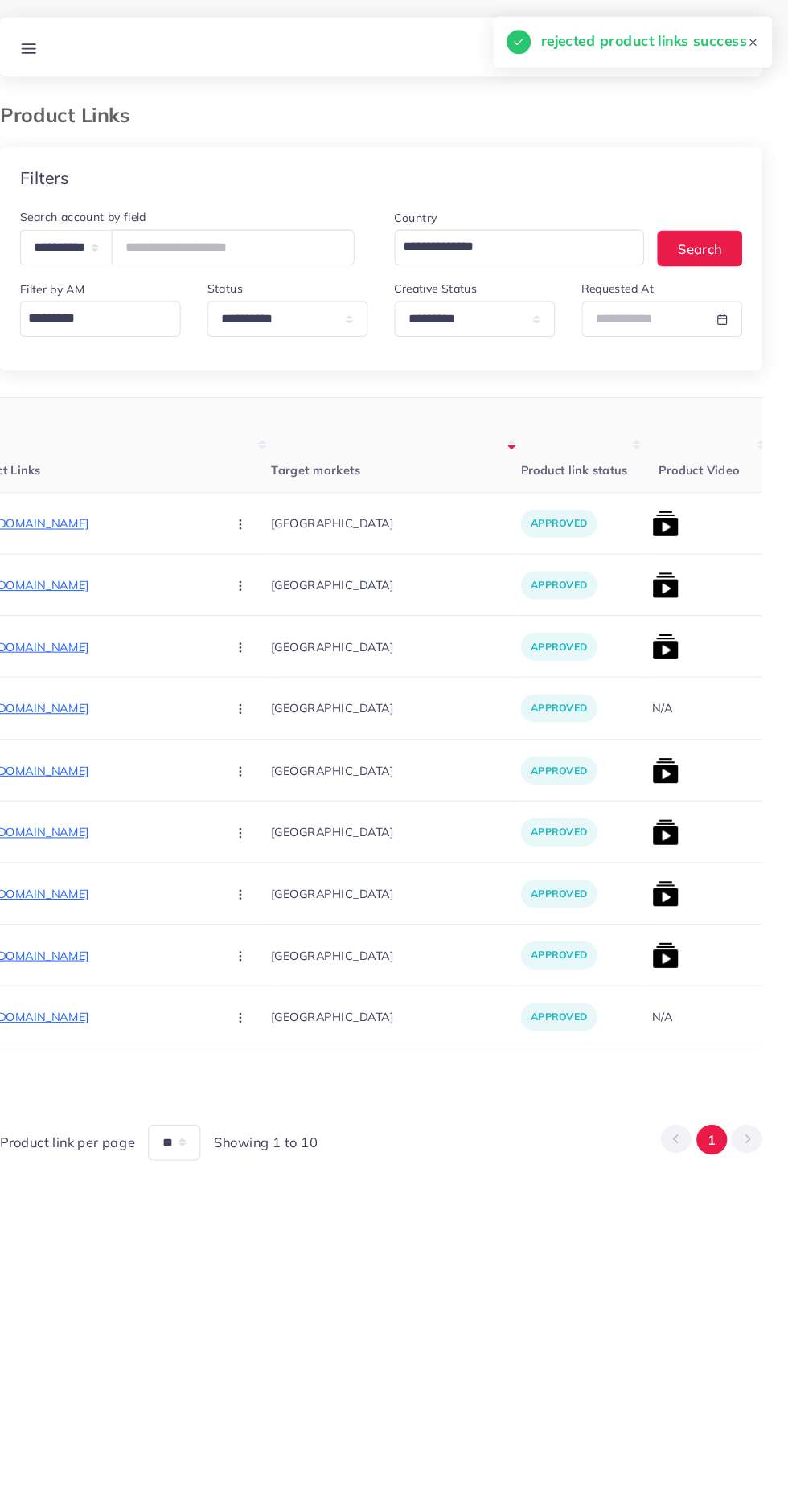
click at [649, 469] on th "Product Video" at bounding box center [709, 430] width 121 height 92
click at [656, 501] on img at bounding box center [669, 506] width 26 height 26
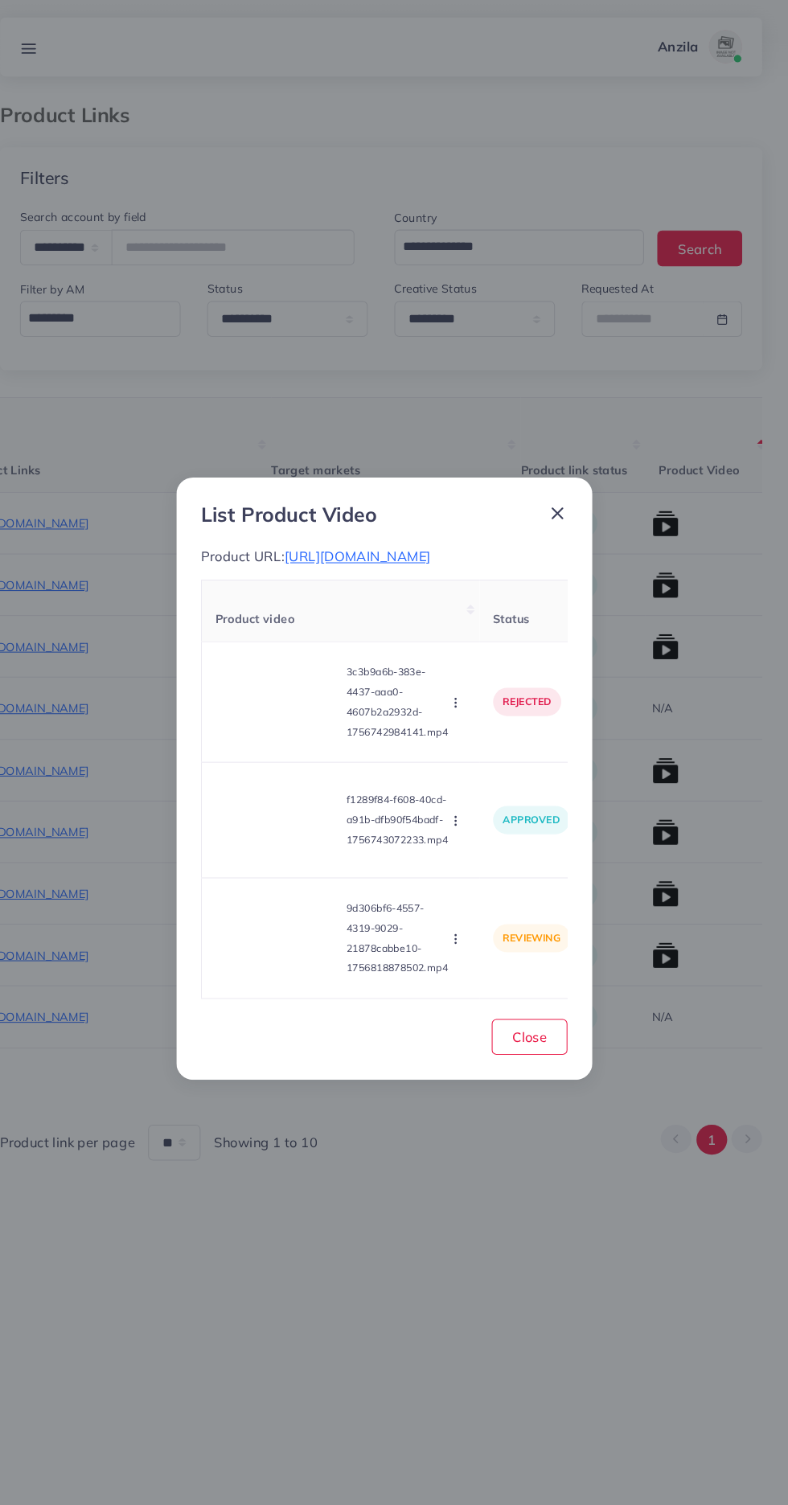
click at [285, 919] on video at bounding box center [294, 906] width 121 height 72
click at [308, 935] on div at bounding box center [294, 906] width 121 height 72
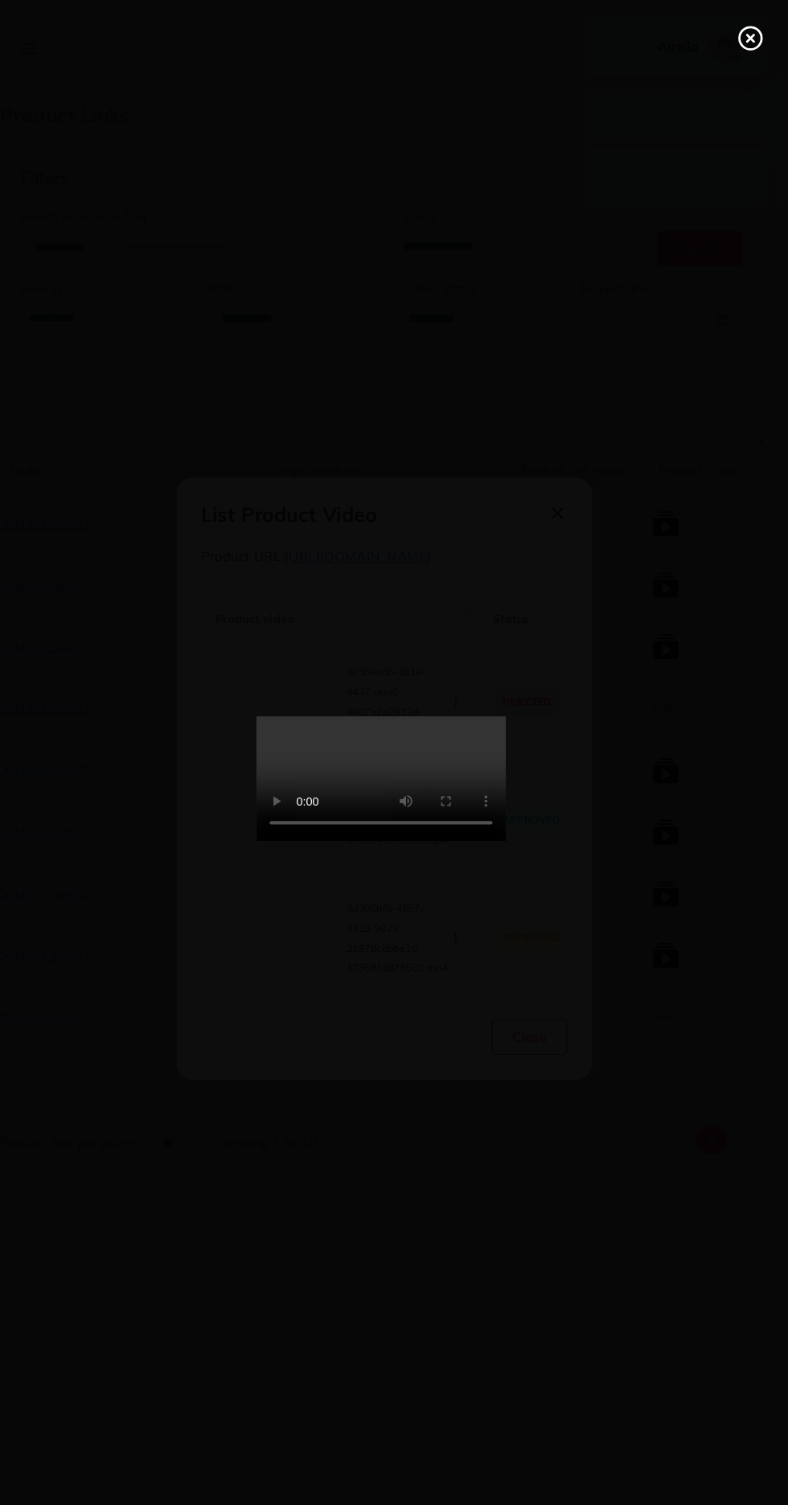
click at [747, 27] on circle at bounding box center [751, 38] width 22 height 22
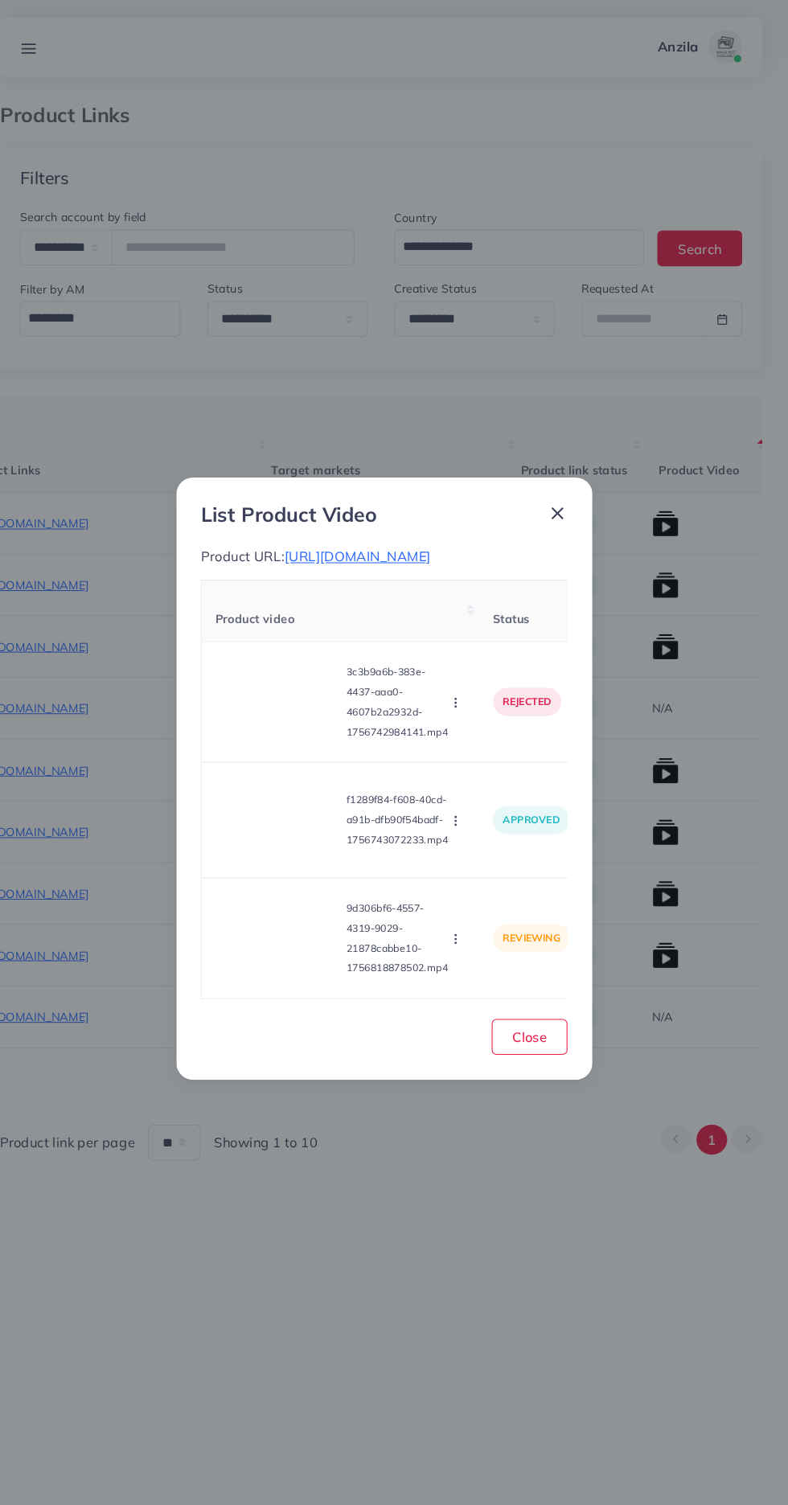
click at [466, 911] on circle "button" at bounding box center [465, 911] width 1 height 1
click at [488, 840] on span "Approve" at bounding box center [494, 832] width 53 height 16
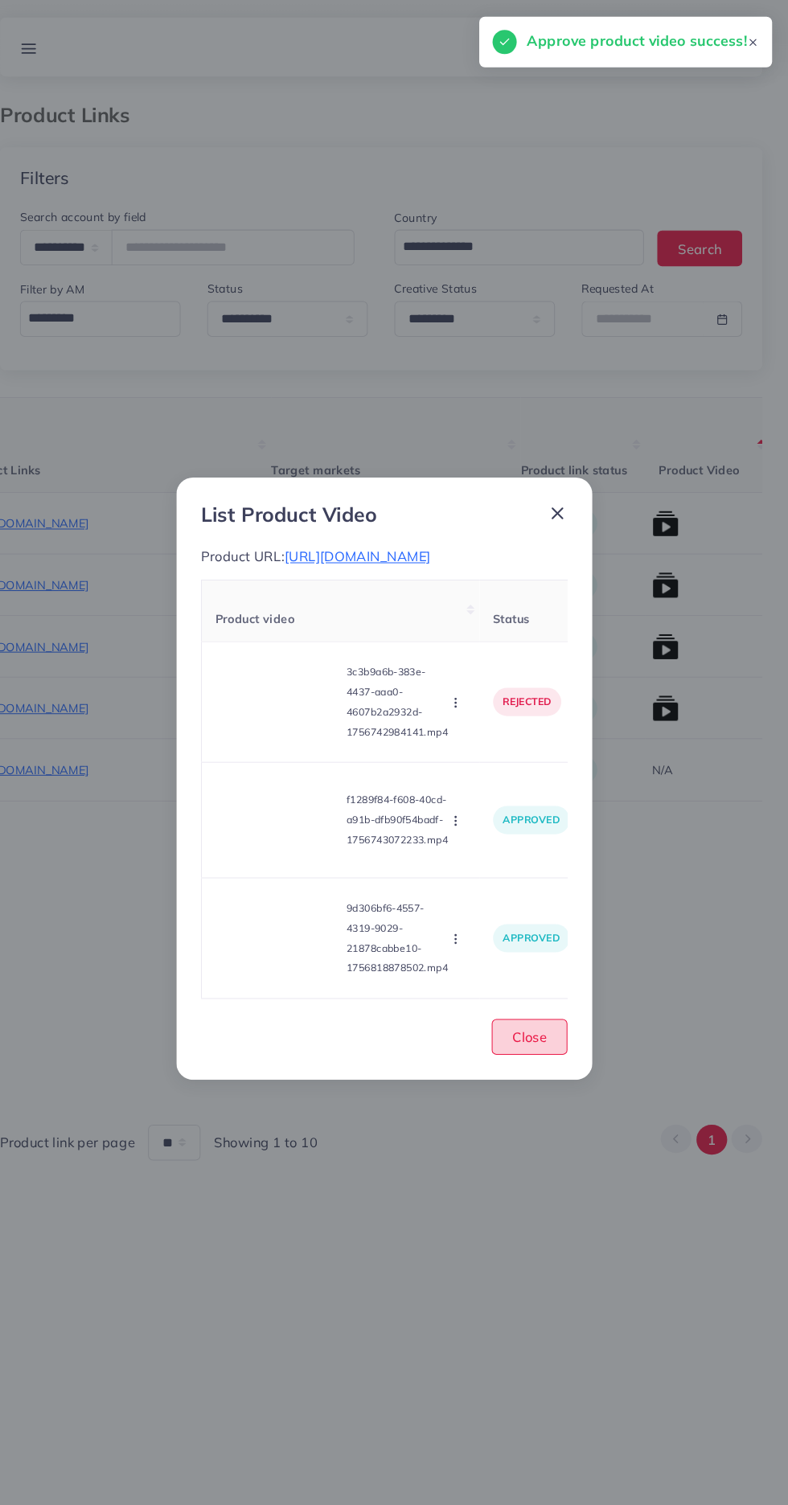
click at [550, 1014] on button "Close" at bounding box center [537, 1002] width 73 height 35
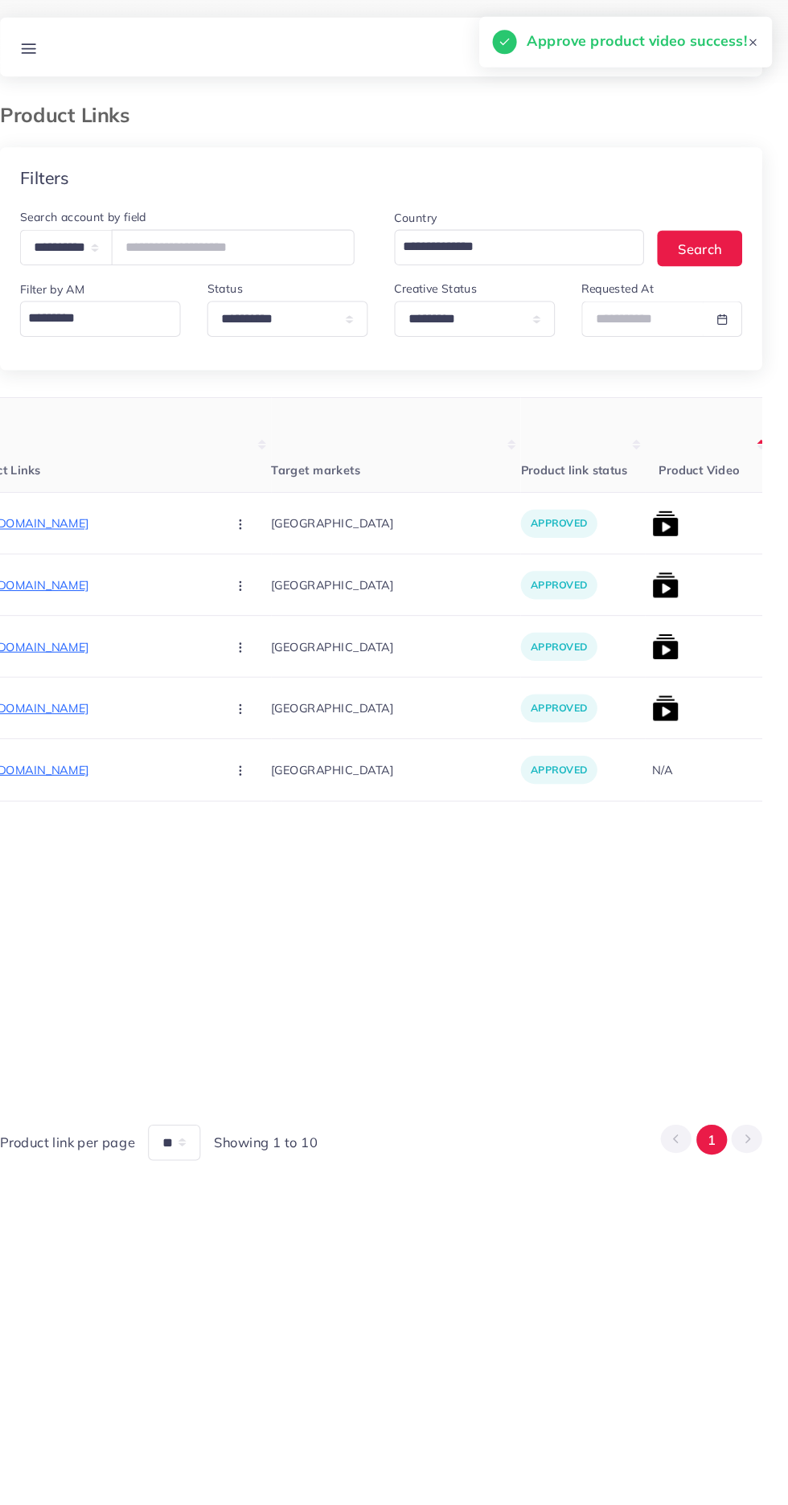
click at [656, 684] on img at bounding box center [669, 684] width 26 height 26
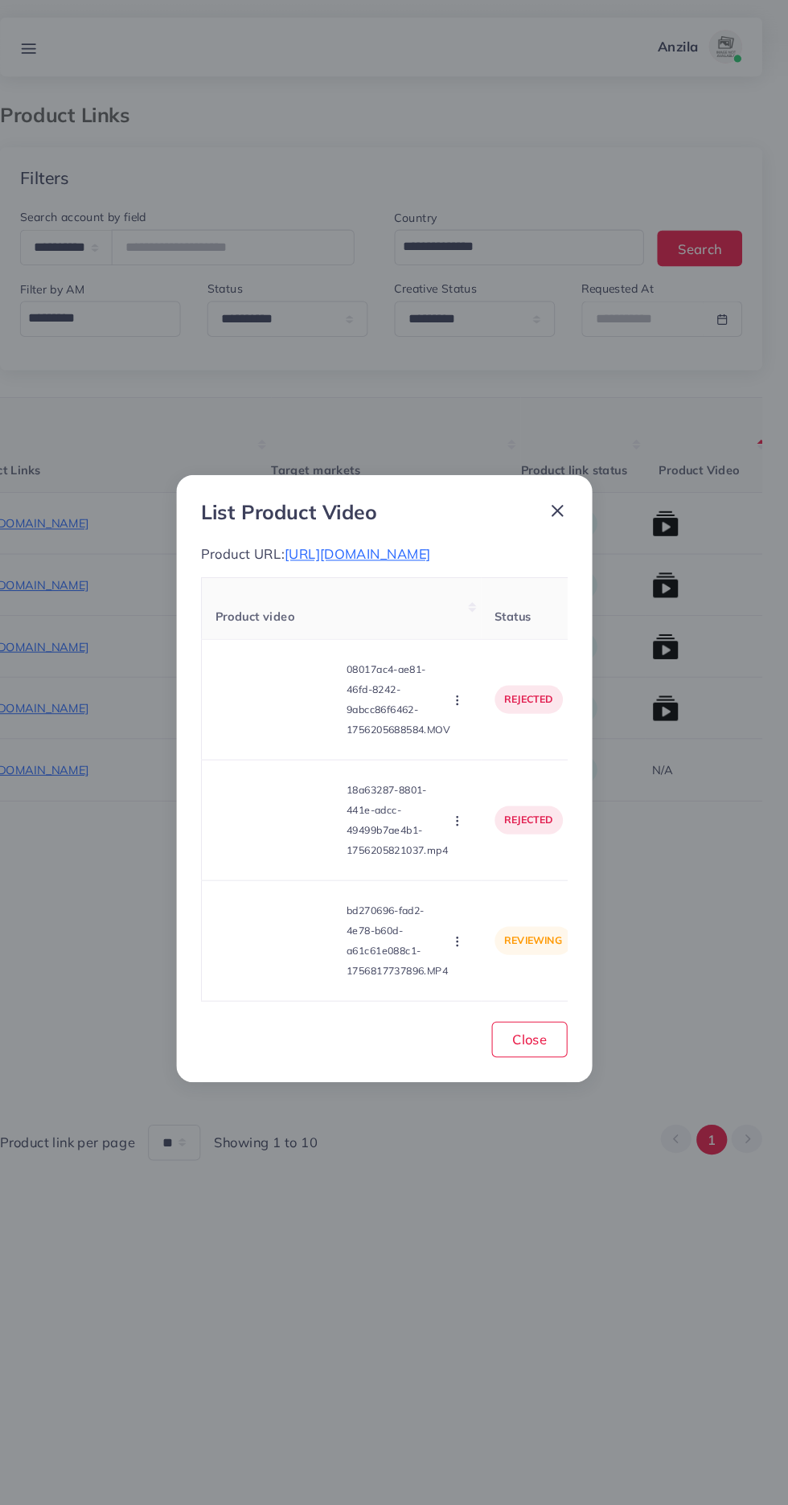
click at [301, 928] on video at bounding box center [294, 909] width 121 height 72
click at [281, 906] on icon at bounding box center [294, 909] width 26 height 26
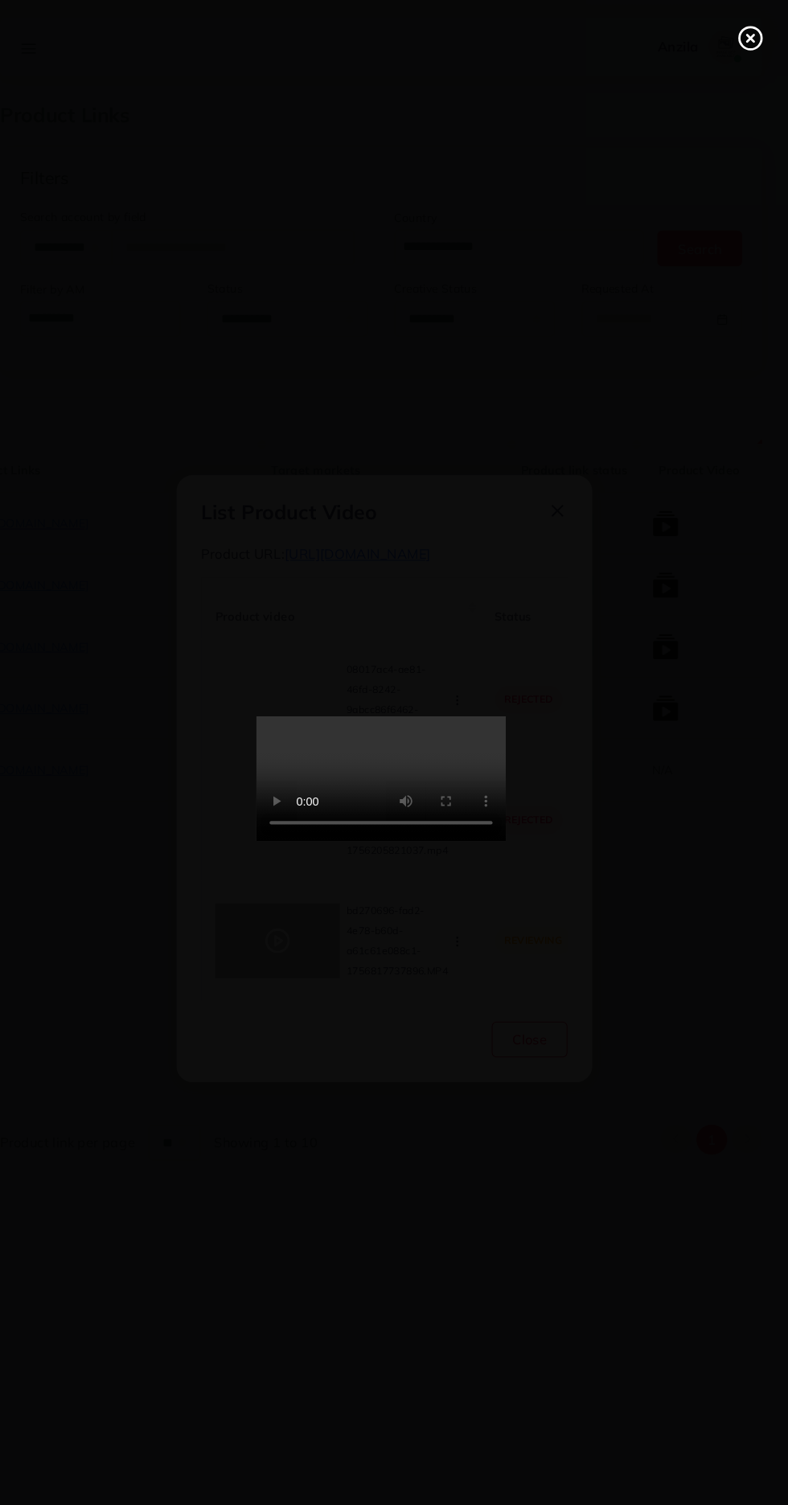
click at [749, 35] on line at bounding box center [750, 37] width 6 height 6
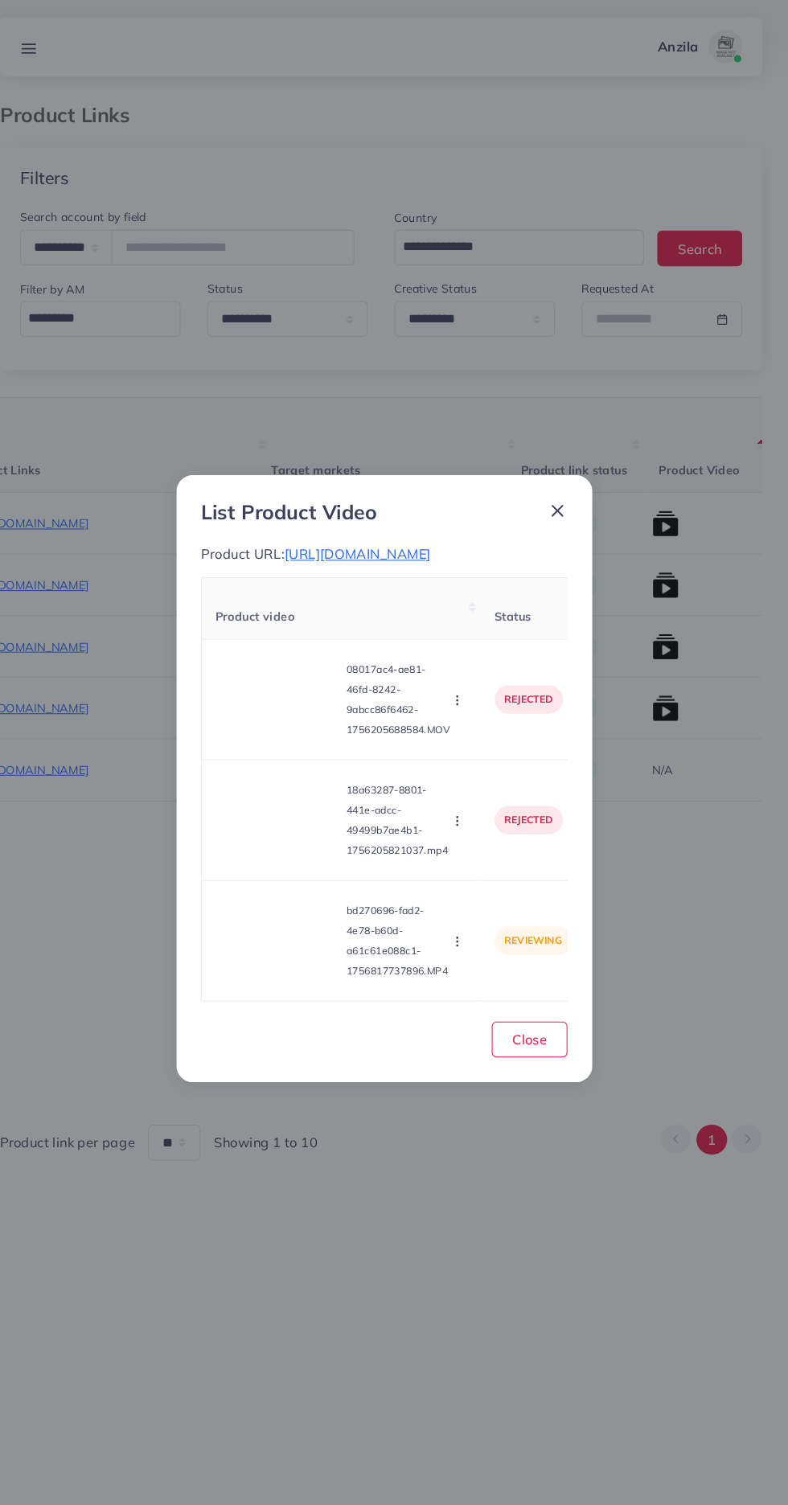
click at [469, 916] on icon "button" at bounding box center [467, 909] width 13 height 13
click at [511, 834] on span "Approve" at bounding box center [493, 834] width 53 height 16
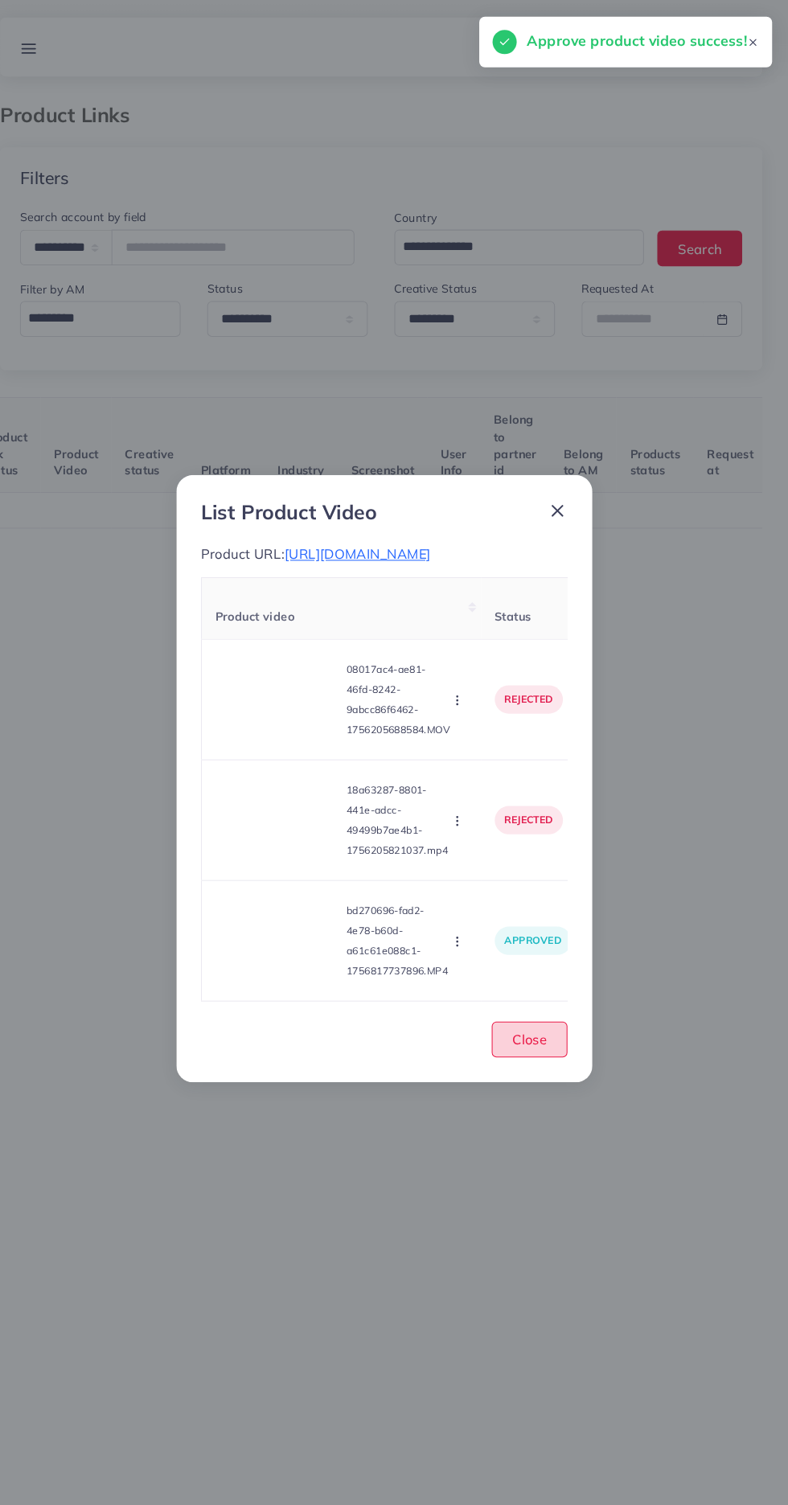
click at [540, 1012] on span "Close" at bounding box center [537, 1004] width 33 height 16
